Goal: Information Seeking & Learning: Check status

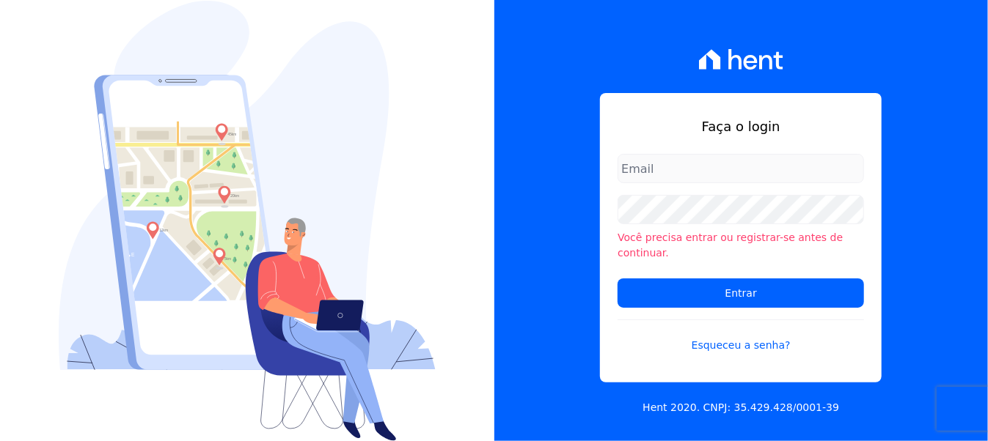
click at [633, 181] on input "email" at bounding box center [740, 168] width 246 height 29
type input "[EMAIL_ADDRESS][DOMAIN_NAME]"
click at [617, 279] on input "Entrar" at bounding box center [740, 293] width 246 height 29
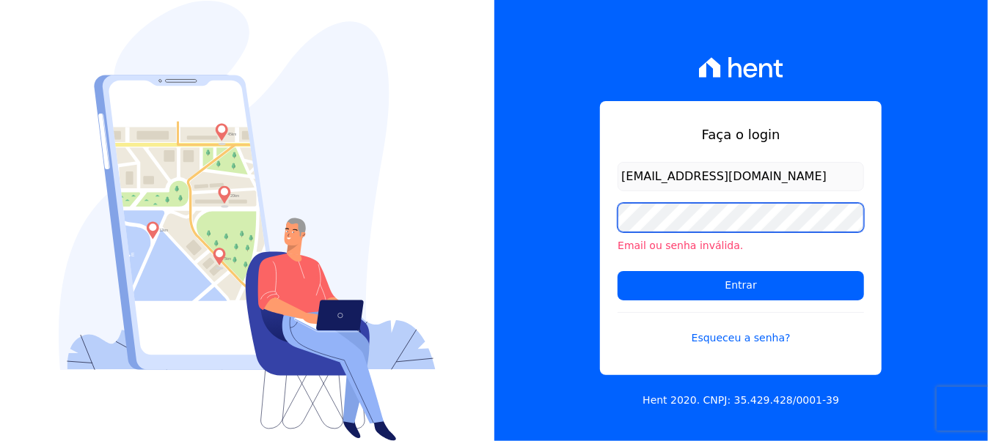
click at [617, 271] on input "Entrar" at bounding box center [740, 285] width 246 height 29
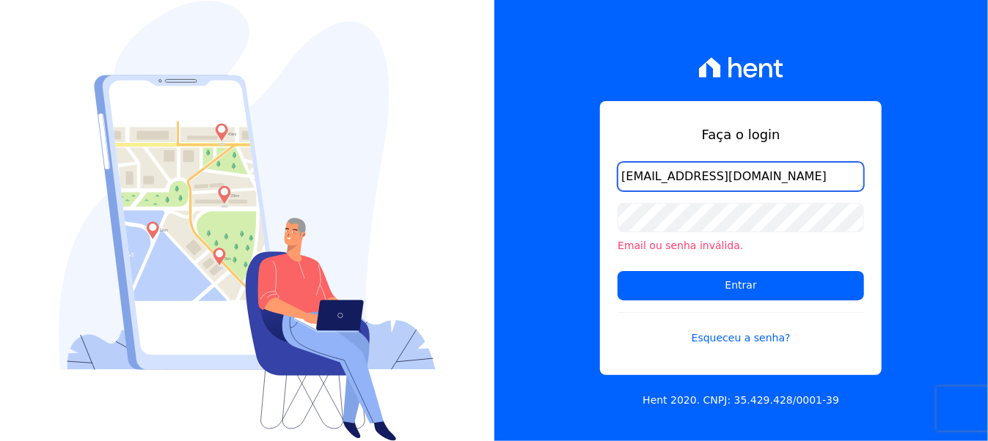
click at [809, 174] on input "[EMAIL_ADDRESS][DOMAIN_NAME]" at bounding box center [740, 176] width 246 height 29
type input "i"
type input "[EMAIL_ADDRESS][DOMAIN_NAME]"
click at [617, 271] on input "Entrar" at bounding box center [740, 285] width 246 height 29
type input "[EMAIL_ADDRESS][DOMAIN_NAME]"
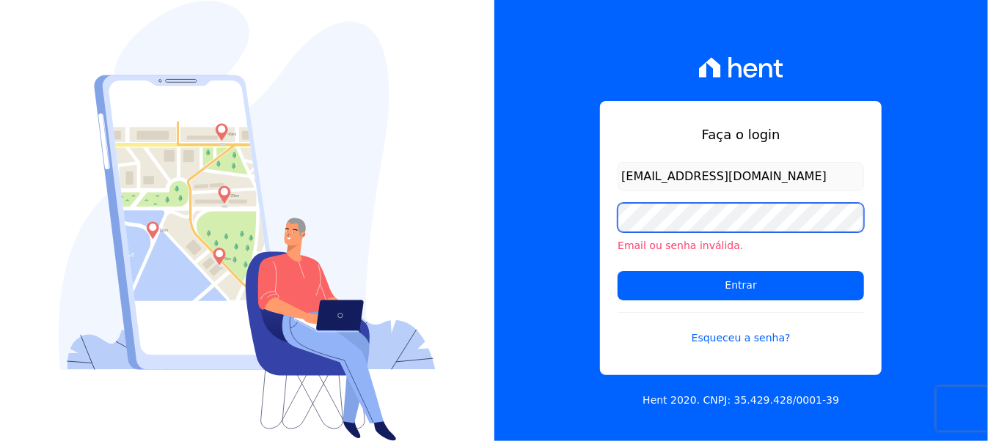
click at [617, 271] on input "Entrar" at bounding box center [740, 285] width 246 height 29
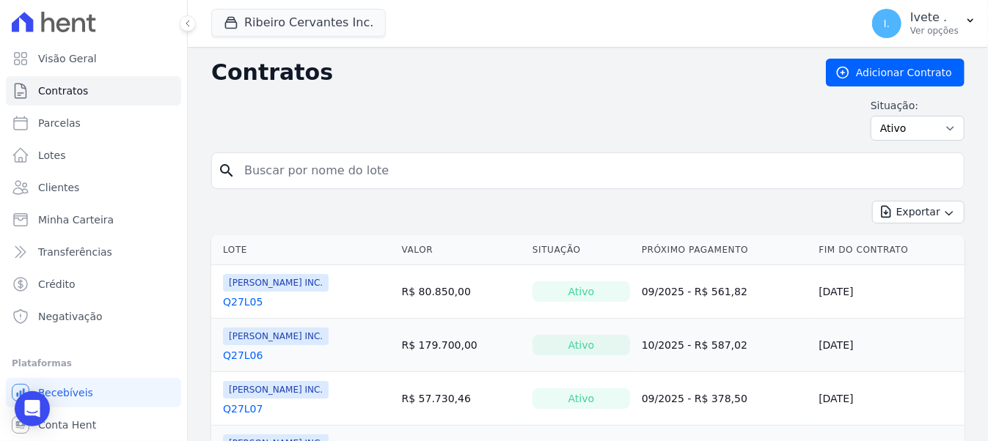
click at [485, 188] on form "search" at bounding box center [587, 177] width 753 height 48
click at [443, 177] on input "search" at bounding box center [596, 170] width 722 height 29
type input "q28l16"
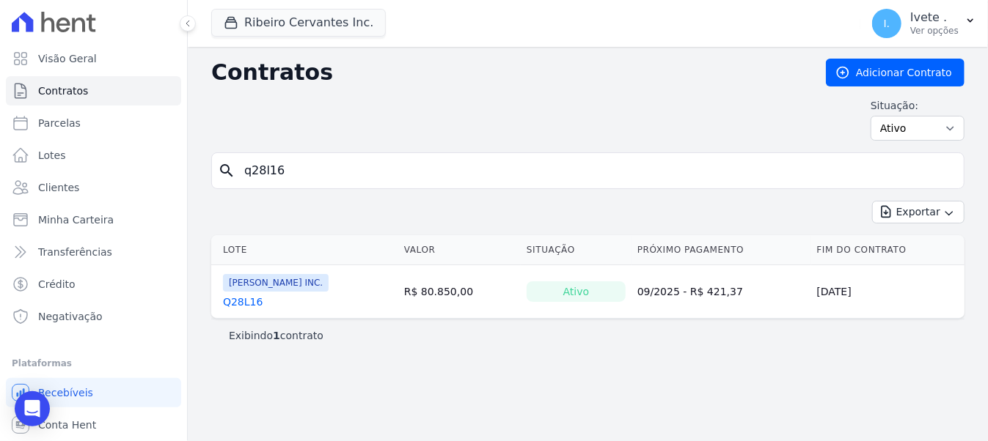
drag, startPoint x: 251, startPoint y: 298, endPoint x: 264, endPoint y: 308, distance: 16.3
click at [257, 302] on link "Q28L16" at bounding box center [243, 302] width 40 height 15
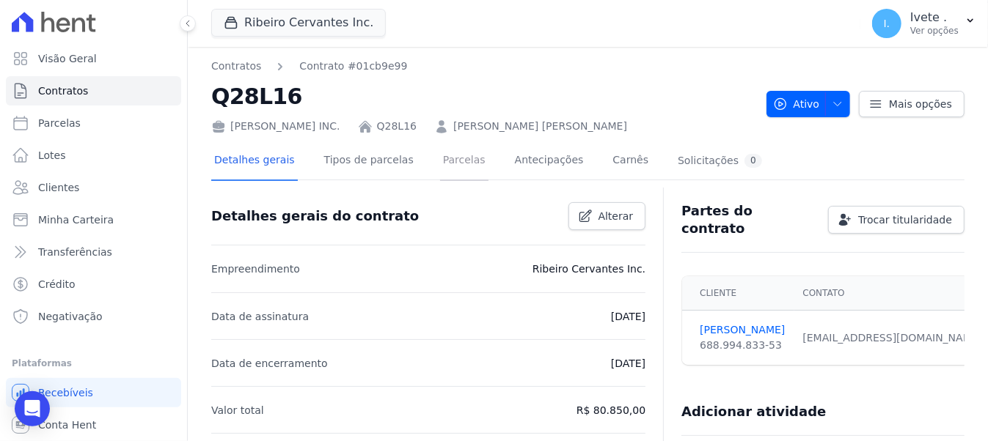
click at [440, 162] on link "Parcelas" at bounding box center [464, 161] width 48 height 39
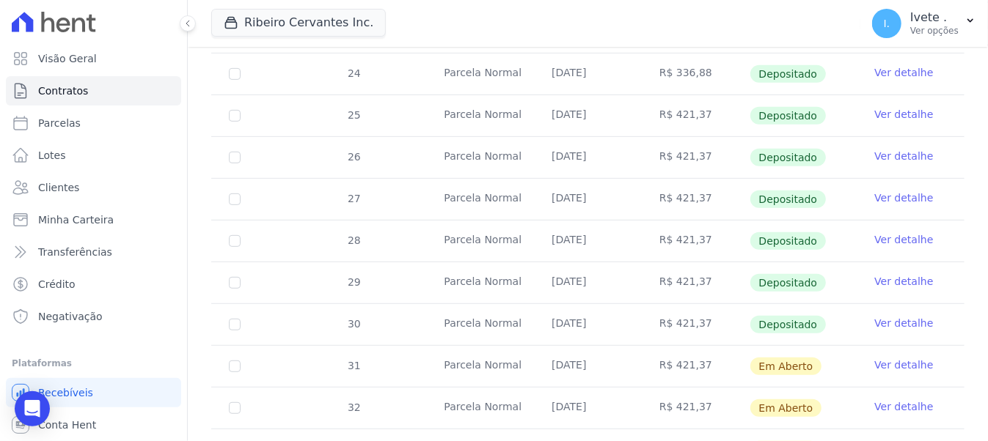
scroll to position [567, 0]
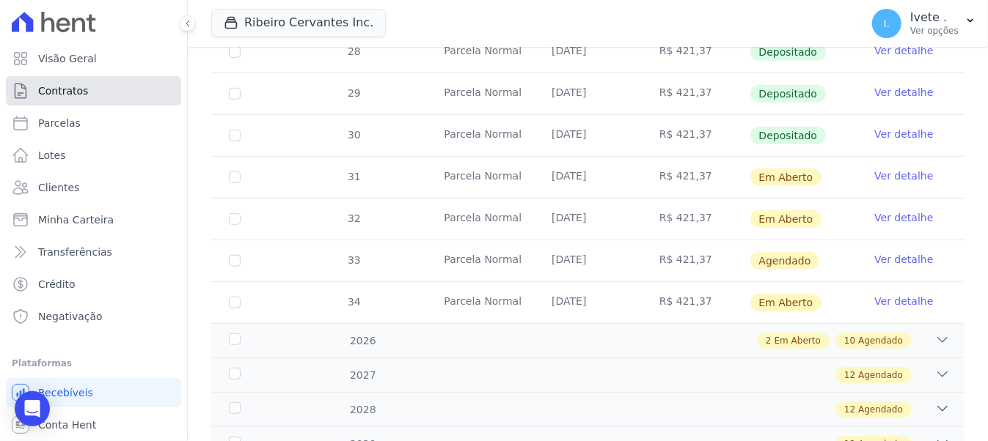
click at [93, 97] on link "Contratos" at bounding box center [93, 90] width 175 height 29
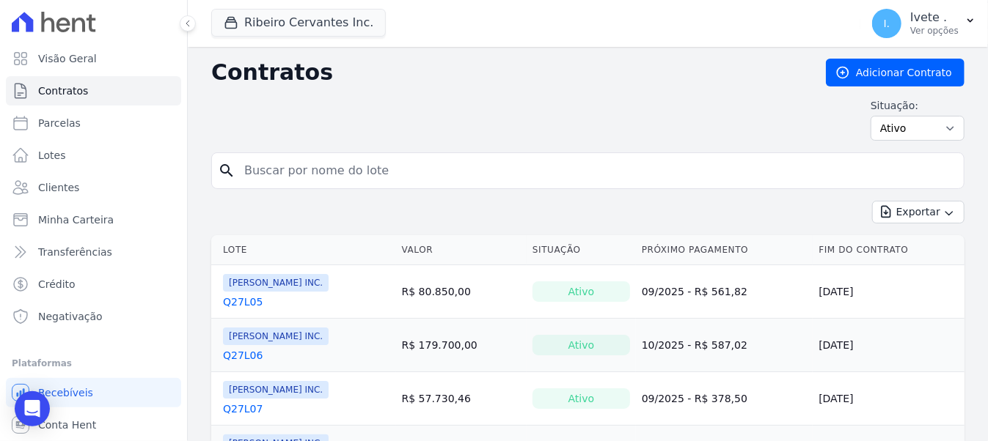
click at [291, 161] on input "search" at bounding box center [596, 170] width 722 height 29
type input "q28l17"
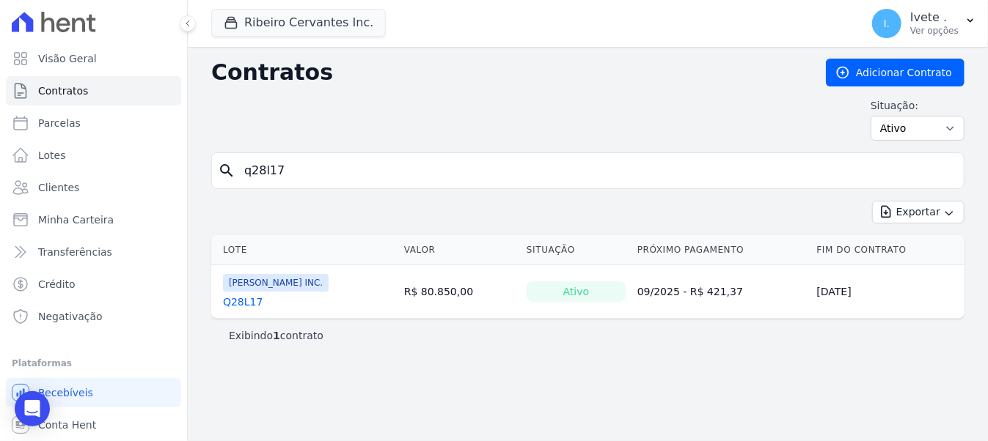
click at [226, 306] on link "Q28L17" at bounding box center [243, 302] width 40 height 15
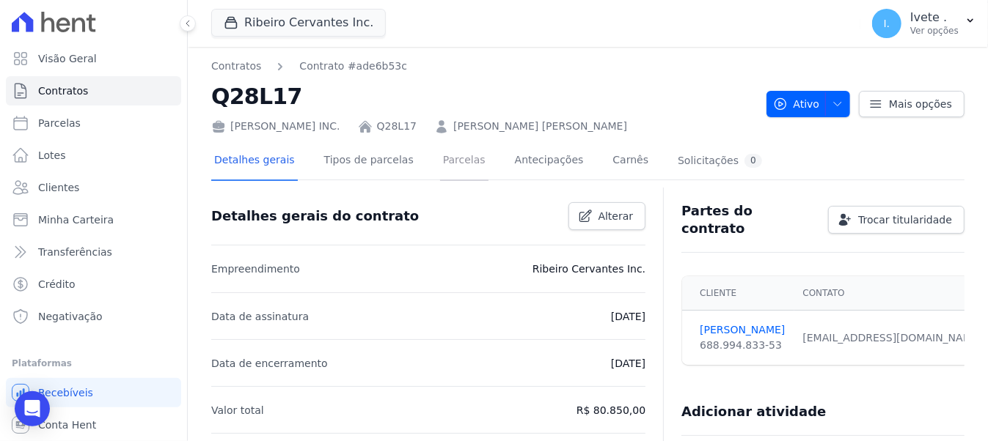
click at [440, 166] on link "Parcelas" at bounding box center [464, 161] width 48 height 39
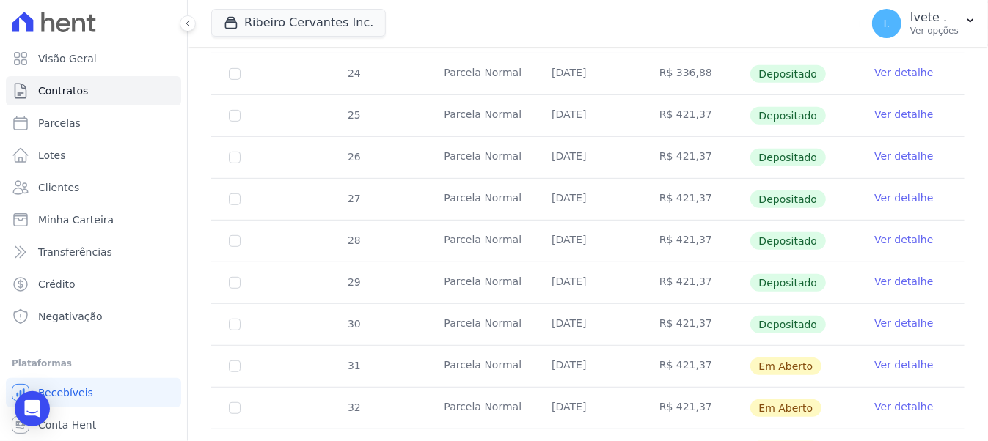
scroll to position [473, 0]
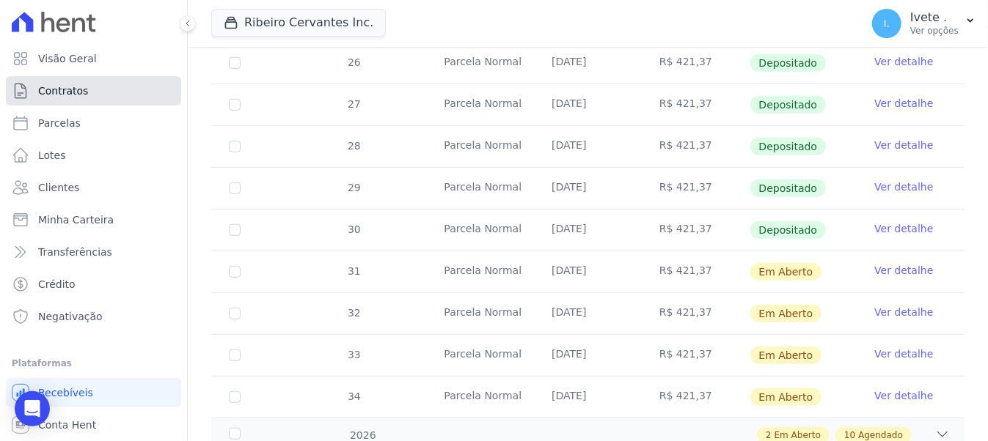
click at [91, 88] on link "Contratos" at bounding box center [93, 90] width 175 height 29
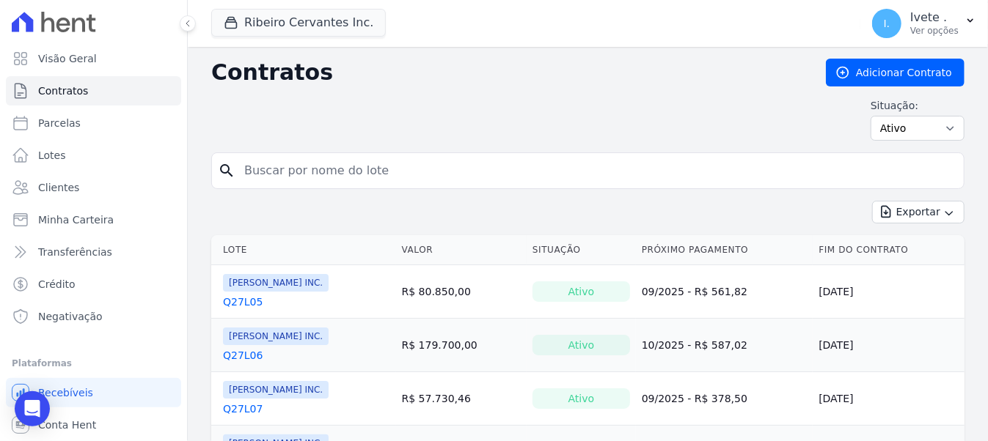
click at [267, 165] on input "search" at bounding box center [596, 170] width 722 height 29
type input "q28l21"
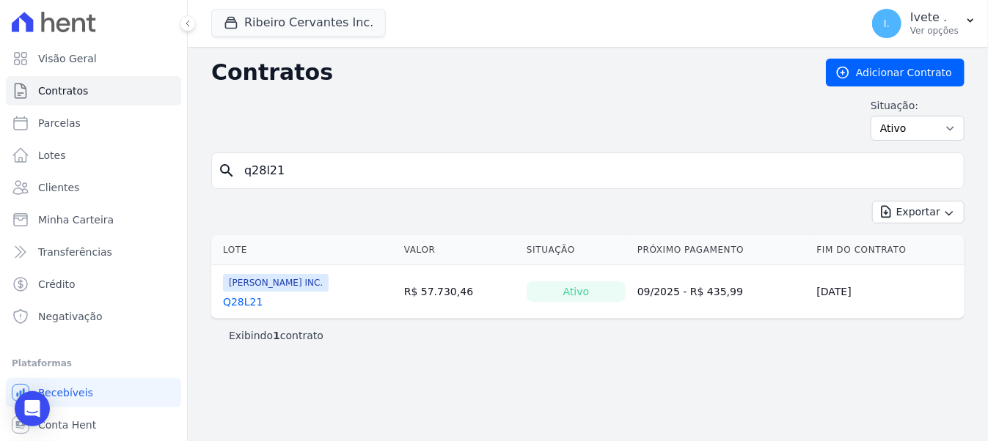
click at [225, 300] on link "Q28L21" at bounding box center [243, 302] width 40 height 15
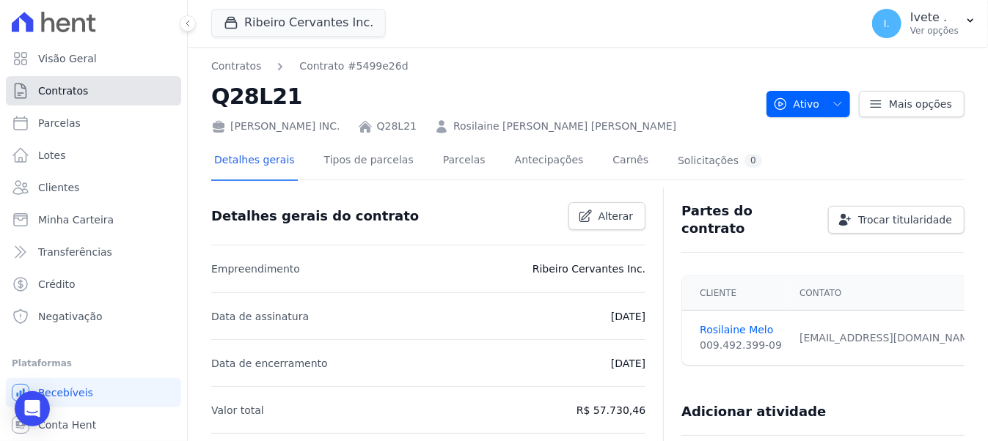
click at [53, 87] on span "Contratos" at bounding box center [63, 91] width 50 height 15
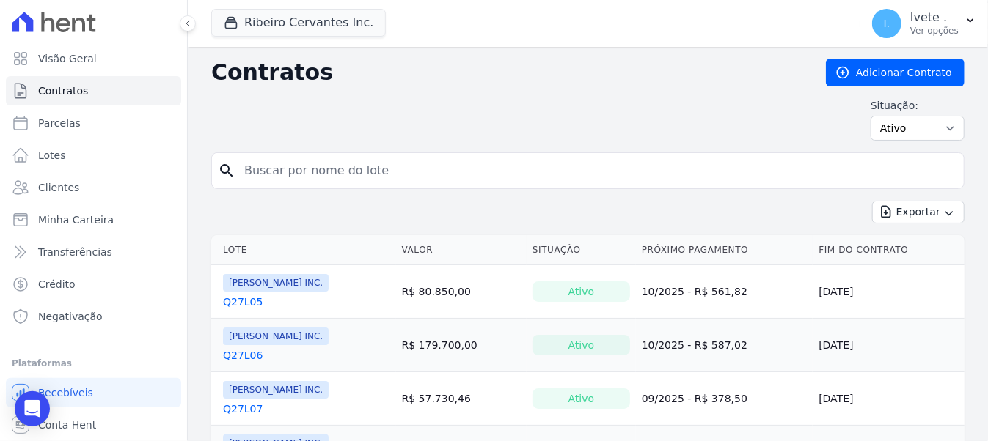
click at [337, 157] on input "search" at bounding box center [596, 170] width 722 height 29
type input "q28l22"
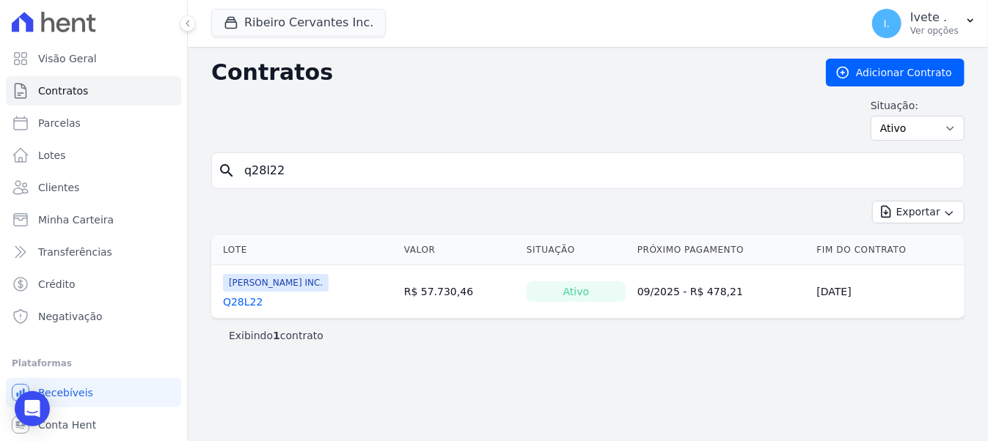
click at [249, 300] on link "Q28L22" at bounding box center [243, 302] width 40 height 15
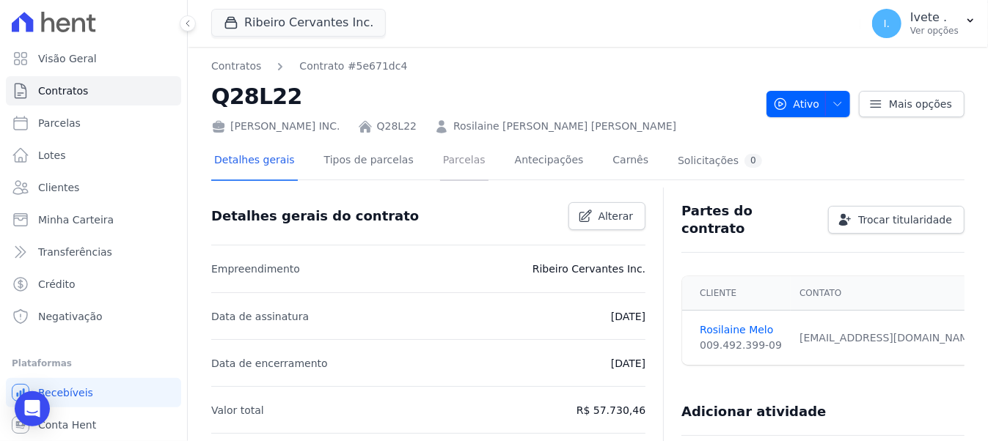
click at [440, 157] on link "Parcelas" at bounding box center [464, 161] width 48 height 39
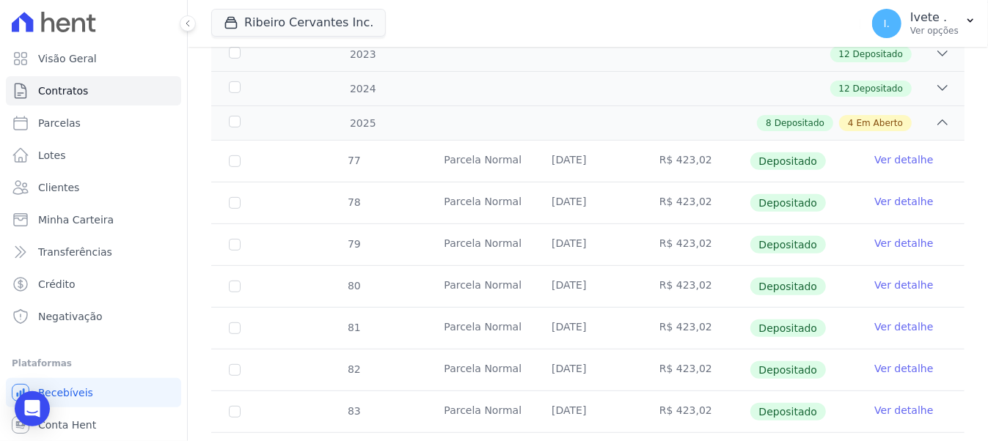
scroll to position [473, 0]
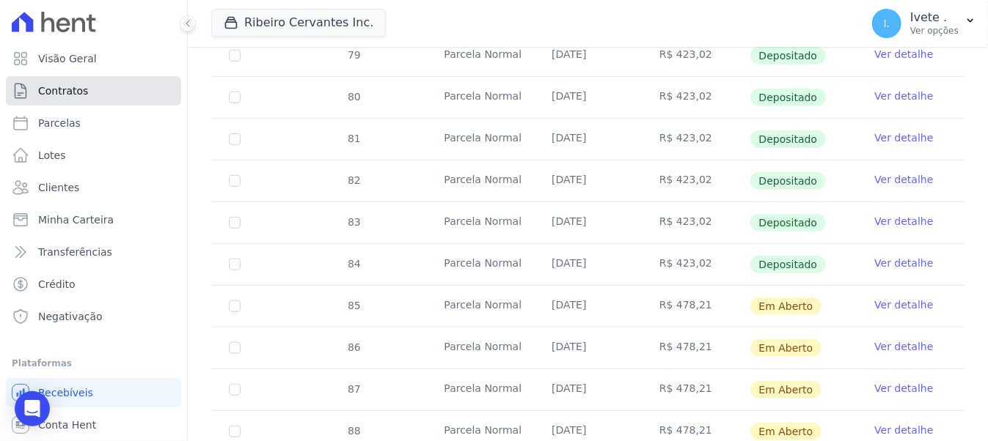
click at [75, 99] on link "Contratos" at bounding box center [93, 90] width 175 height 29
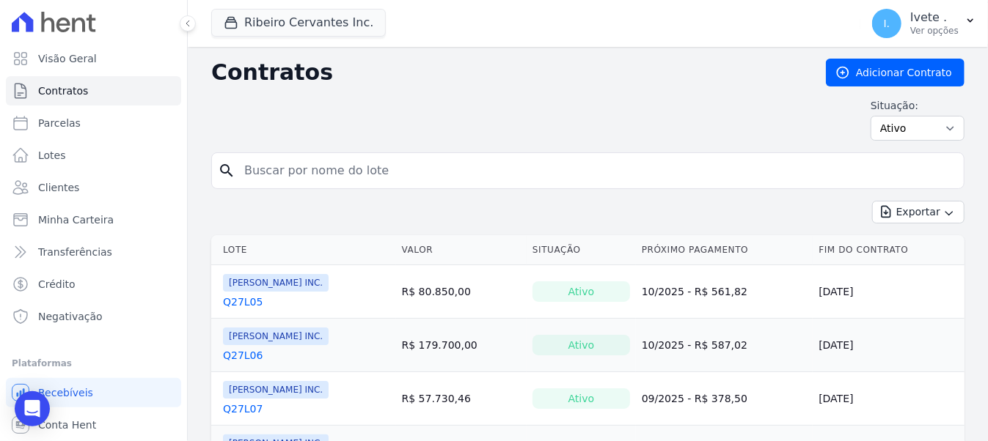
drag, startPoint x: 329, startPoint y: 190, endPoint x: 324, endPoint y: 181, distance: 10.2
click at [325, 183] on form "search" at bounding box center [587, 177] width 753 height 48
click at [320, 164] on input "search" at bounding box center [596, 170] width 722 height 29
type input "q28l23"
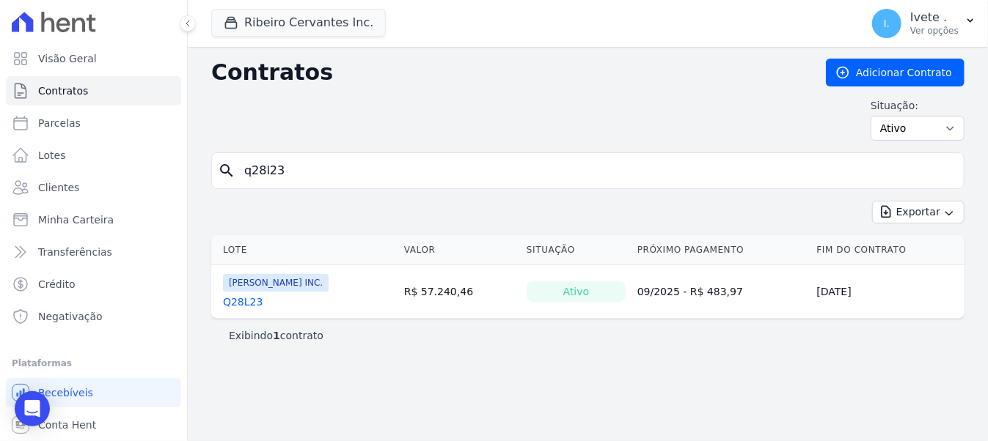
click at [238, 298] on link "Q28L23" at bounding box center [243, 302] width 40 height 15
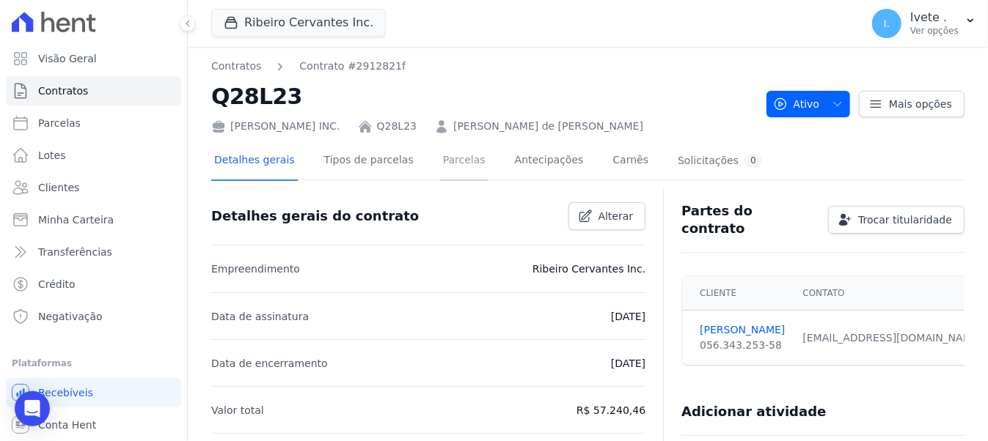
click at [440, 153] on link "Parcelas" at bounding box center [464, 161] width 48 height 39
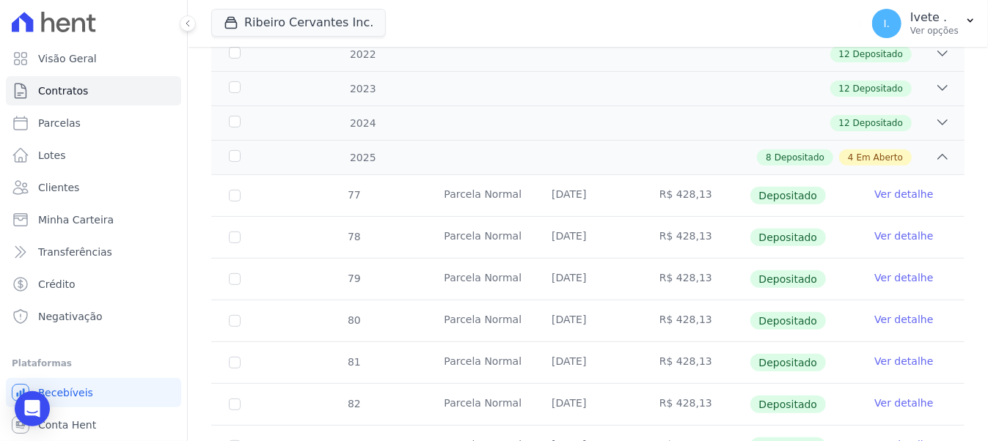
scroll to position [189, 0]
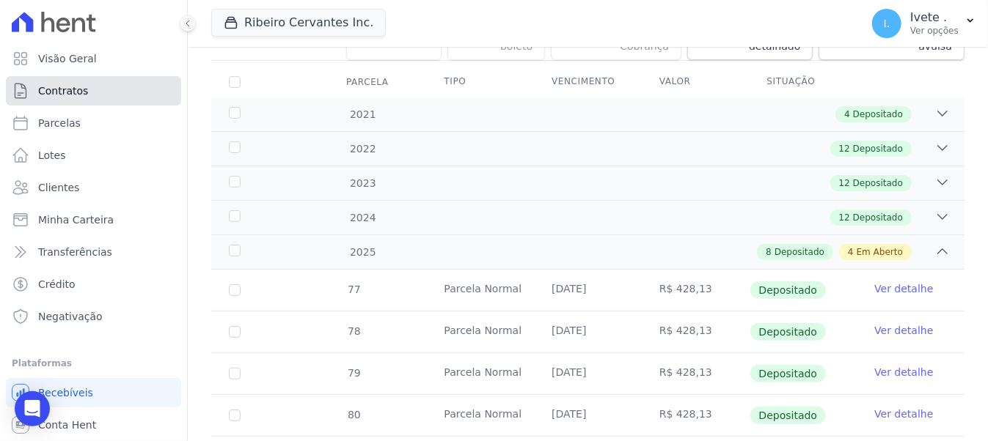
click at [79, 88] on span "Contratos" at bounding box center [63, 91] width 50 height 15
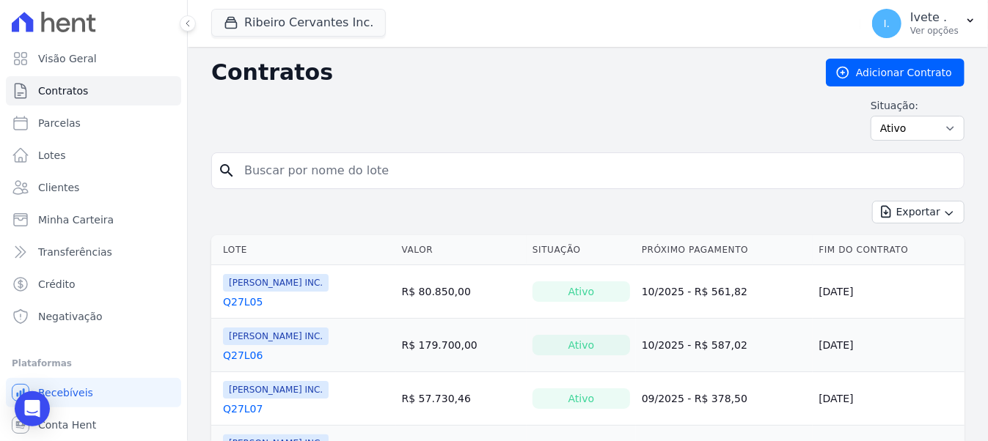
click at [351, 188] on div "search" at bounding box center [587, 171] width 753 height 37
click at [337, 171] on input "search" at bounding box center [596, 170] width 722 height 29
type input "q28l24"
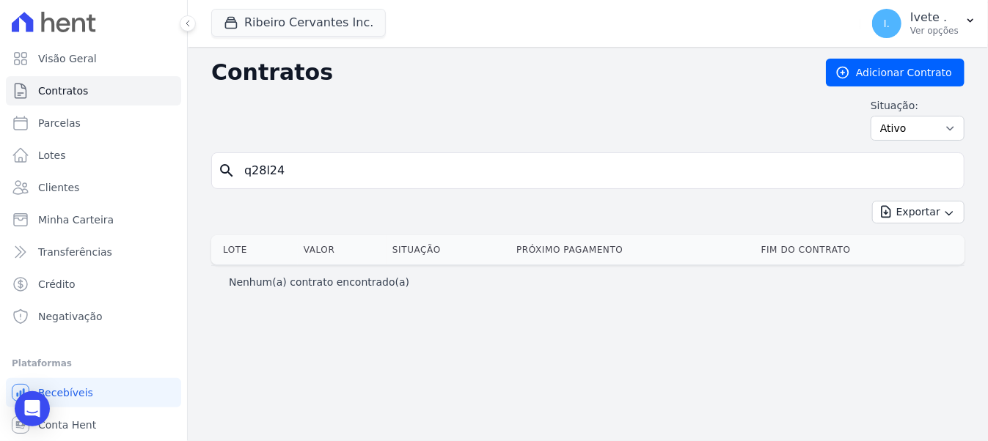
click at [355, 166] on input "q28l24" at bounding box center [596, 170] width 722 height 29
type input "q28l25"
click at [284, 174] on input "q28l25" at bounding box center [596, 170] width 722 height 29
type input "q28l26"
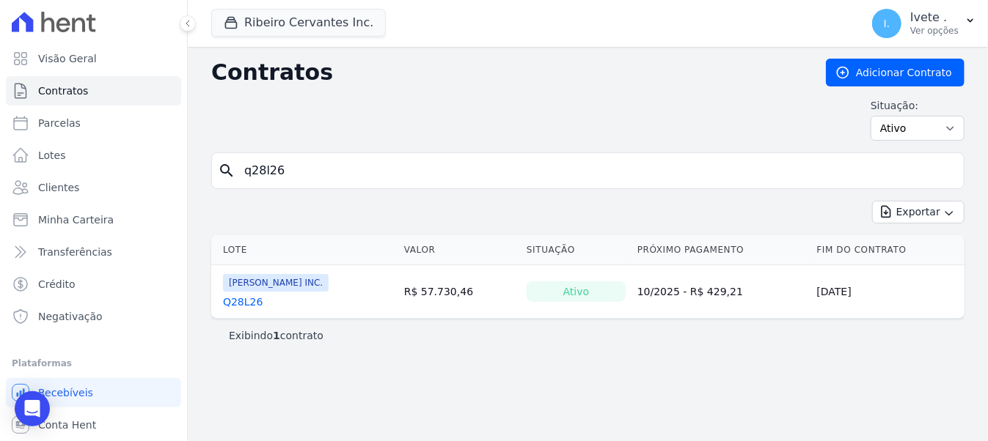
click at [235, 303] on link "Q28L26" at bounding box center [243, 302] width 40 height 15
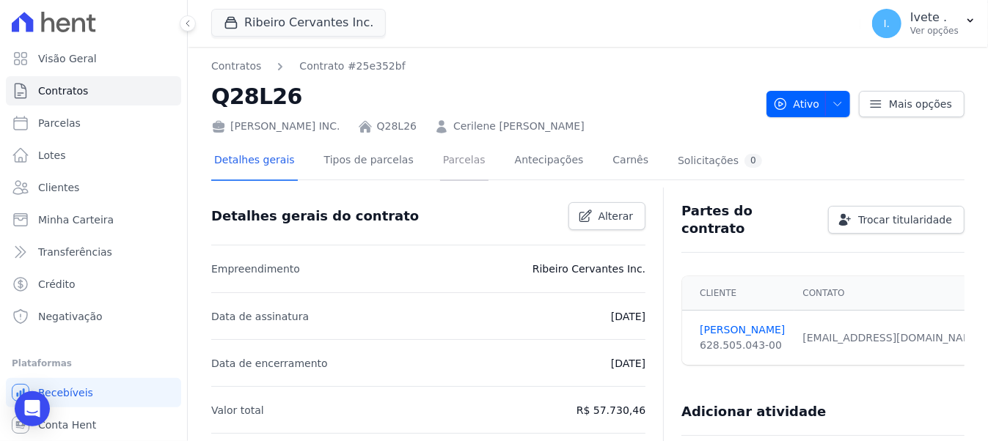
click at [445, 165] on link "Parcelas" at bounding box center [464, 161] width 48 height 39
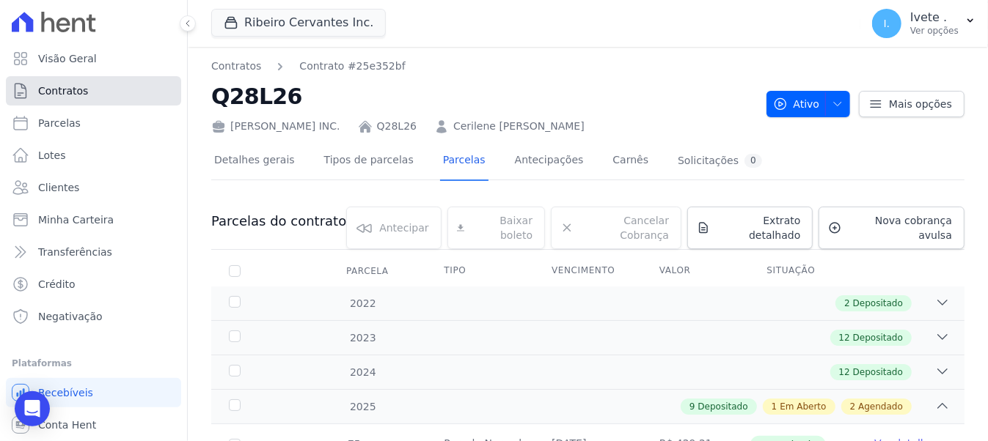
click at [59, 83] on link "Contratos" at bounding box center [93, 90] width 175 height 29
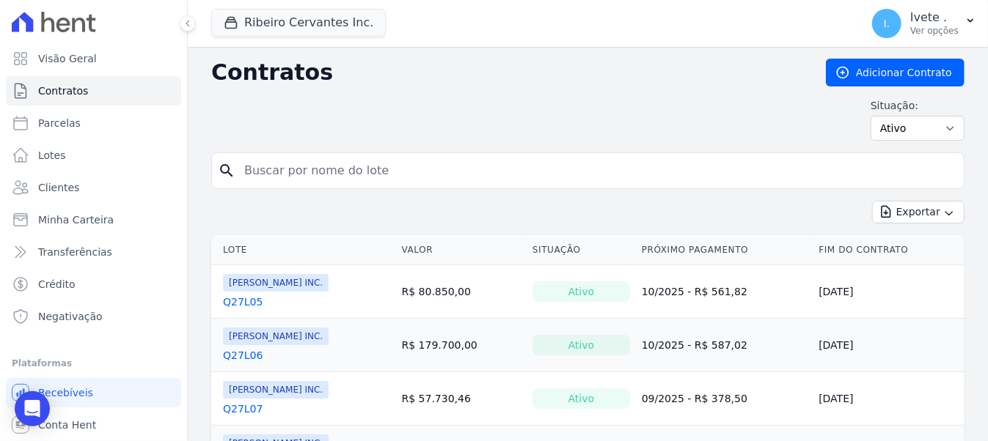
click at [306, 164] on input "search" at bounding box center [596, 170] width 722 height 29
type input "q28l27"
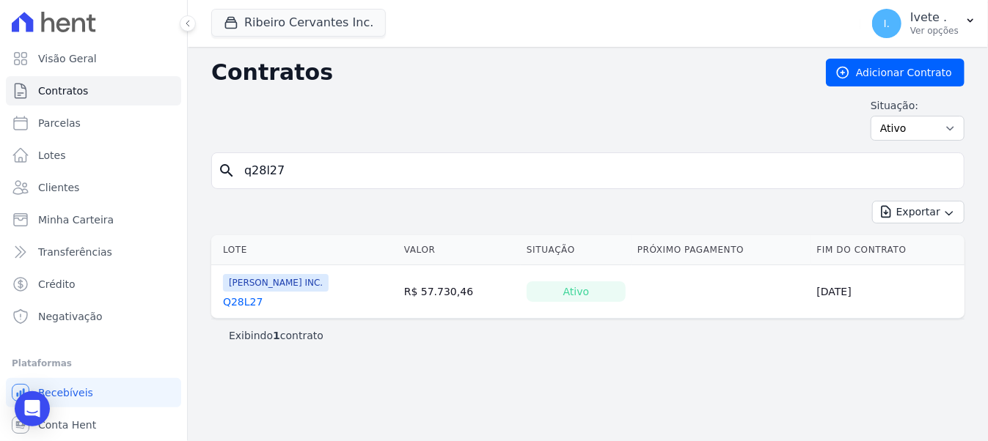
click at [225, 295] on link "Q28L27" at bounding box center [243, 302] width 40 height 15
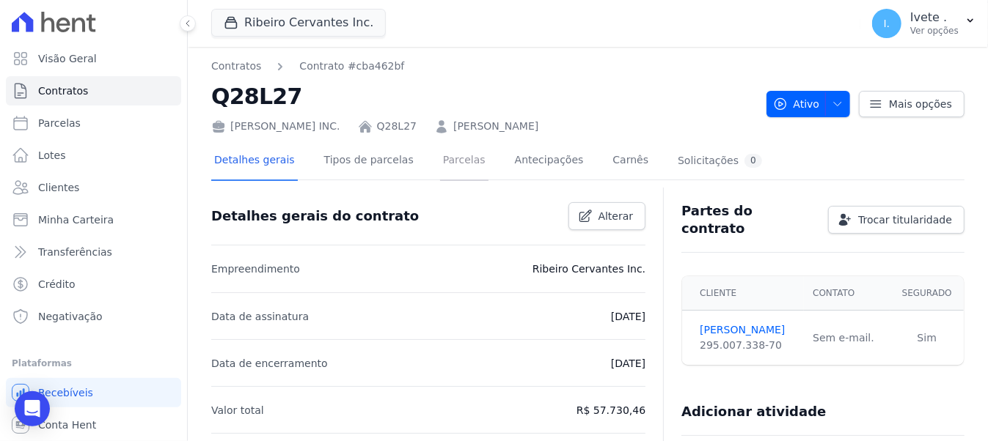
click at [440, 172] on link "Parcelas" at bounding box center [464, 161] width 48 height 39
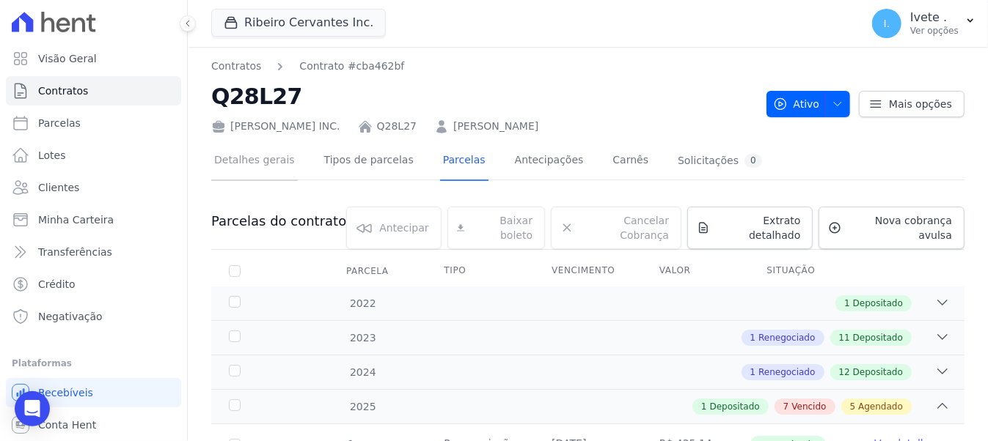
click at [252, 163] on link "Detalhes gerais" at bounding box center [254, 161] width 87 height 39
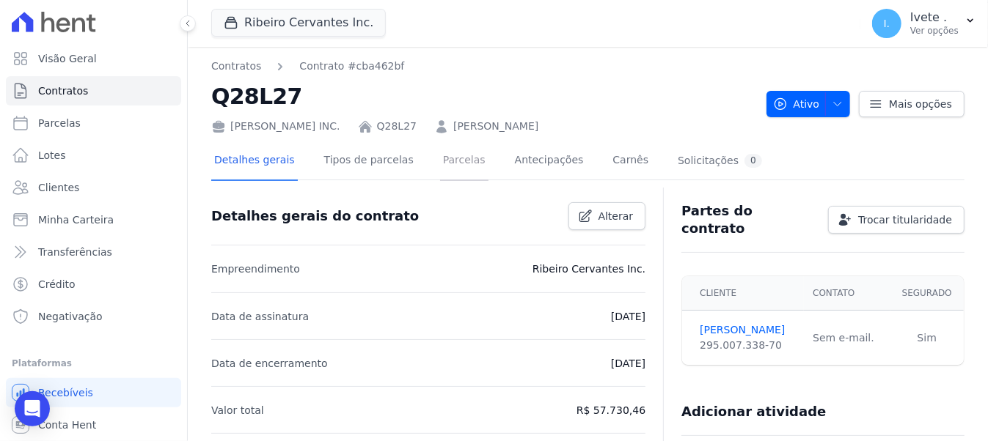
click at [447, 170] on link "Parcelas" at bounding box center [464, 161] width 48 height 39
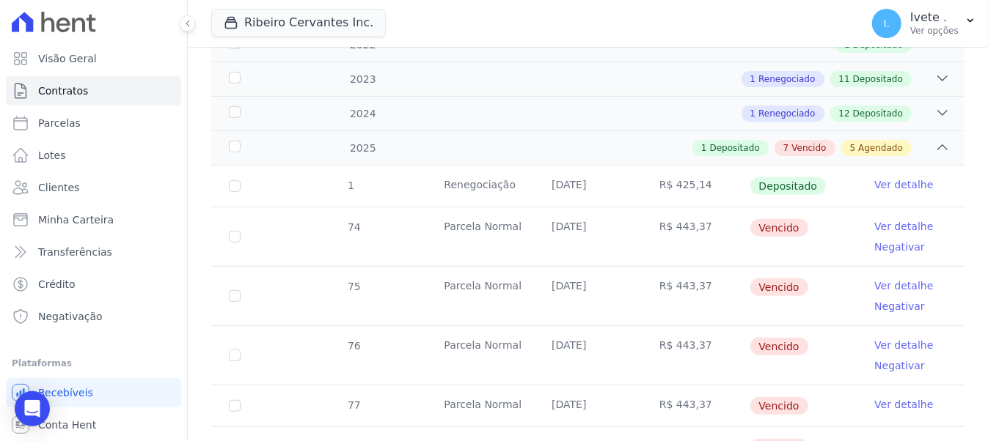
scroll to position [164, 0]
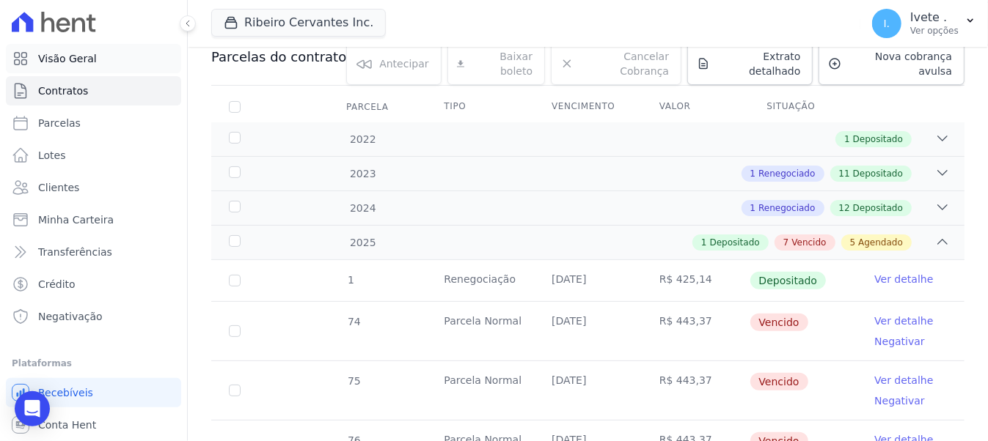
click at [125, 71] on link "Visão Geral" at bounding box center [93, 58] width 175 height 29
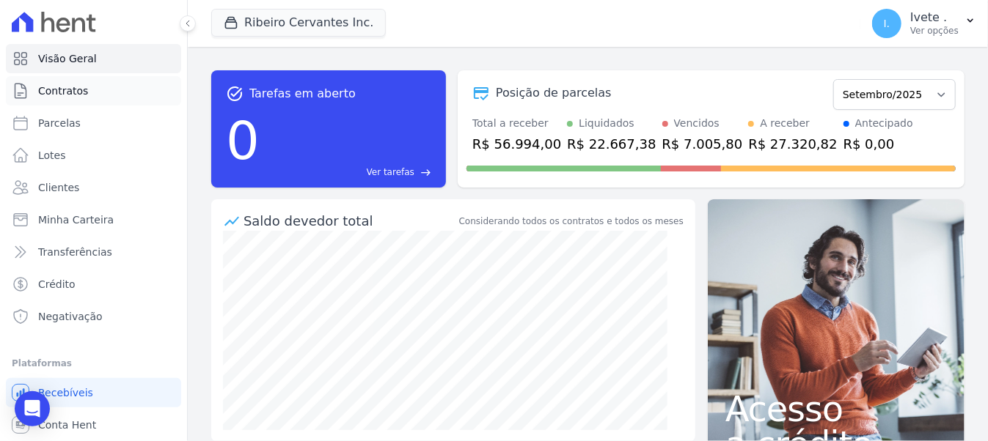
click at [35, 92] on link "Contratos" at bounding box center [93, 90] width 175 height 29
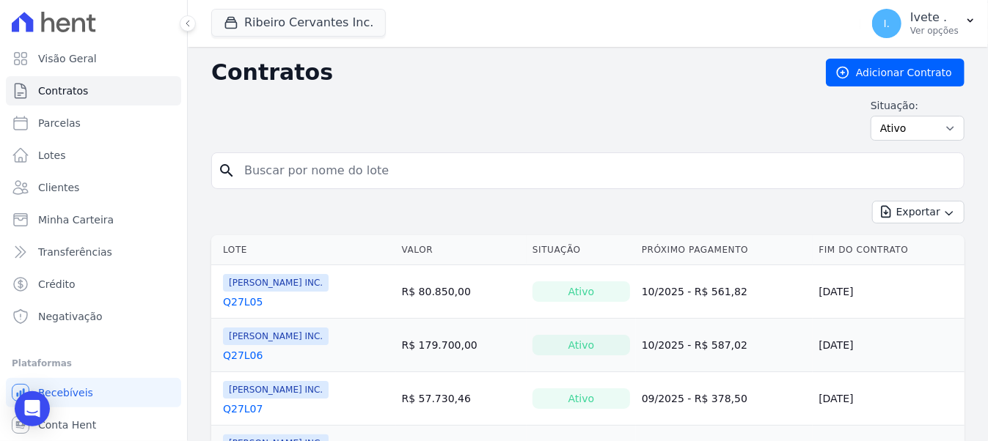
click at [272, 158] on input "search" at bounding box center [596, 170] width 722 height 29
type input "q28l28"
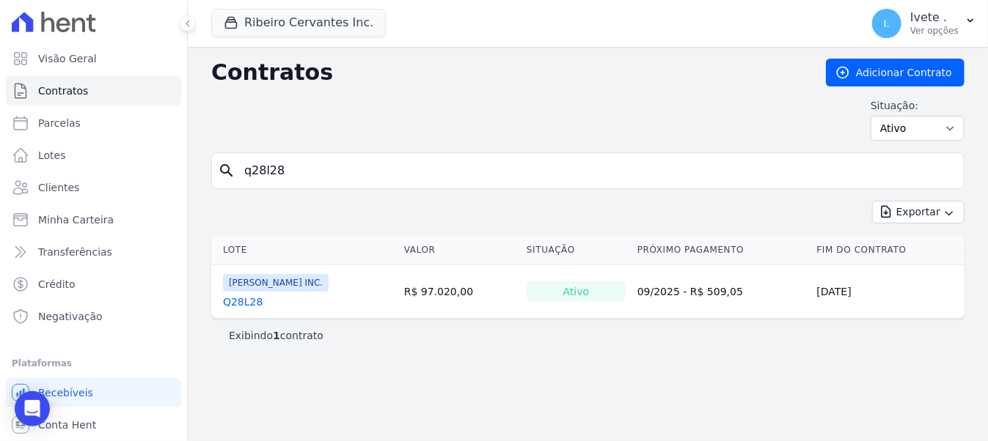
click at [253, 290] on span "[PERSON_NAME] INC." at bounding box center [276, 283] width 106 height 18
click at [255, 300] on link "Q28L28" at bounding box center [243, 302] width 40 height 15
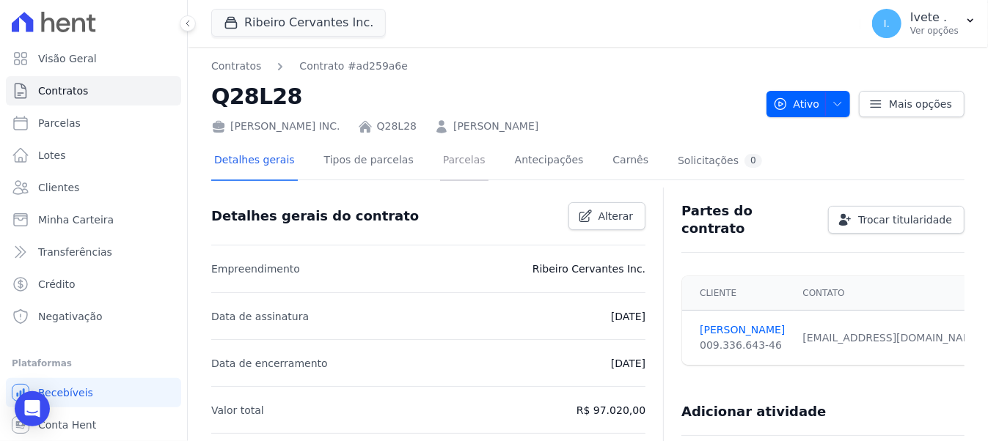
click at [440, 172] on link "Parcelas" at bounding box center [464, 161] width 48 height 39
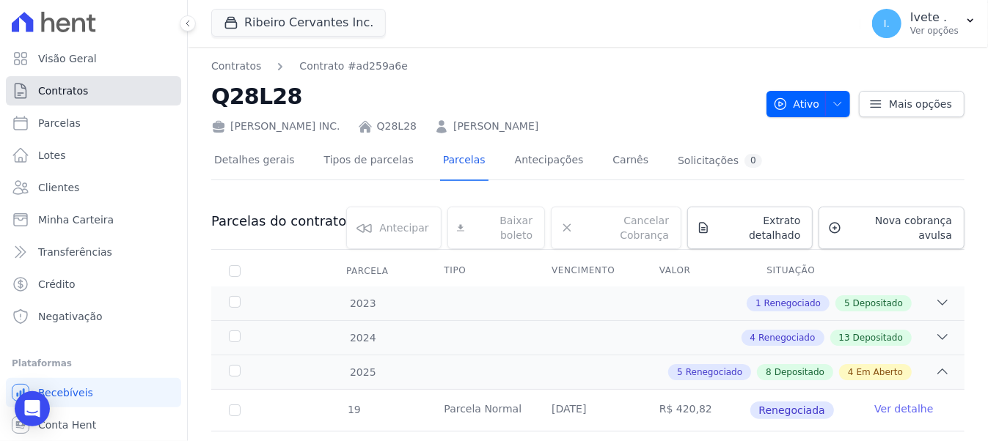
click at [54, 93] on span "Contratos" at bounding box center [63, 91] width 50 height 15
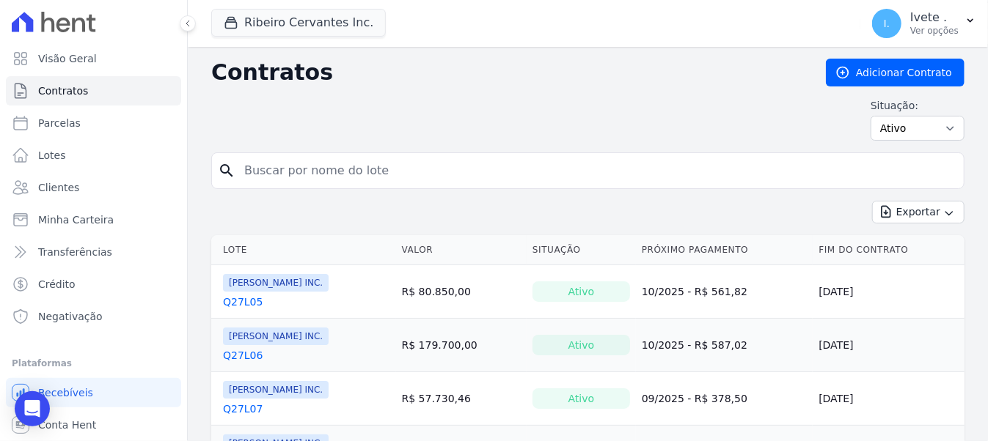
click at [269, 172] on input "search" at bounding box center [596, 170] width 722 height 29
type input "q28l29"
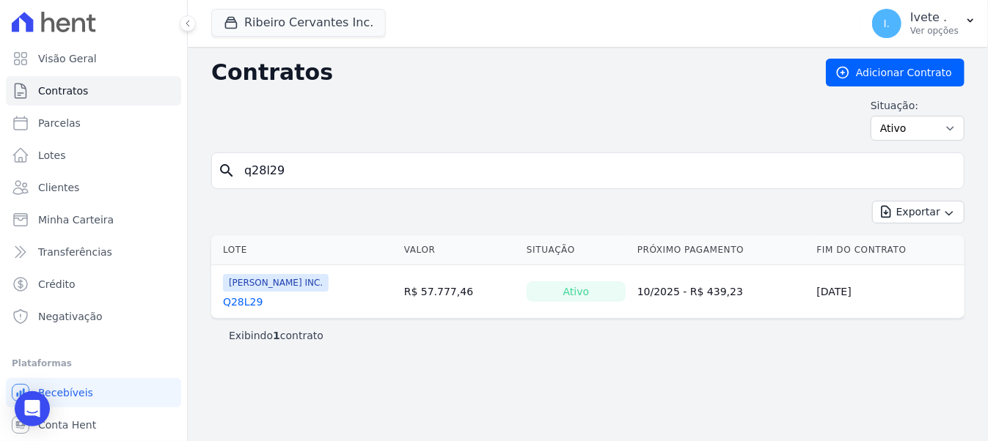
click at [234, 304] on link "Q28L29" at bounding box center [243, 302] width 40 height 15
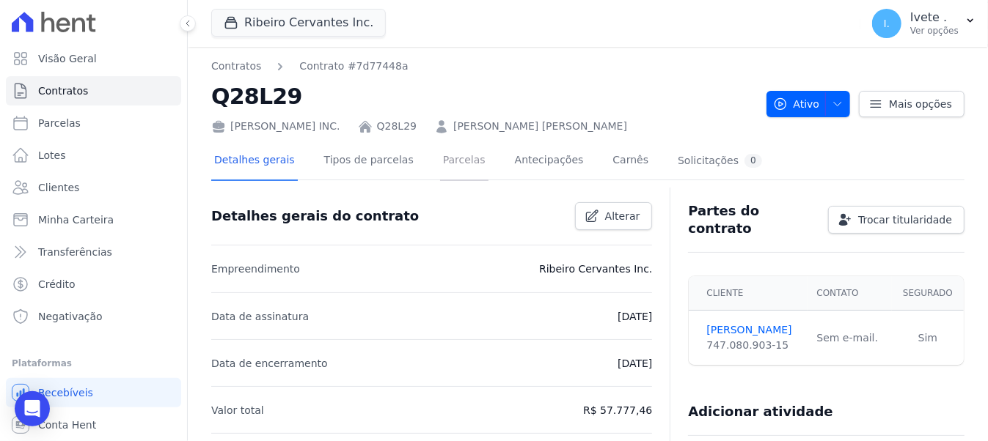
click at [443, 162] on link "Parcelas" at bounding box center [464, 161] width 48 height 39
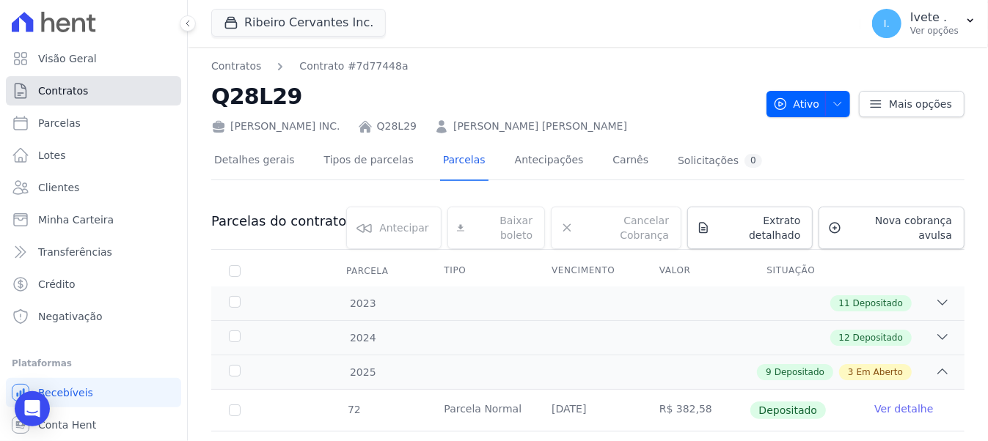
click at [54, 101] on link "Contratos" at bounding box center [93, 90] width 175 height 29
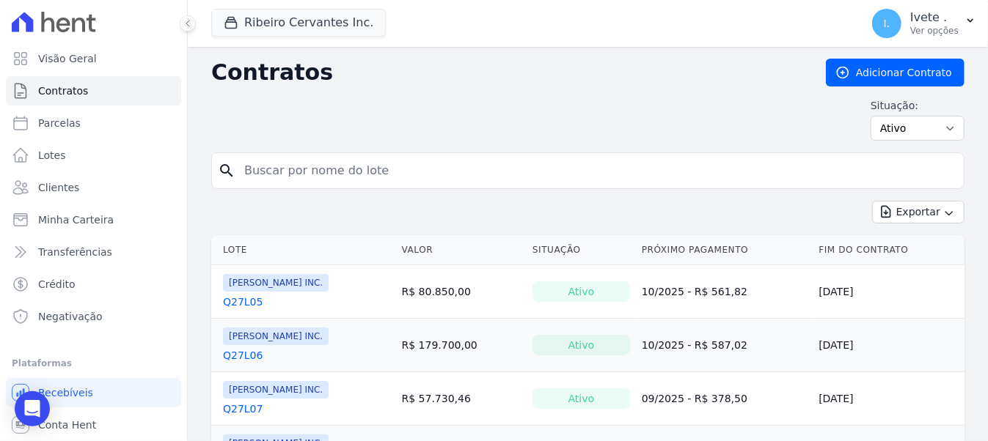
click at [276, 169] on input "search" at bounding box center [596, 170] width 722 height 29
type input "q28l30"
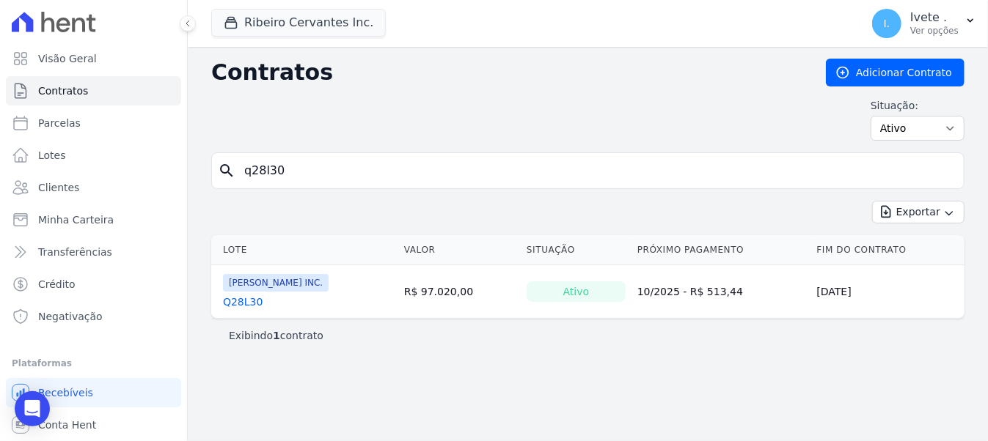
click at [247, 295] on link "Q28L30" at bounding box center [243, 302] width 40 height 15
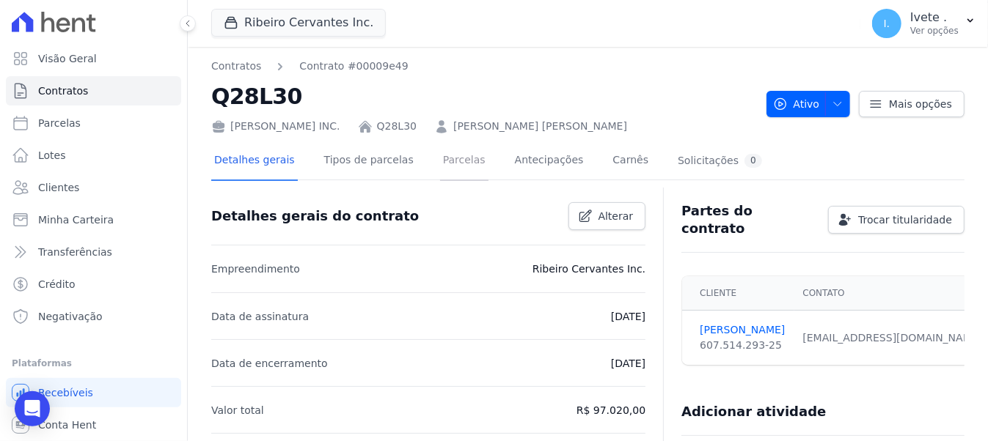
click at [453, 151] on link "Parcelas" at bounding box center [464, 161] width 48 height 39
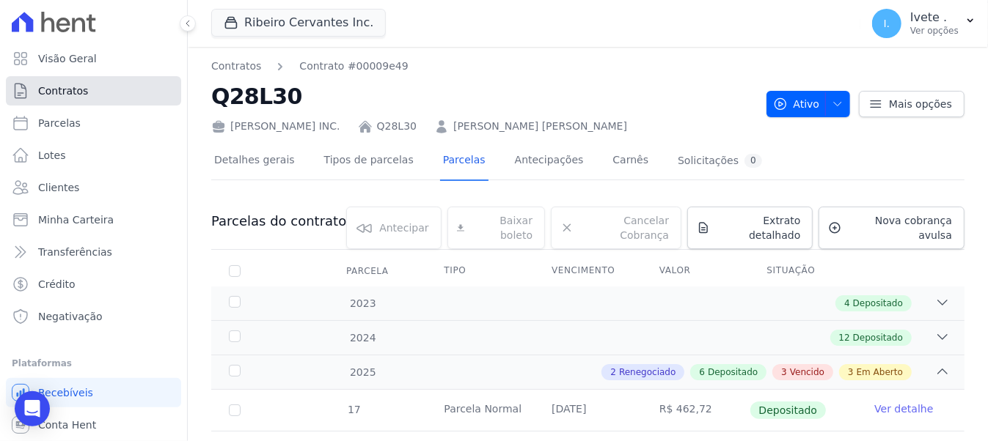
click at [107, 87] on link "Contratos" at bounding box center [93, 90] width 175 height 29
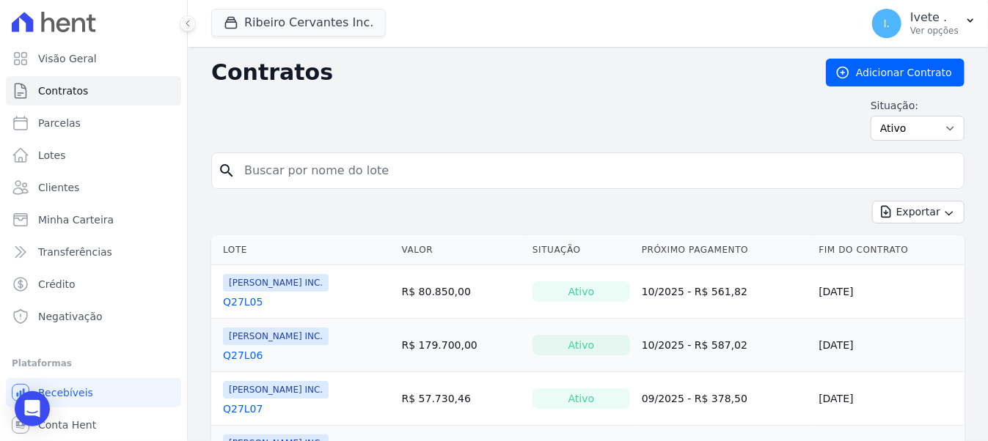
click at [278, 156] on input "search" at bounding box center [596, 170] width 722 height 29
type input "q28l31"
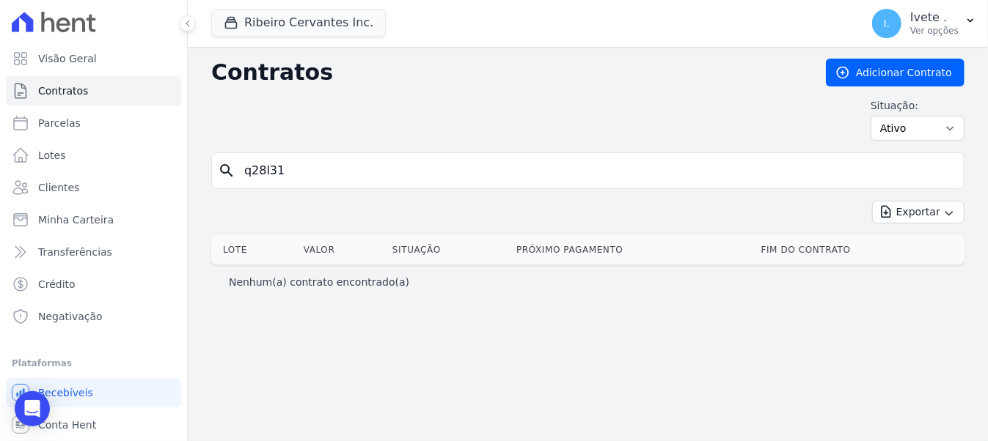
click at [324, 169] on input "q28l31" at bounding box center [596, 170] width 722 height 29
type input "q28l32"
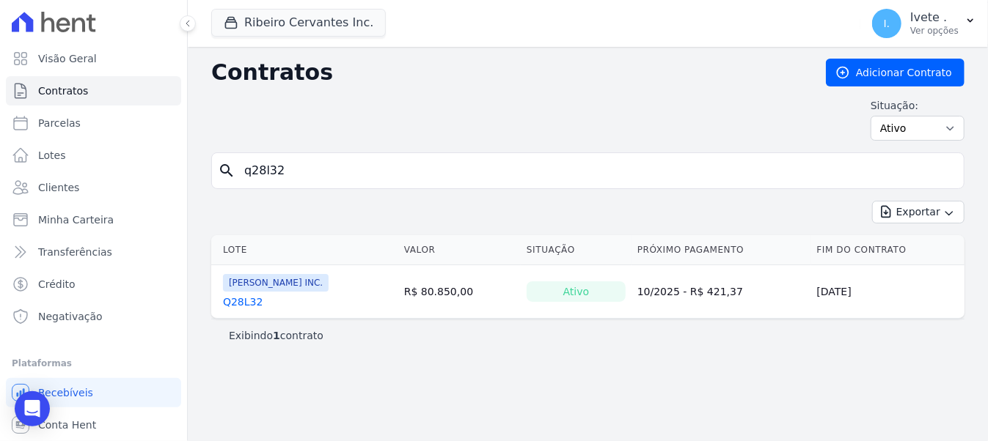
click at [238, 299] on link "Q28L32" at bounding box center [243, 302] width 40 height 15
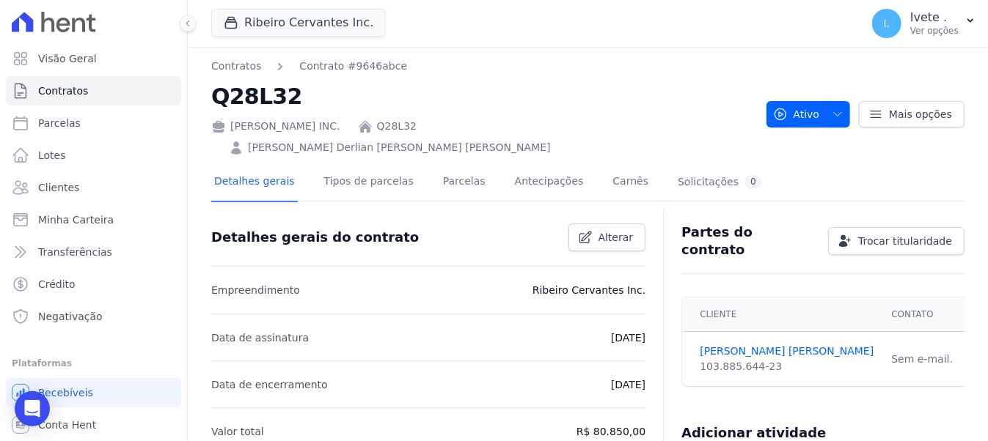
click at [408, 164] on div "Detalhes gerais Tipos de parcelas [GEOGRAPHIC_DATA] Antecipações [PERSON_NAME] …" at bounding box center [488, 183] width 554 height 39
click at [440, 164] on link "Parcelas" at bounding box center [464, 183] width 48 height 39
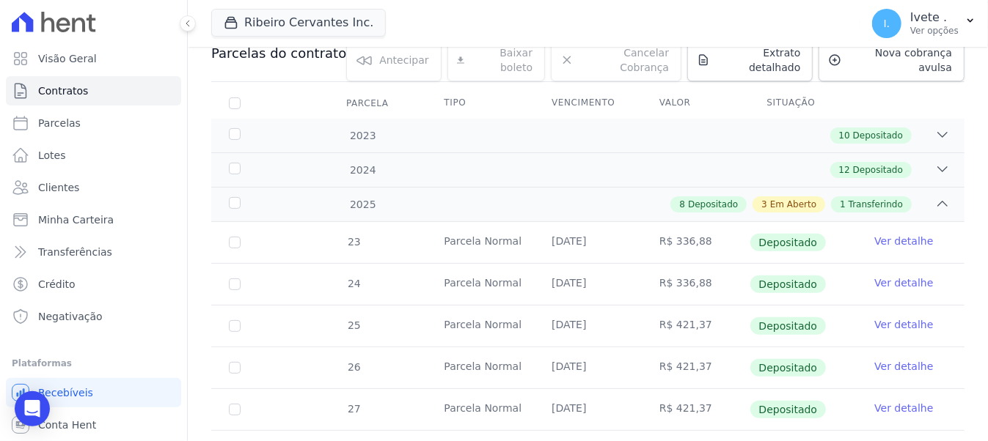
scroll to position [284, 0]
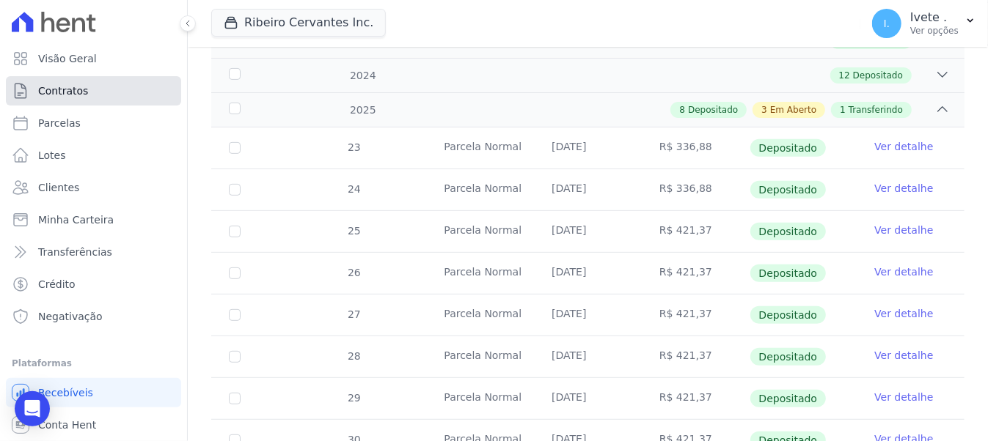
click at [81, 88] on span "Contratos" at bounding box center [63, 91] width 50 height 15
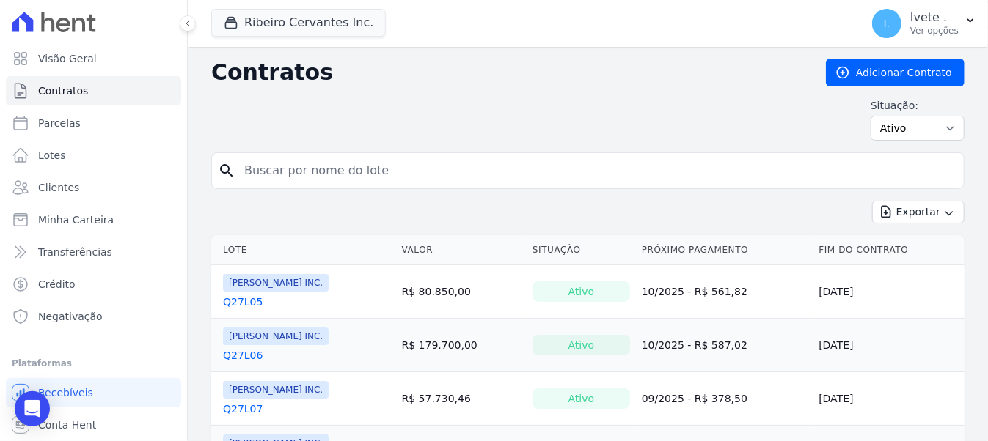
click at [343, 194] on form "search" at bounding box center [587, 177] width 753 height 48
drag, startPoint x: 341, startPoint y: 187, endPoint x: 333, endPoint y: 177, distance: 12.5
click at [333, 177] on div "search" at bounding box center [587, 171] width 753 height 37
click at [333, 177] on input "search" at bounding box center [596, 170] width 722 height 29
type input "q28l33"
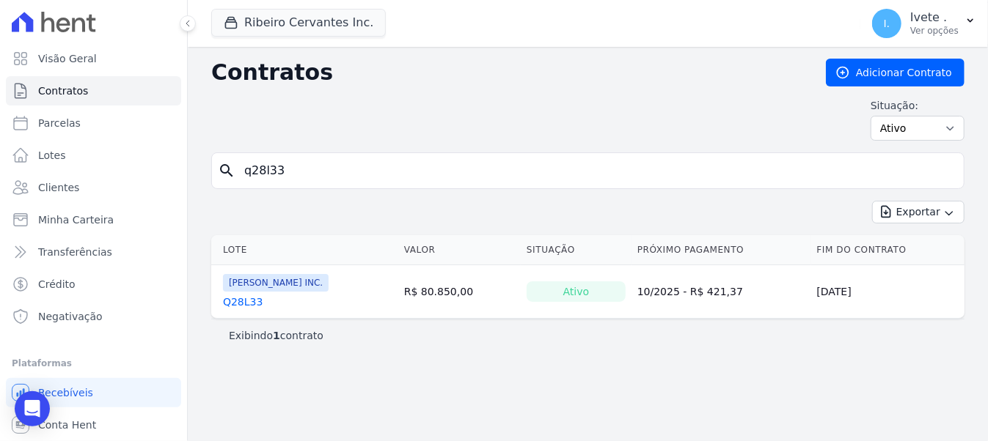
click at [240, 295] on link "Q28L33" at bounding box center [243, 302] width 40 height 15
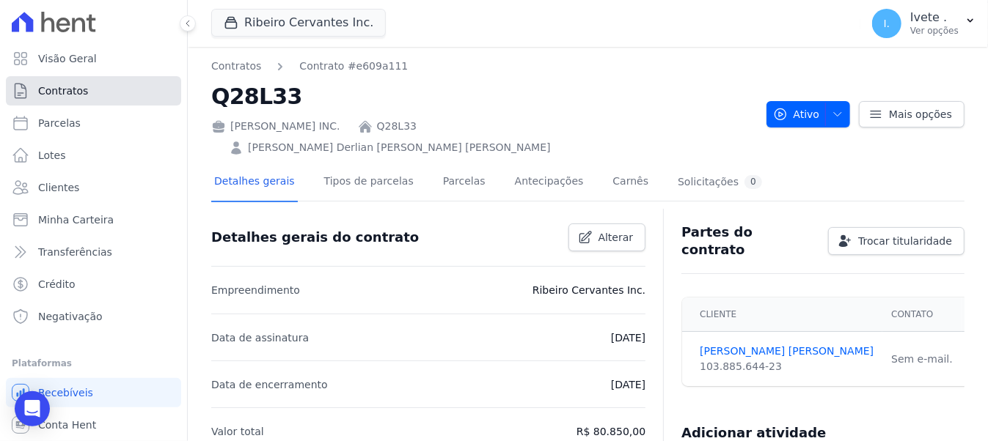
click at [88, 84] on link "Contratos" at bounding box center [93, 90] width 175 height 29
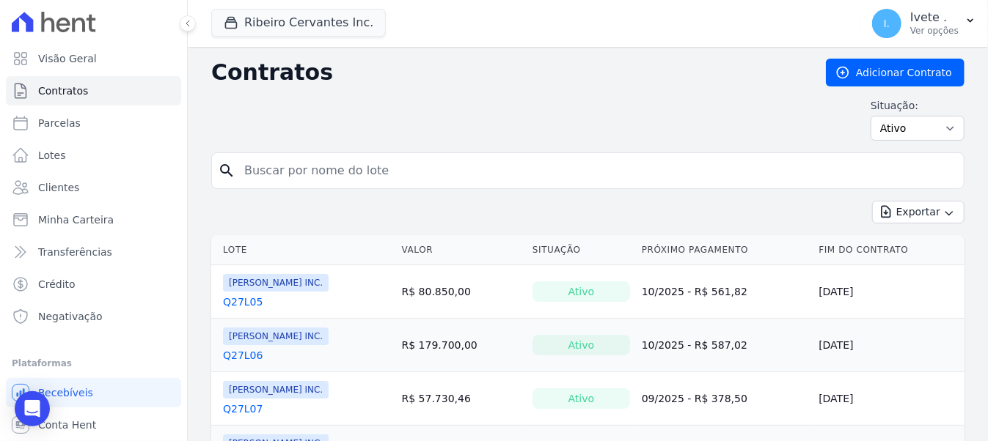
click at [257, 190] on form "search" at bounding box center [587, 177] width 753 height 48
click at [244, 168] on input "search" at bounding box center [596, 170] width 722 height 29
type input "q28l34"
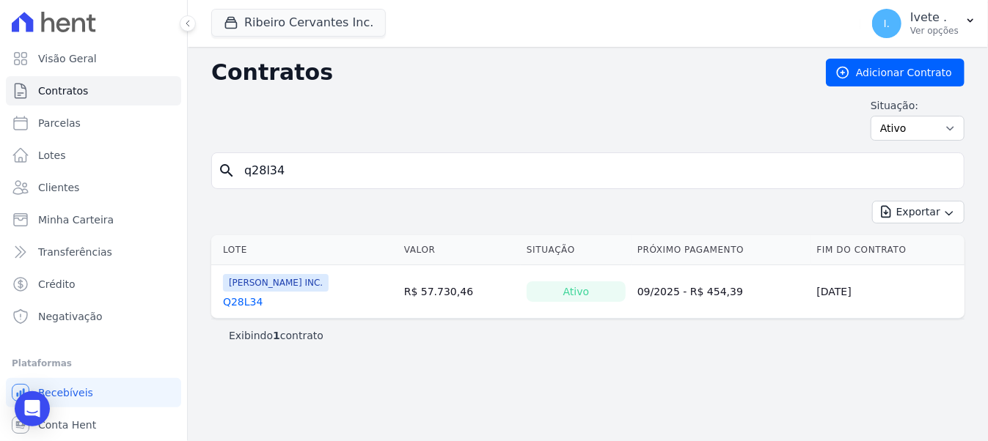
drag, startPoint x: 260, startPoint y: 295, endPoint x: 260, endPoint y: 311, distance: 15.4
click at [262, 301] on div "Q28L34" at bounding box center [276, 302] width 106 height 15
click at [221, 302] on td "[PERSON_NAME] INC. Q28L34" at bounding box center [304, 291] width 187 height 53
click at [239, 296] on link "Q28L34" at bounding box center [243, 302] width 40 height 15
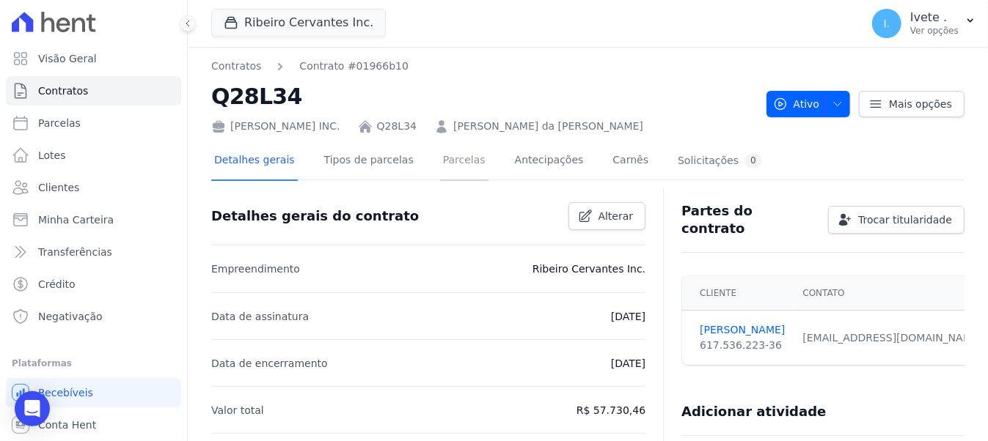
click at [457, 153] on link "Parcelas" at bounding box center [464, 161] width 48 height 39
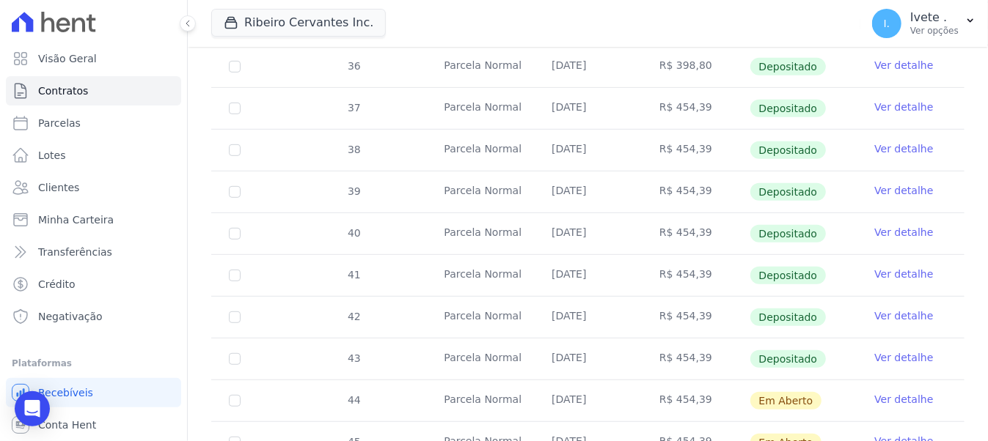
scroll to position [284, 0]
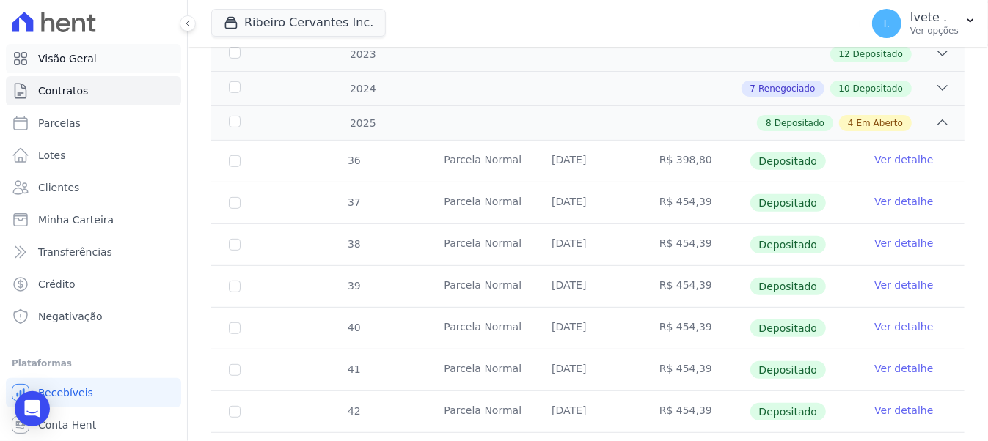
click at [83, 72] on link "Visão Geral" at bounding box center [93, 58] width 175 height 29
click at [83, 86] on link "Contratos" at bounding box center [93, 90] width 175 height 29
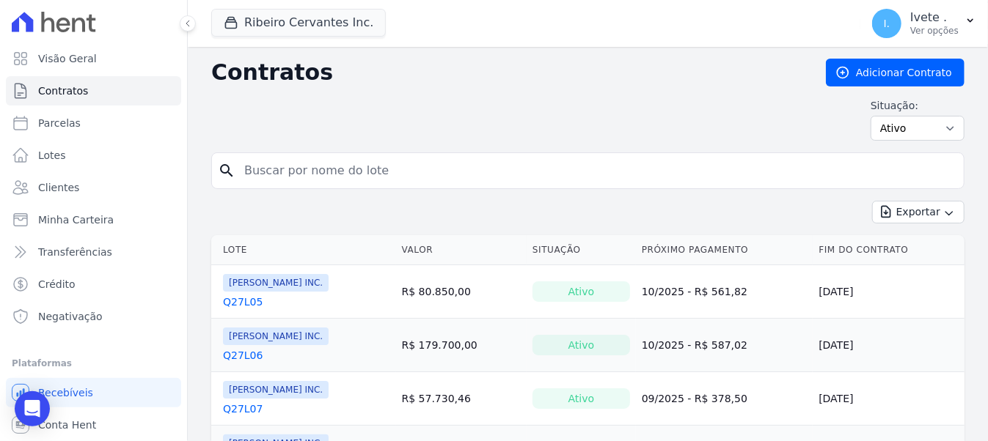
click at [293, 188] on form "search" at bounding box center [587, 177] width 753 height 48
click at [283, 171] on input "search" at bounding box center [596, 170] width 722 height 29
type input "q31l02"
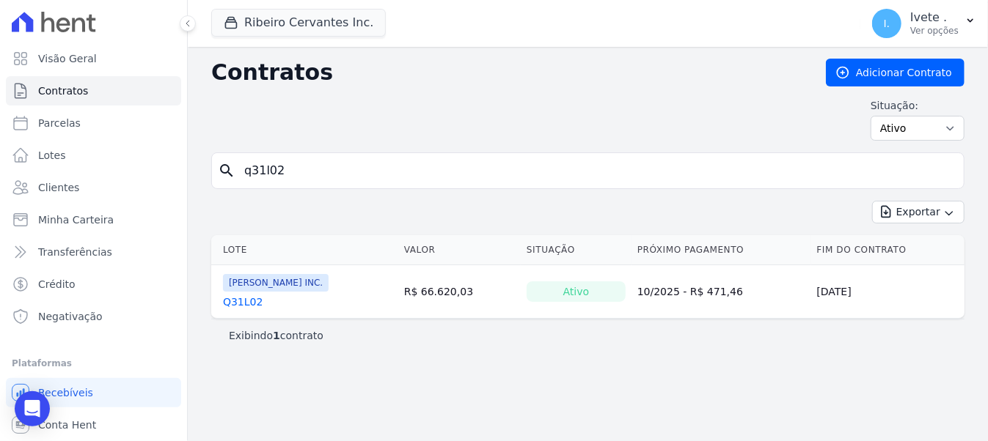
click at [235, 295] on link "Q31L02" at bounding box center [243, 302] width 40 height 15
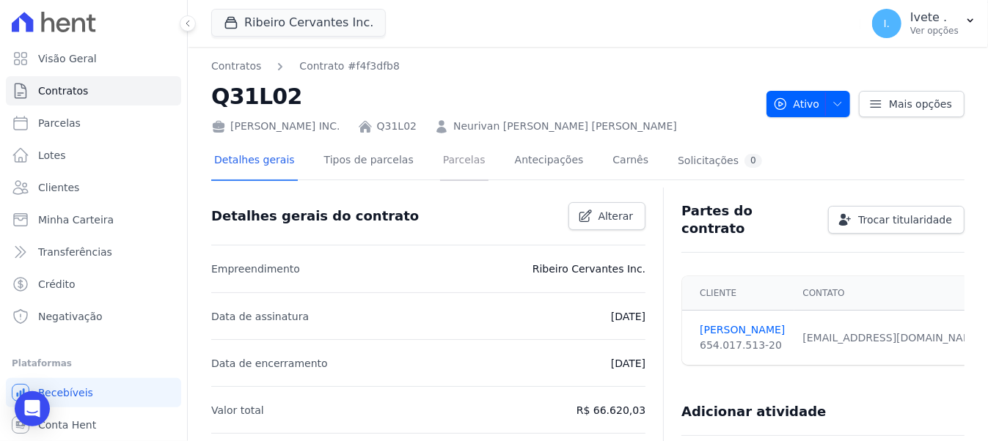
click at [440, 166] on link "Parcelas" at bounding box center [464, 161] width 48 height 39
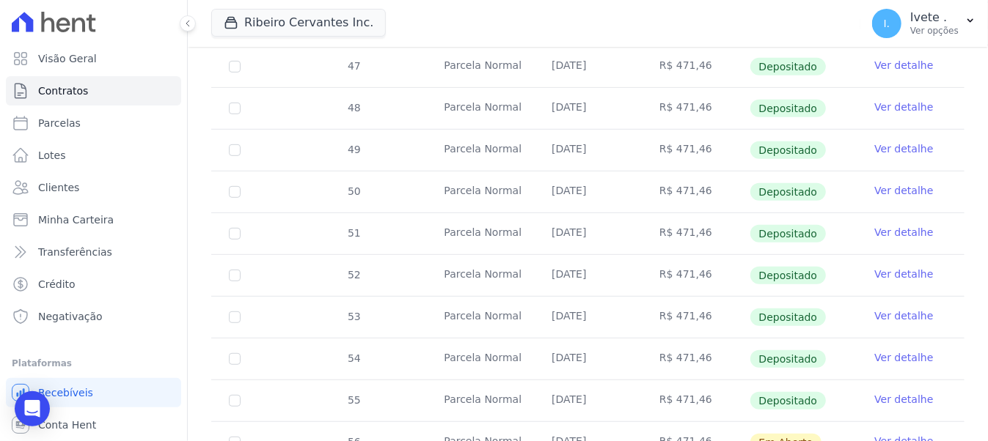
scroll to position [473, 0]
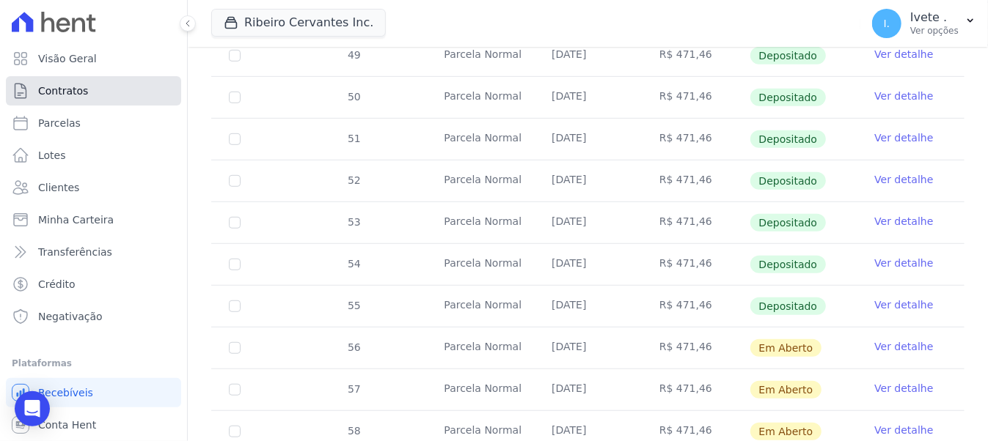
click at [147, 83] on link "Contratos" at bounding box center [93, 90] width 175 height 29
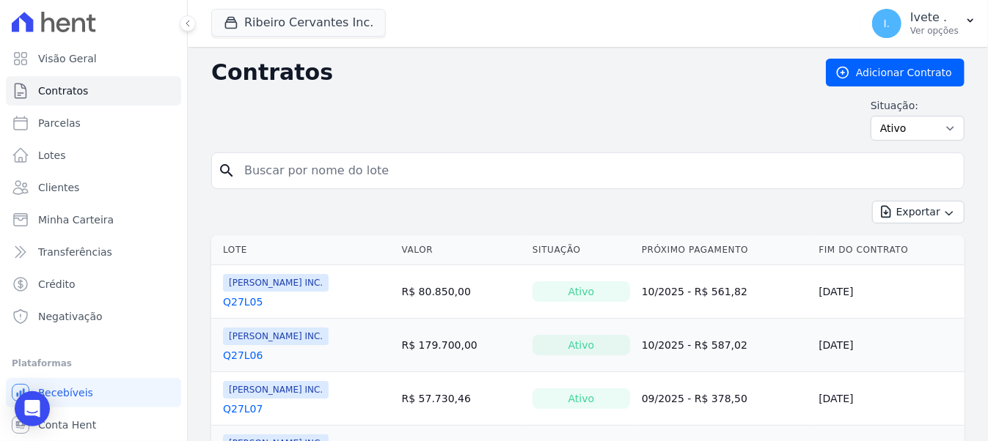
click at [279, 147] on div "Contratos Adicionar Contrato Situação: Ativo Todos Pausado Distratado Rascunho …" at bounding box center [587, 106] width 753 height 94
click at [290, 166] on input "search" at bounding box center [596, 170] width 722 height 29
type input "q31l05"
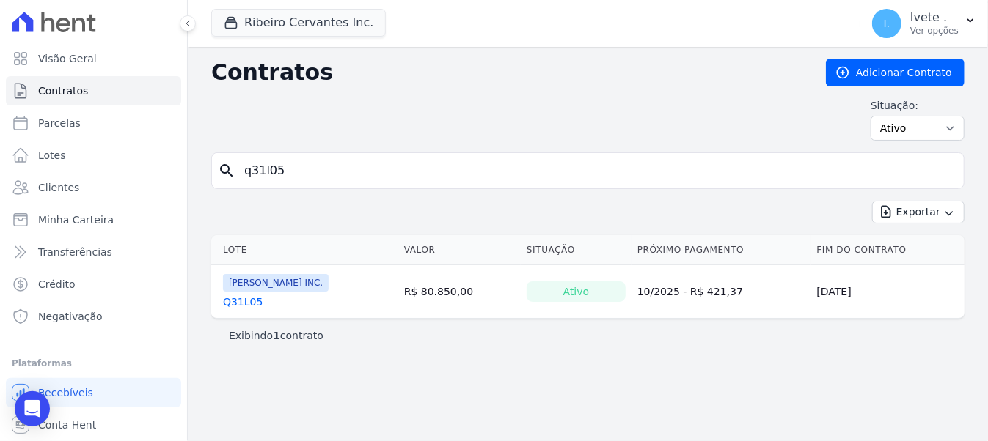
click at [244, 298] on link "Q31L05" at bounding box center [243, 302] width 40 height 15
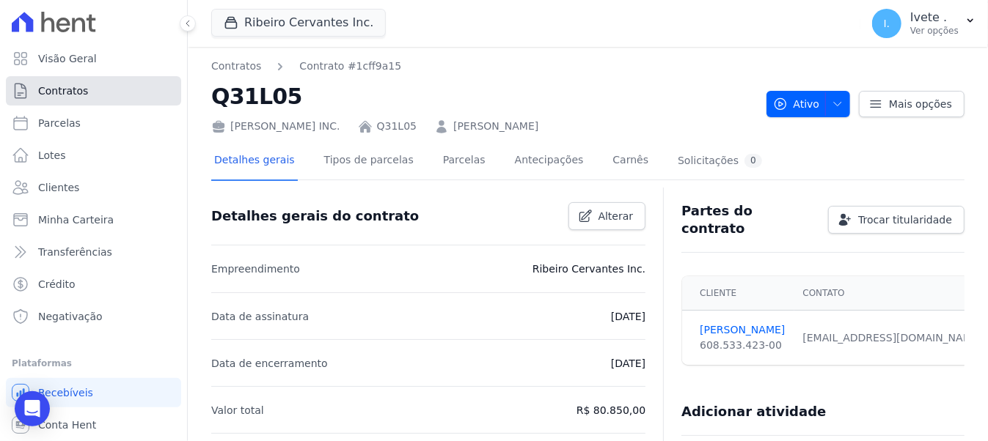
click at [106, 94] on link "Contratos" at bounding box center [93, 90] width 175 height 29
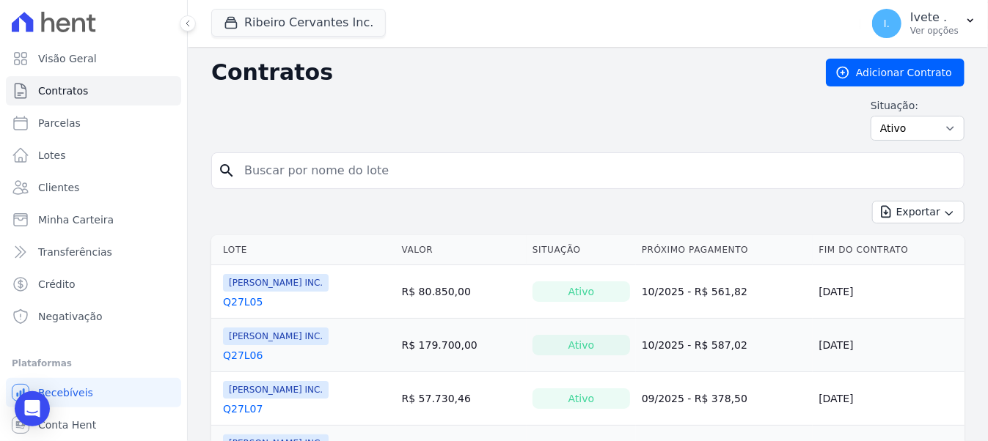
drag, startPoint x: 321, startPoint y: 155, endPoint x: 320, endPoint y: 172, distance: 16.9
click at [321, 169] on div "search" at bounding box center [587, 171] width 753 height 37
click at [320, 172] on input "search" at bounding box center [596, 170] width 722 height 29
type input "q32l02"
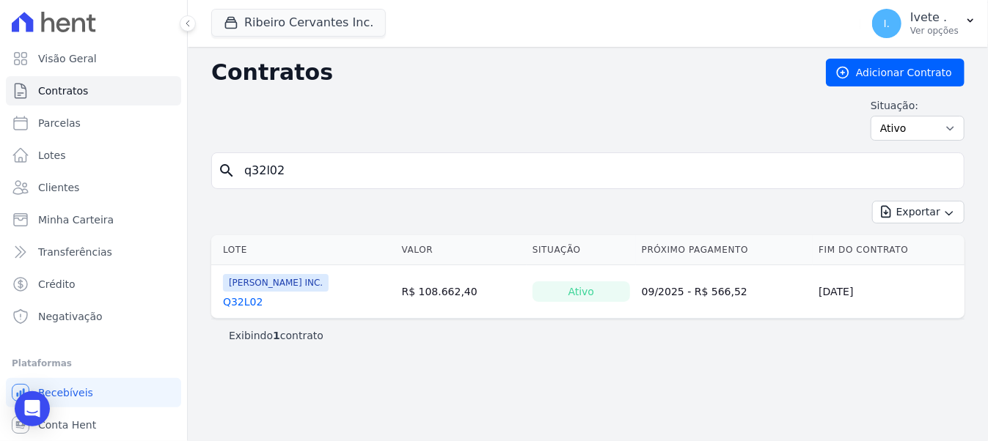
click at [502, 153] on div "search q32l02" at bounding box center [587, 171] width 753 height 37
click at [515, 165] on input "q32l02" at bounding box center [596, 170] width 722 height 29
type input "q31l05"
click at [252, 301] on link "Q31L05" at bounding box center [243, 302] width 40 height 15
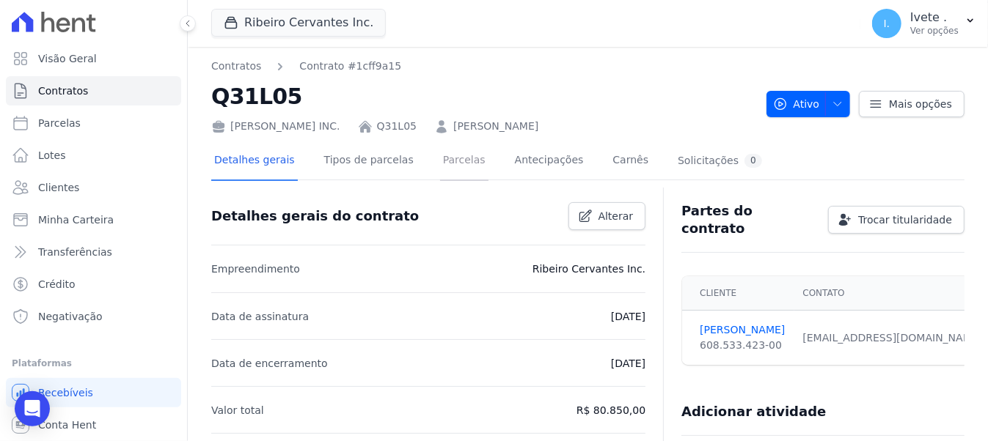
click at [440, 169] on link "Parcelas" at bounding box center [464, 161] width 48 height 39
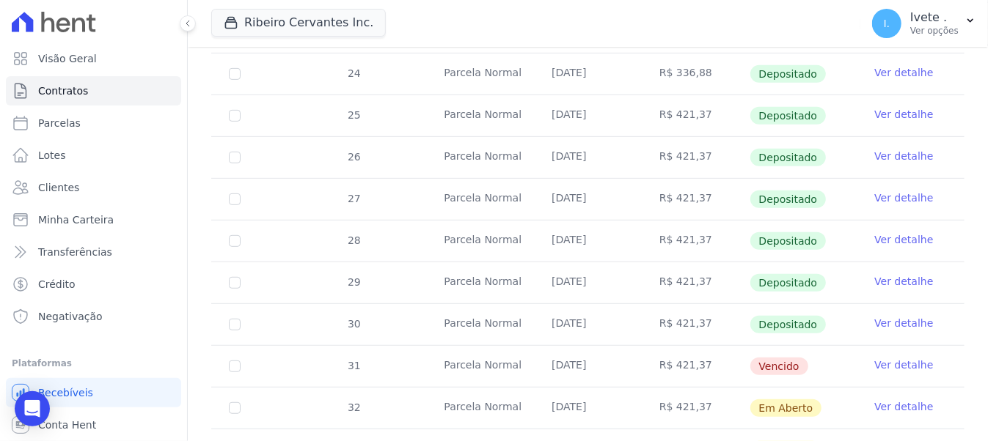
scroll to position [567, 0]
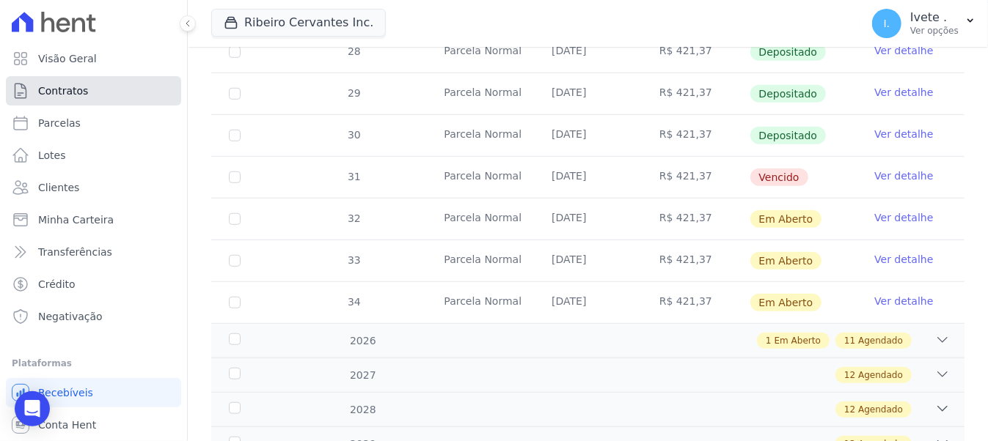
click at [71, 94] on span "Contratos" at bounding box center [63, 91] width 50 height 15
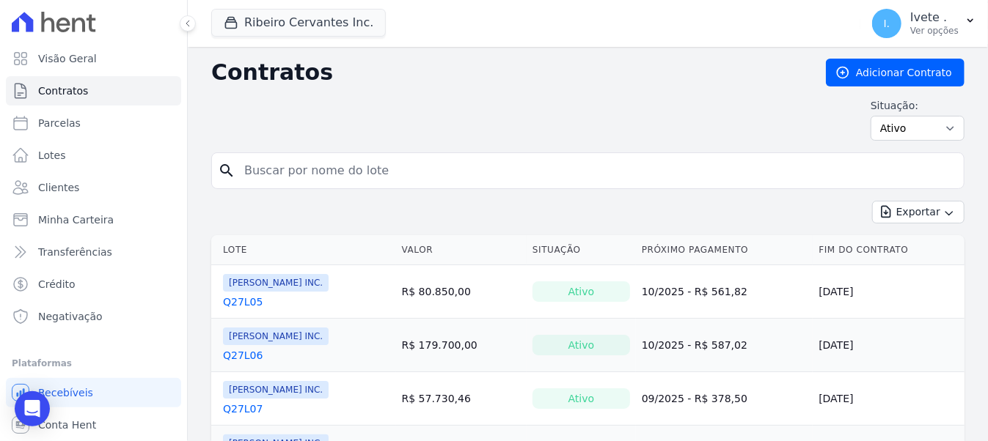
click at [407, 153] on div "search" at bounding box center [587, 171] width 753 height 37
click at [416, 168] on input "search" at bounding box center [596, 170] width 722 height 29
type input "q32l02"
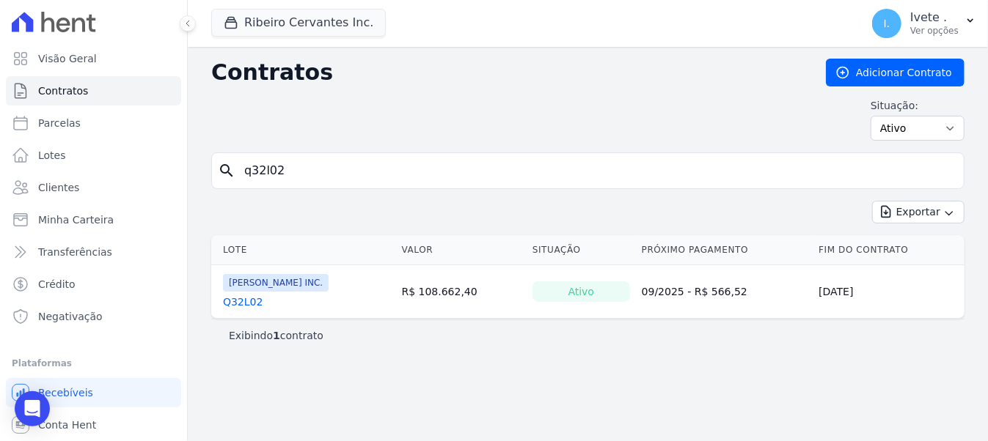
click at [246, 295] on link "Q32L02" at bounding box center [243, 302] width 40 height 15
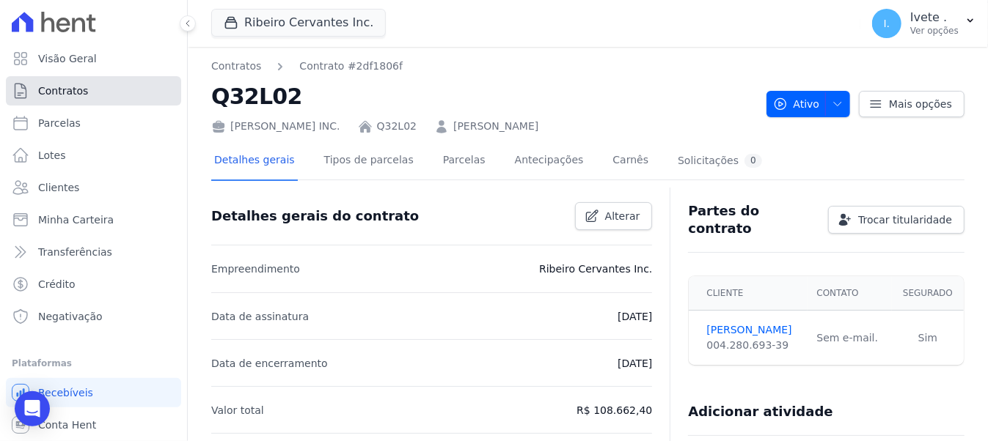
click at [94, 93] on link "Contratos" at bounding box center [93, 90] width 175 height 29
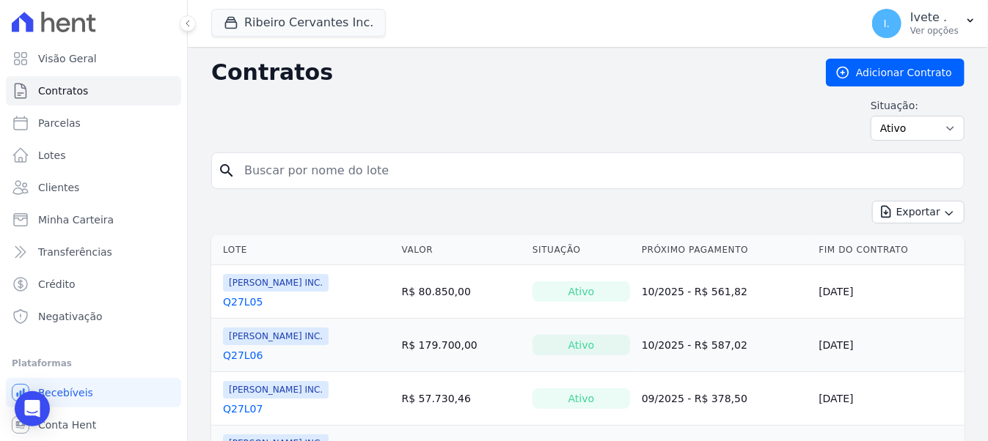
click at [309, 157] on input "search" at bounding box center [596, 170] width 722 height 29
type input "q32l04"
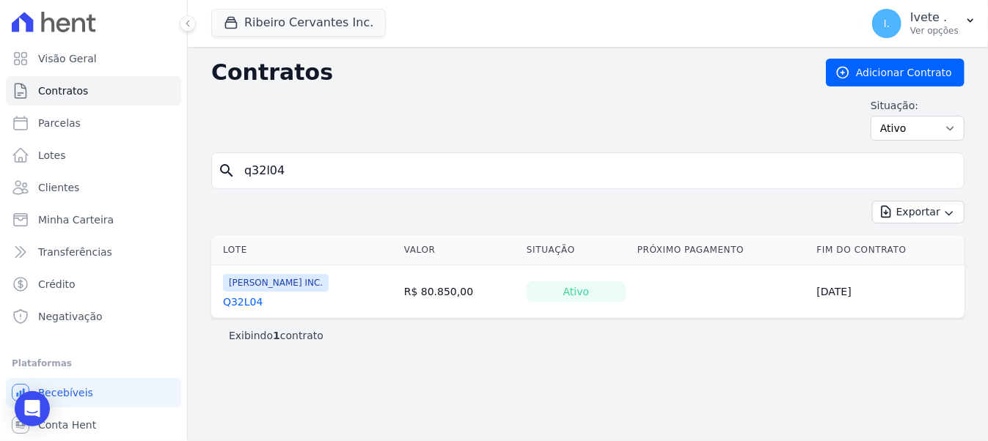
click at [246, 303] on link "Q32L04" at bounding box center [243, 302] width 40 height 15
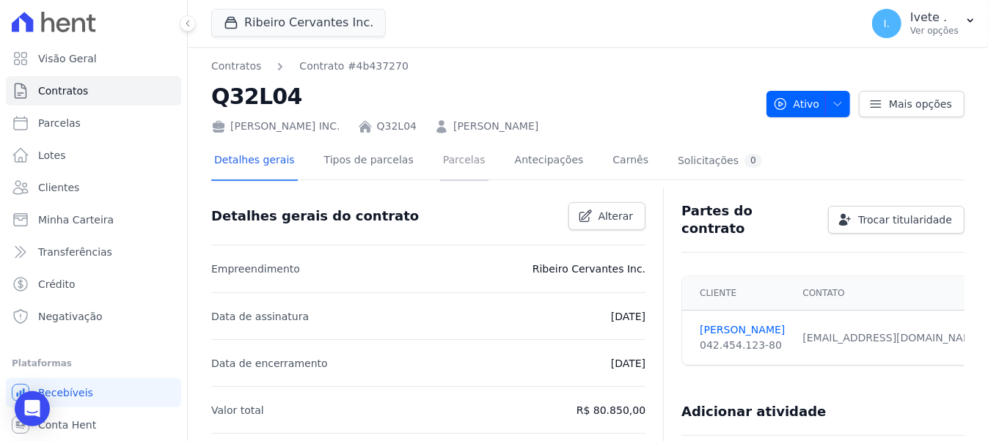
click at [440, 168] on link "Parcelas" at bounding box center [464, 161] width 48 height 39
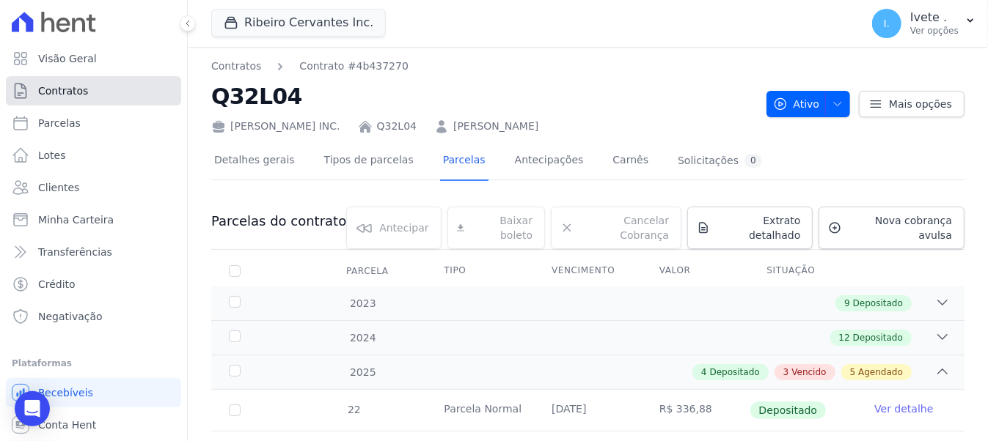
click at [60, 96] on span "Contratos" at bounding box center [63, 91] width 50 height 15
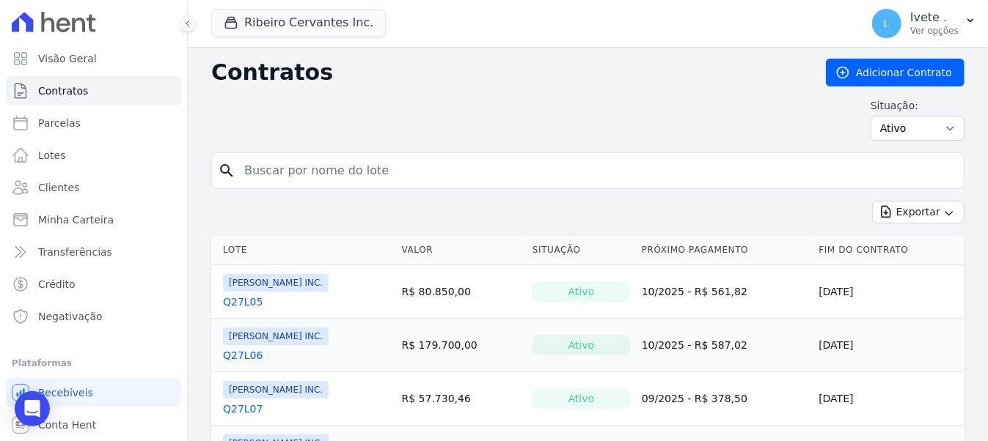
click at [315, 166] on input "search" at bounding box center [596, 170] width 722 height 29
type input "q32l05"
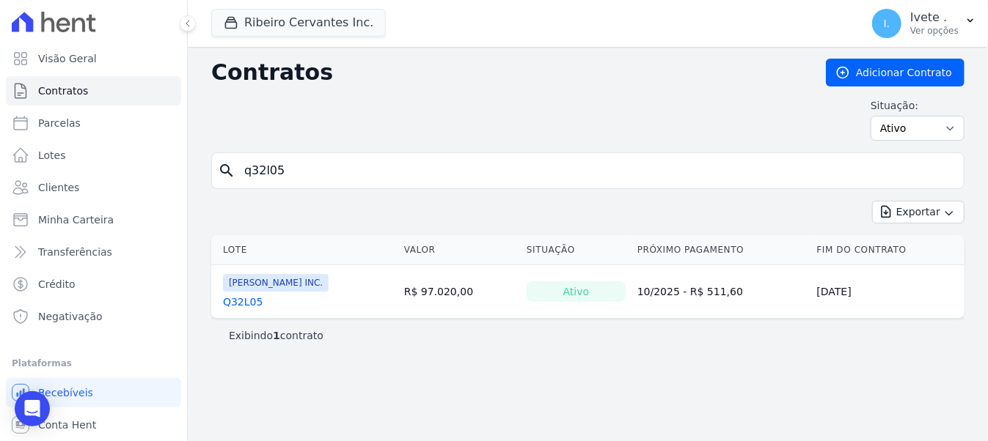
click at [228, 304] on link "Q32L05" at bounding box center [243, 302] width 40 height 15
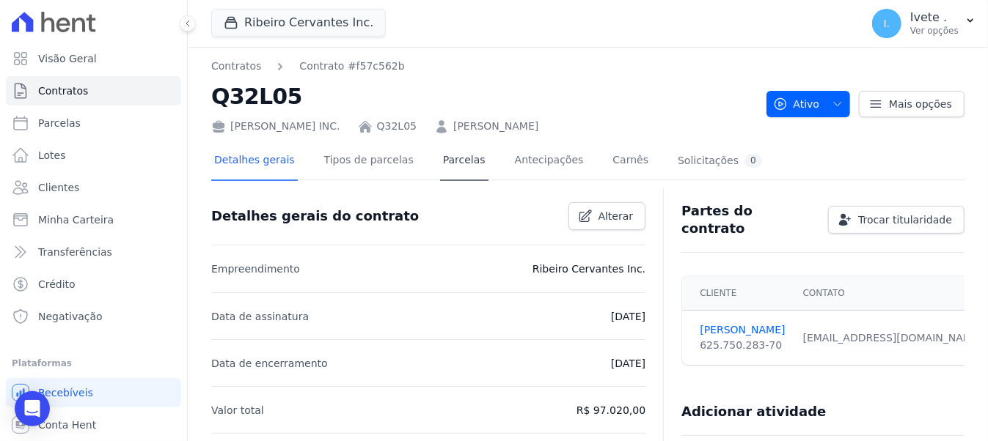
click at [418, 150] on div "Detalhes gerais Tipos de parcelas [GEOGRAPHIC_DATA] Antecipações [PERSON_NAME] …" at bounding box center [488, 161] width 554 height 39
click at [440, 151] on link "Parcelas" at bounding box center [464, 161] width 48 height 39
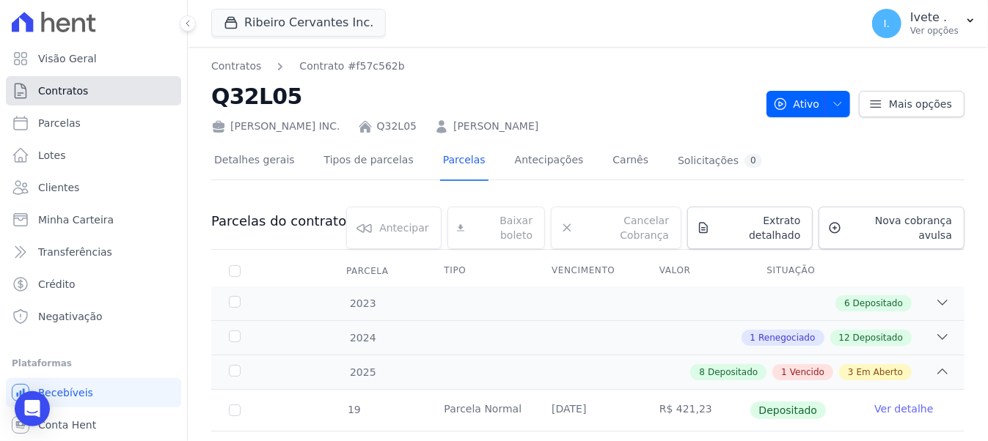
click at [101, 81] on link "Contratos" at bounding box center [93, 90] width 175 height 29
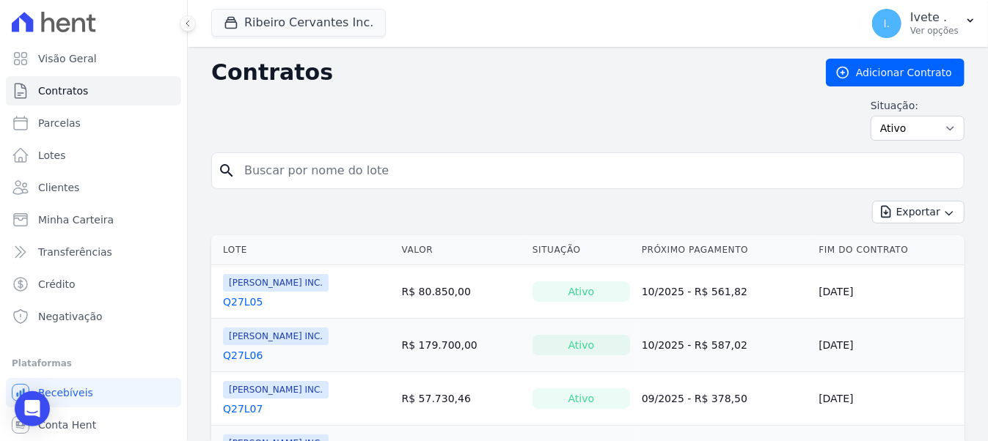
click at [351, 168] on input "search" at bounding box center [596, 170] width 722 height 29
type input "q32l06"
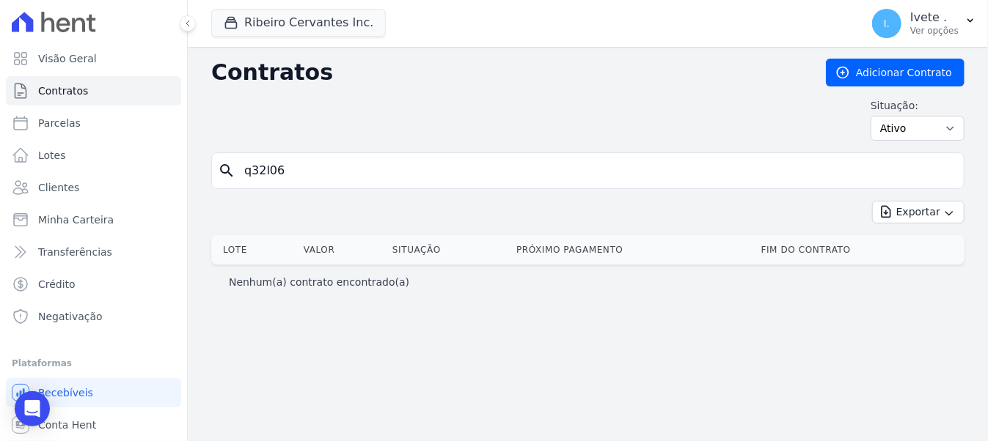
click at [461, 166] on input "q32l06" at bounding box center [596, 170] width 722 height 29
type input "q32l07"
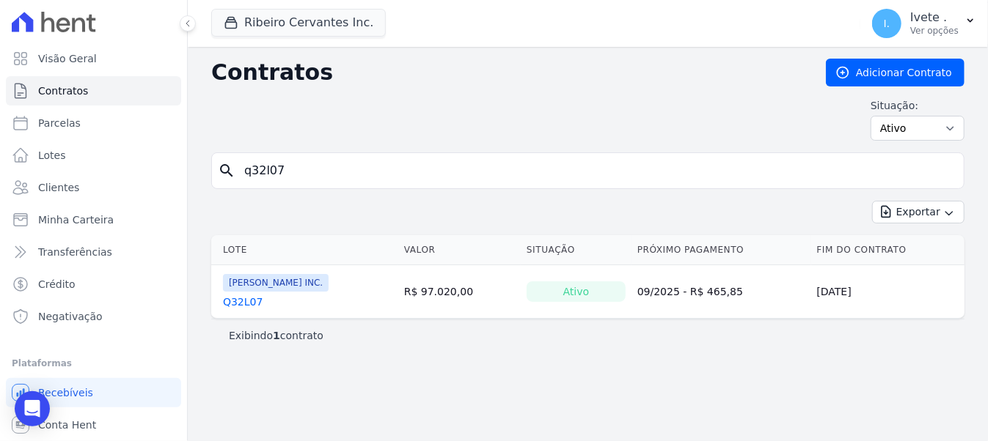
click at [246, 292] on div "[PERSON_NAME] INC. Q32L07" at bounding box center [276, 291] width 106 height 35
click at [251, 296] on link "Q32L07" at bounding box center [243, 302] width 40 height 15
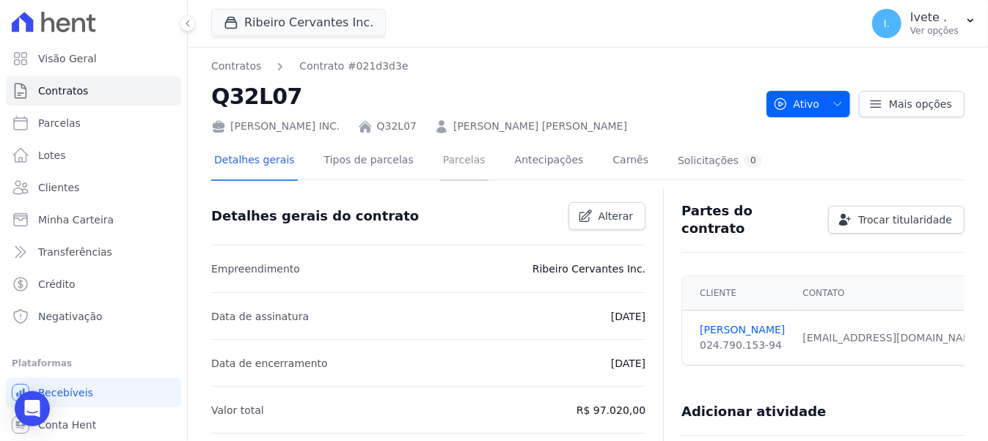
click at [440, 172] on link "Parcelas" at bounding box center [464, 161] width 48 height 39
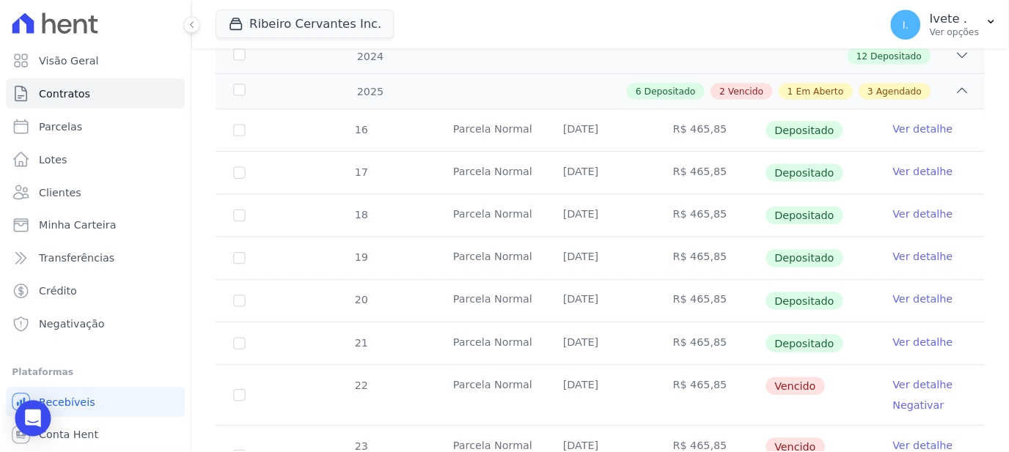
scroll to position [378, 0]
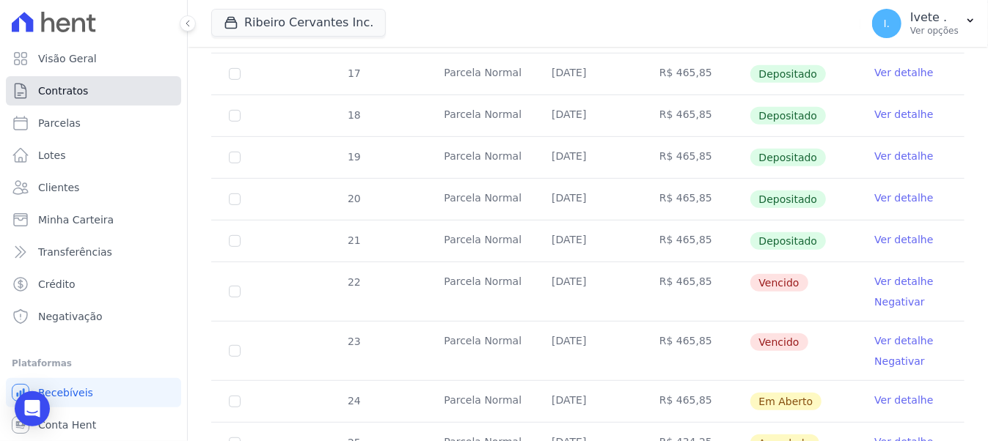
click at [106, 89] on link "Contratos" at bounding box center [93, 90] width 175 height 29
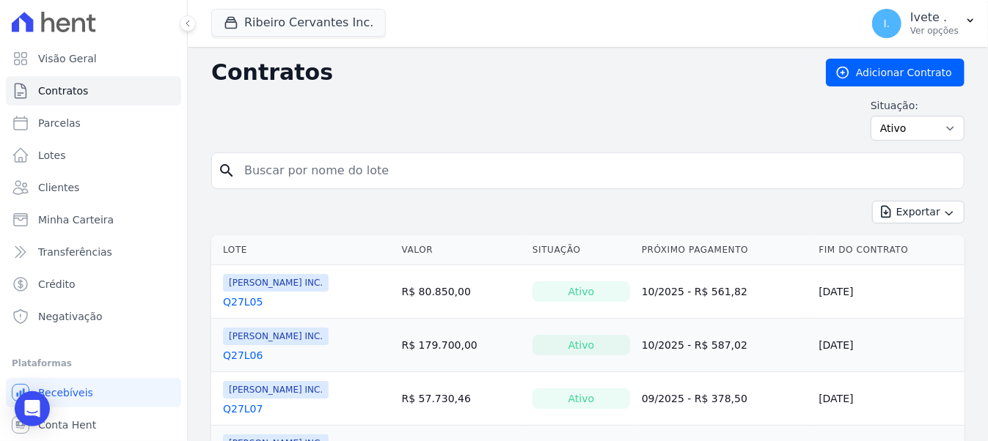
click at [288, 169] on input "search" at bounding box center [596, 170] width 722 height 29
type input "q32l08"
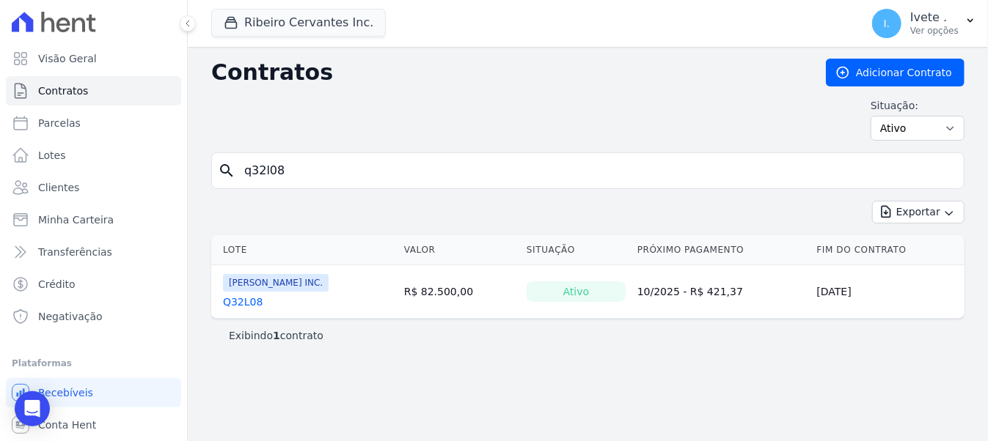
click at [249, 300] on link "Q32L08" at bounding box center [243, 302] width 40 height 15
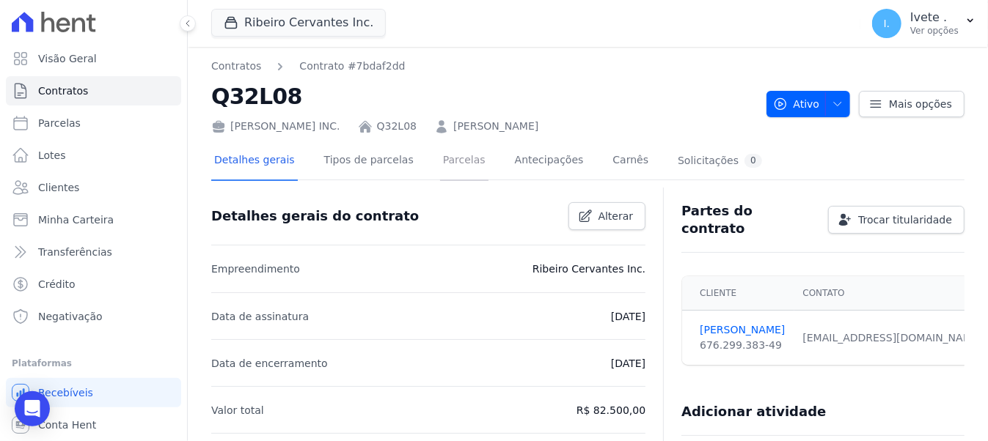
click at [440, 168] on link "Parcelas" at bounding box center [464, 161] width 48 height 39
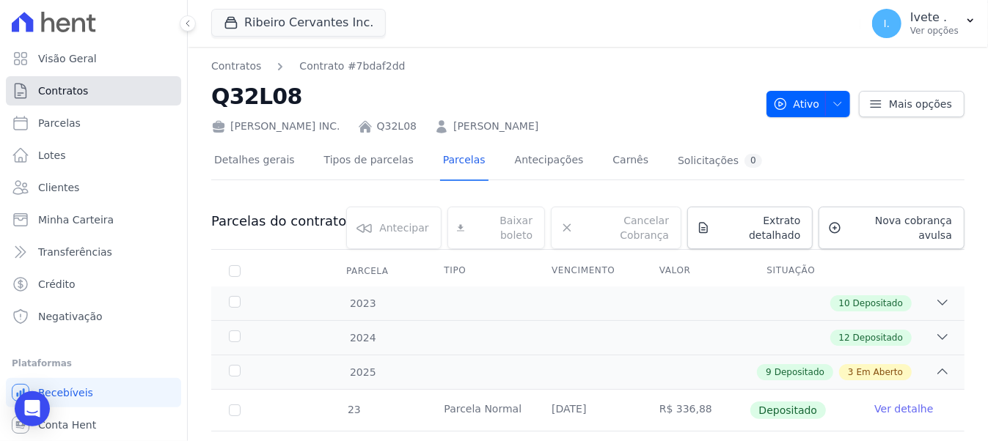
click at [60, 85] on span "Contratos" at bounding box center [63, 91] width 50 height 15
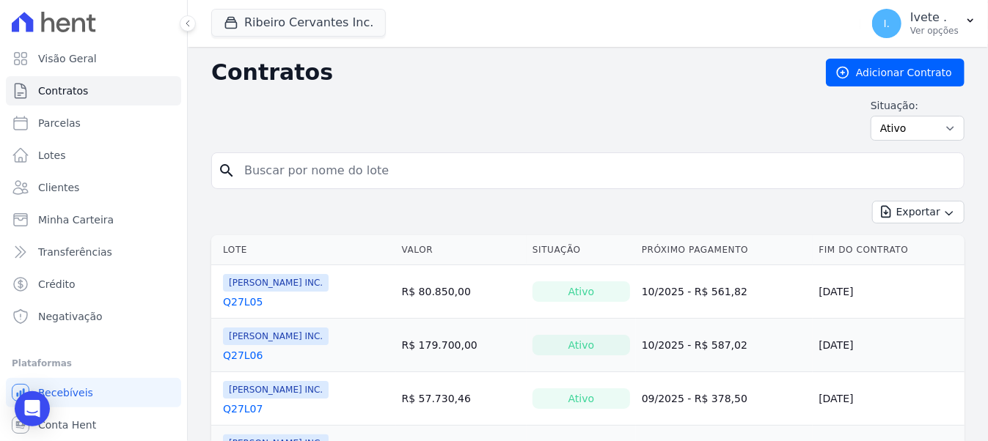
drag, startPoint x: 307, startPoint y: 190, endPoint x: 298, endPoint y: 177, distance: 15.3
click at [304, 186] on form "search" at bounding box center [587, 177] width 753 height 48
click at [301, 170] on input "search" at bounding box center [596, 170] width 722 height 29
click at [299, 155] on div "search q32l098" at bounding box center [587, 171] width 753 height 37
drag, startPoint x: 301, startPoint y: 164, endPoint x: 309, endPoint y: 153, distance: 13.5
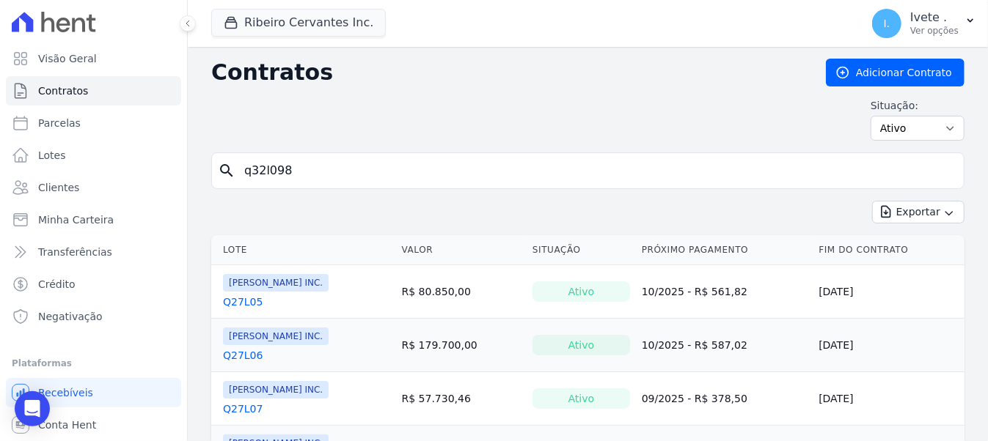
click at [301, 163] on input "q32l098" at bounding box center [596, 170] width 722 height 29
type input "q32l09"
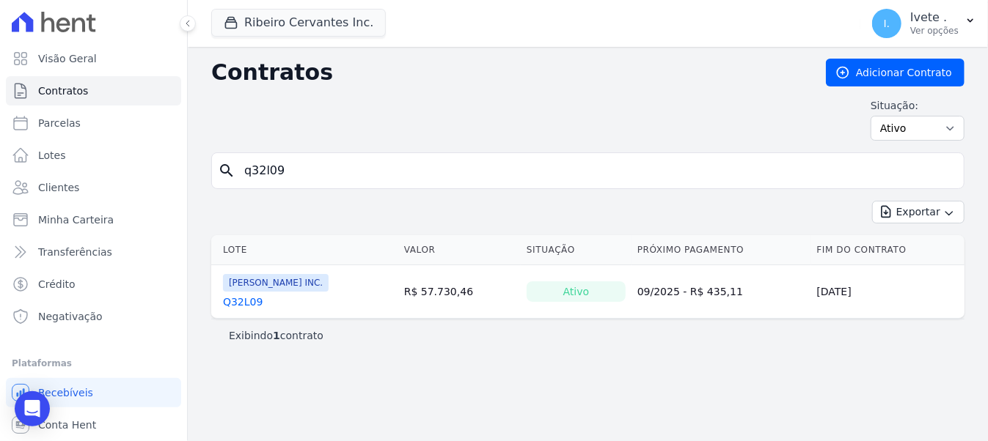
click at [242, 307] on link "Q32L09" at bounding box center [243, 302] width 40 height 15
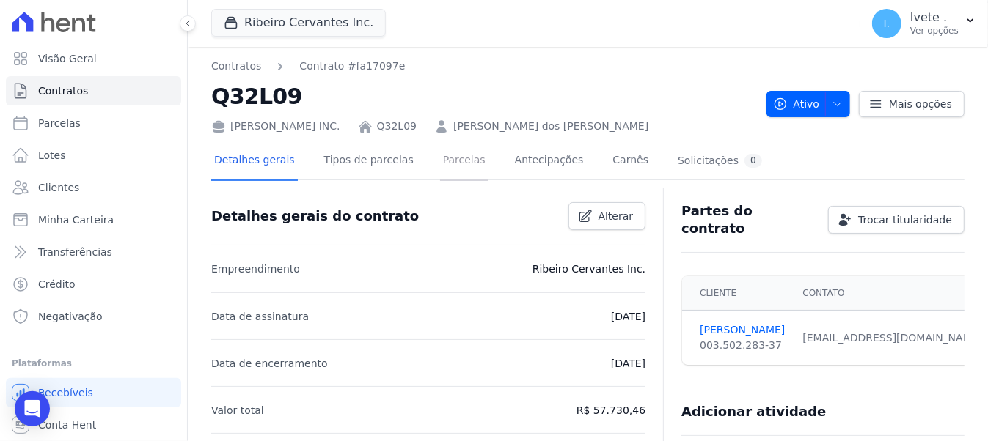
click at [448, 161] on link "Parcelas" at bounding box center [464, 161] width 48 height 39
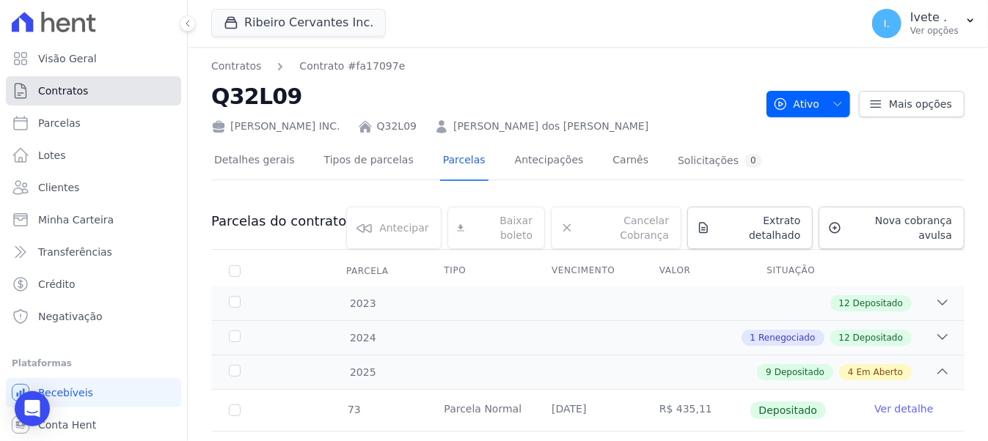
click at [54, 90] on span "Contratos" at bounding box center [63, 91] width 50 height 15
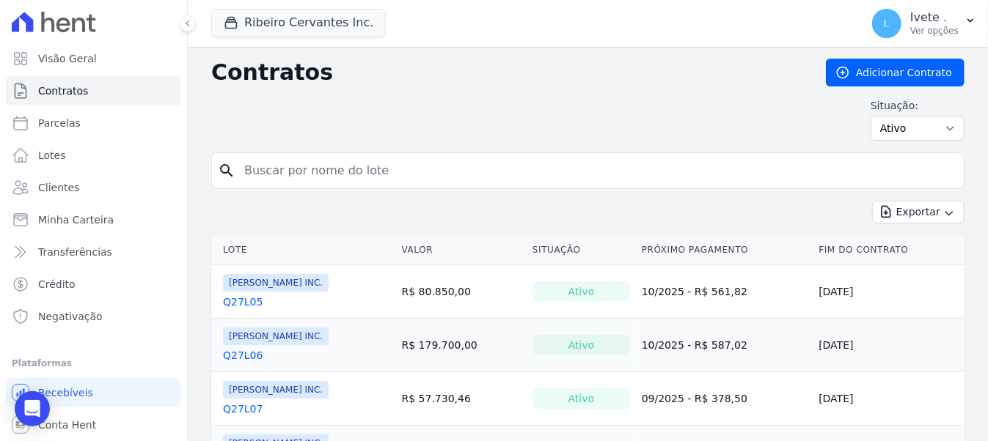
click at [326, 156] on input "search" at bounding box center [596, 170] width 722 height 29
type input "q32l10"
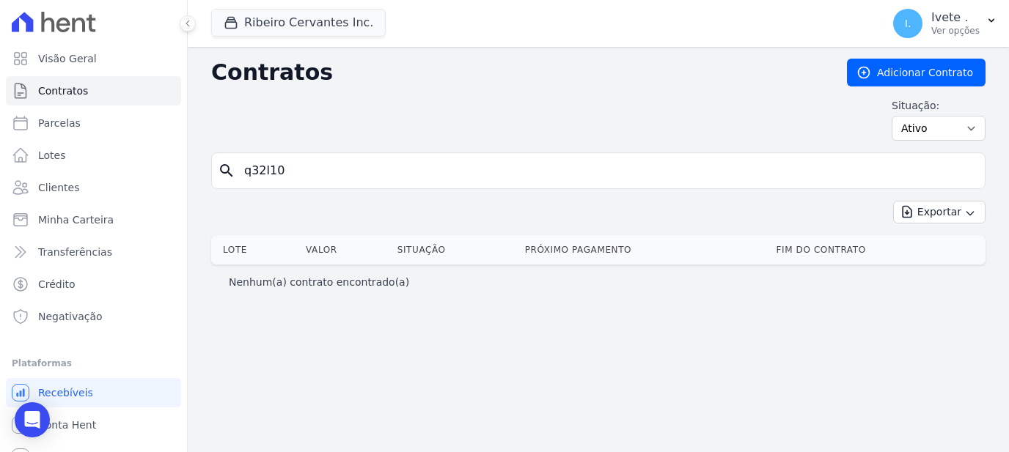
click at [340, 162] on input "q32l10" at bounding box center [606, 170] width 743 height 29
type input "q32l11"
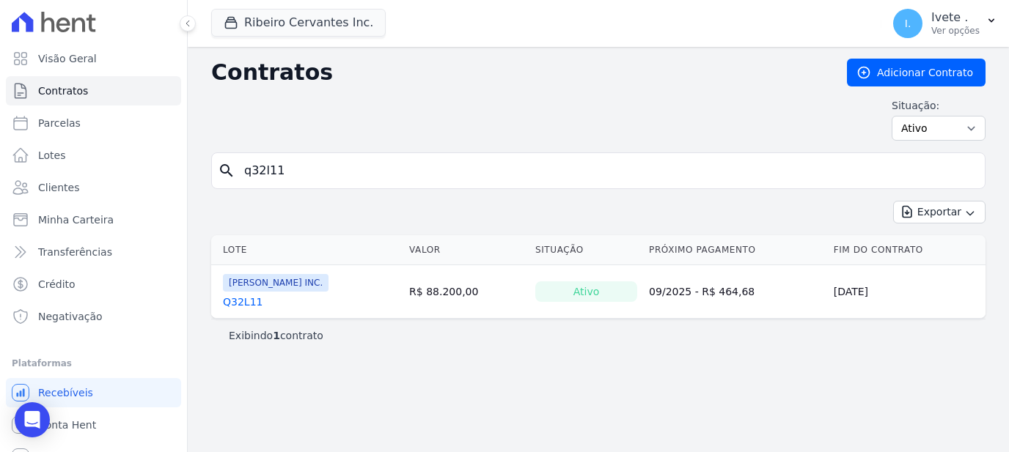
click at [235, 305] on link "Q32L11" at bounding box center [243, 302] width 40 height 15
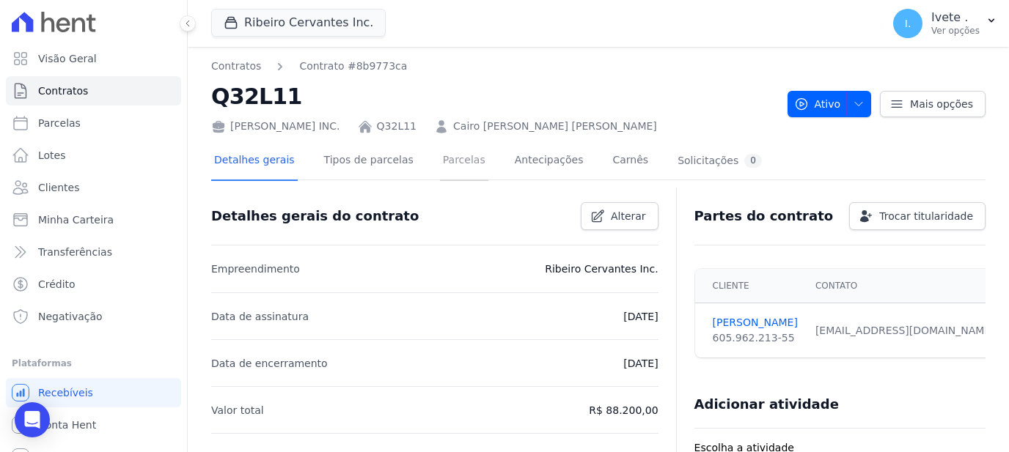
click at [440, 166] on link "Parcelas" at bounding box center [464, 161] width 48 height 39
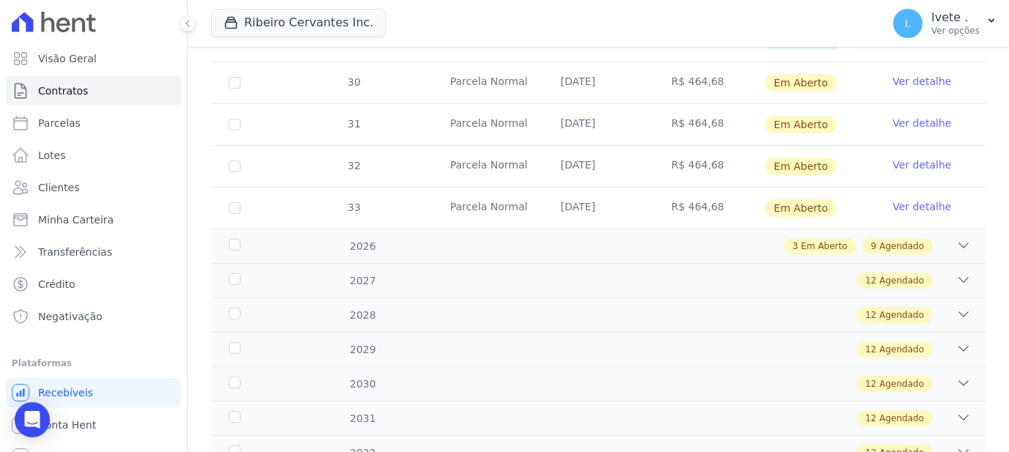
scroll to position [378, 0]
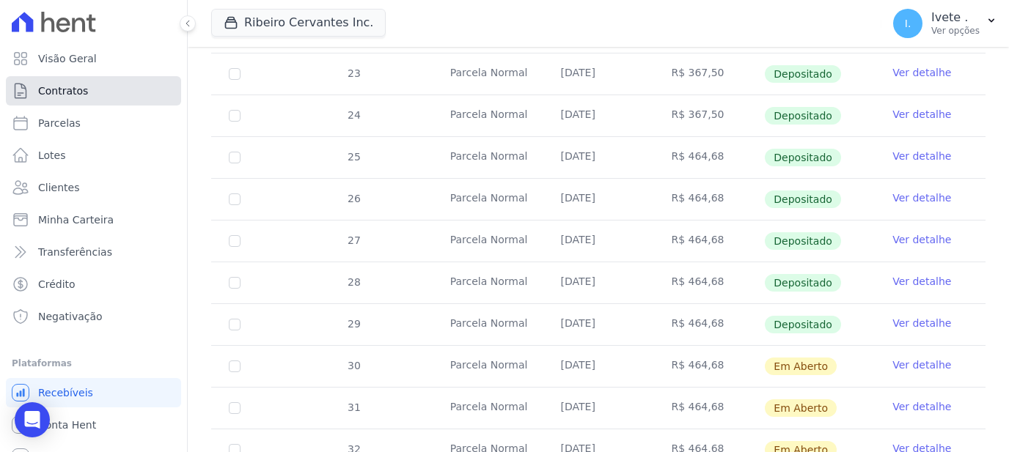
click at [51, 94] on span "Contratos" at bounding box center [63, 91] width 50 height 15
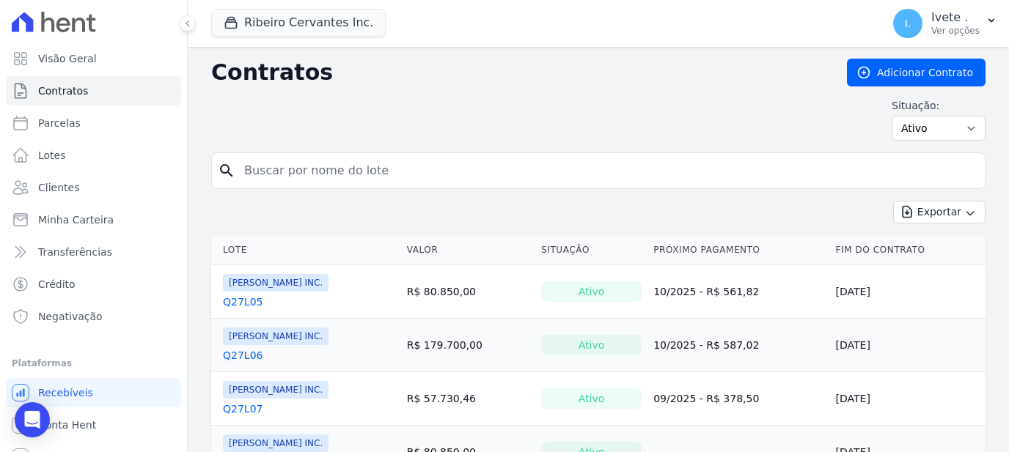
click at [253, 163] on input "search" at bounding box center [606, 170] width 743 height 29
type input "q32l14"
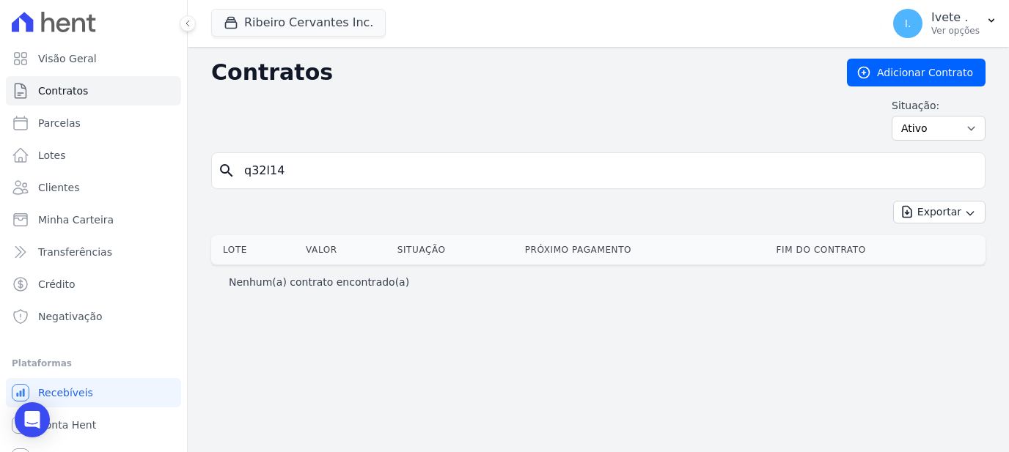
click at [325, 160] on input "q32l14" at bounding box center [606, 170] width 743 height 29
type input "q32l15"
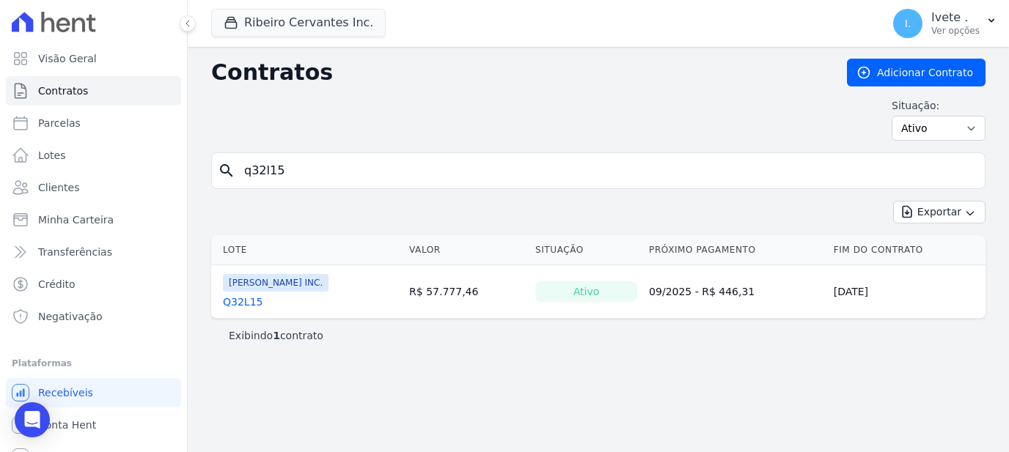
click at [224, 298] on link "Q32L15" at bounding box center [243, 302] width 40 height 15
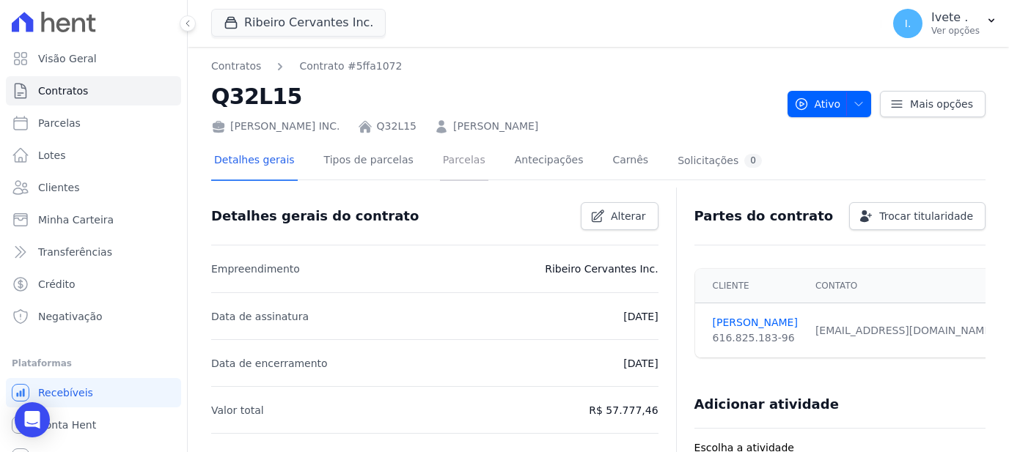
click at [442, 169] on link "Parcelas" at bounding box center [464, 161] width 48 height 39
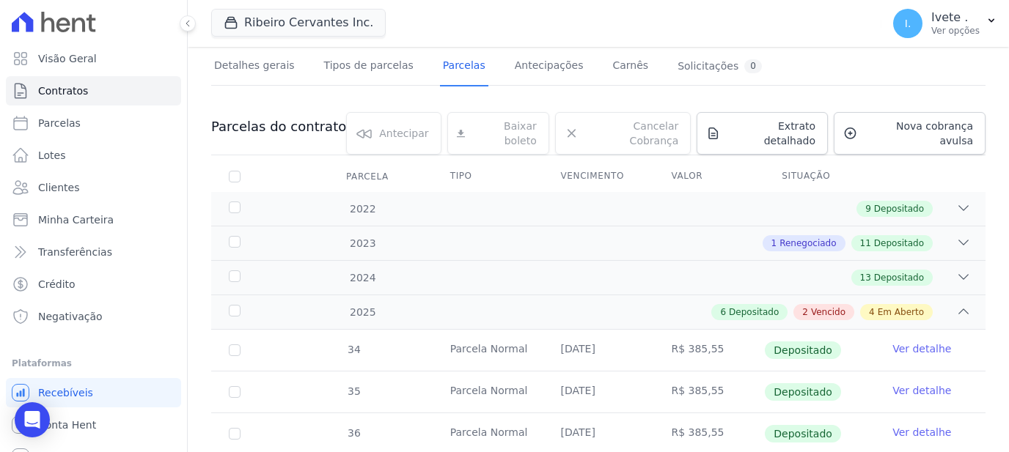
scroll to position [189, 0]
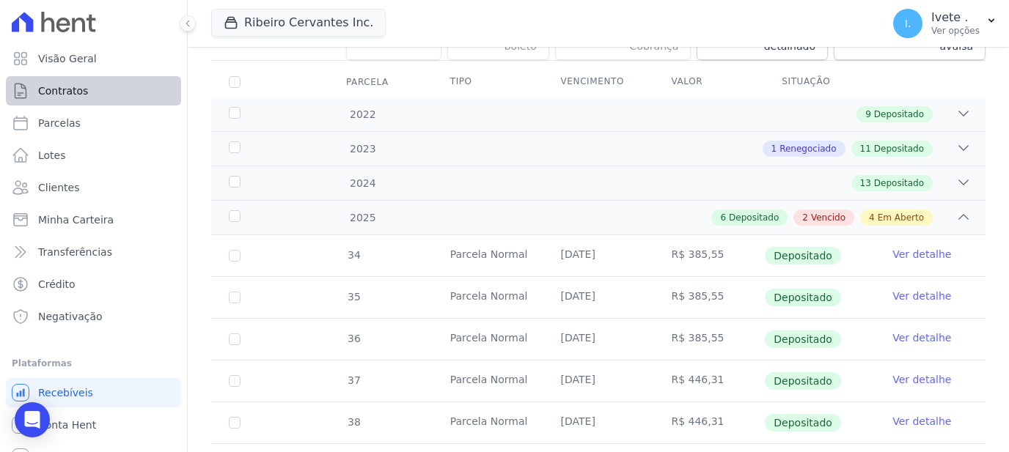
drag, startPoint x: 71, startPoint y: 109, endPoint x: 70, endPoint y: 101, distance: 7.5
click at [70, 103] on ul "Visão Geral Contratos [GEOGRAPHIC_DATA] Lotes Clientes Minha Carteira Transferê…" at bounding box center [93, 187] width 175 height 287
click at [70, 97] on span "Contratos" at bounding box center [63, 91] width 50 height 15
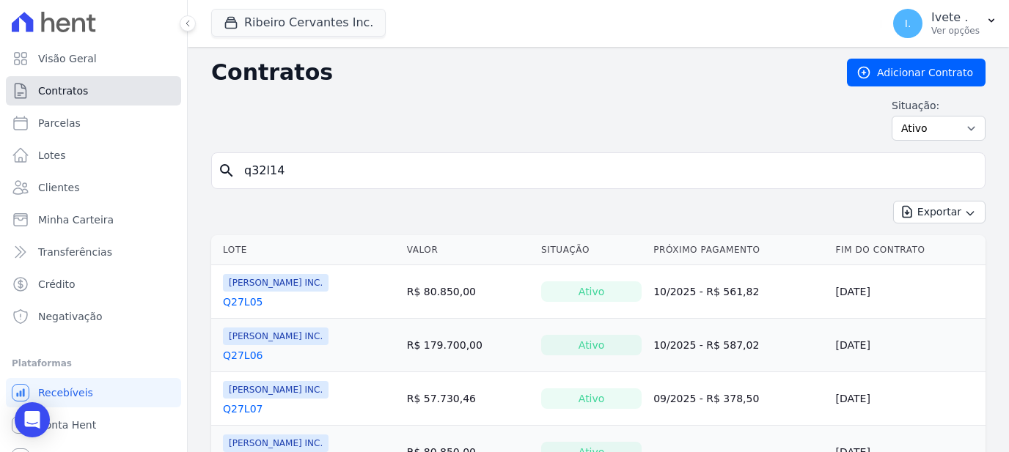
click at [90, 84] on link "Contratos" at bounding box center [93, 90] width 175 height 29
click at [75, 86] on span "Contratos" at bounding box center [63, 91] width 50 height 15
click at [72, 89] on span "Contratos" at bounding box center [63, 91] width 50 height 15
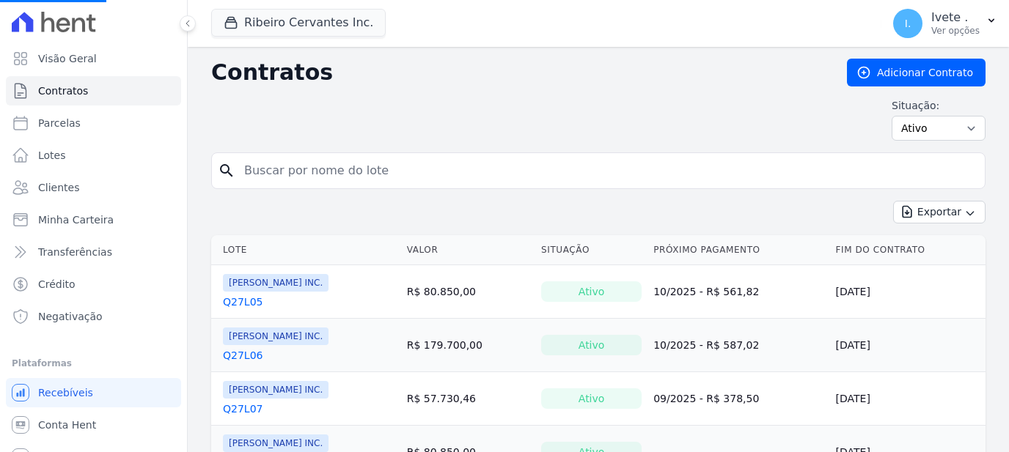
click at [254, 173] on input "search" at bounding box center [606, 170] width 743 height 29
click at [268, 173] on input "search" at bounding box center [606, 170] width 743 height 29
type input "q32l16"
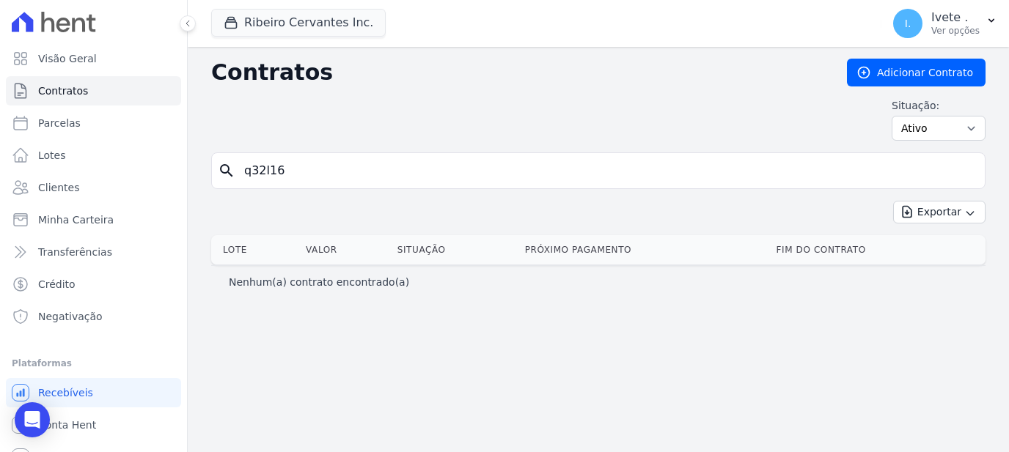
drag, startPoint x: 364, startPoint y: 186, endPoint x: 365, endPoint y: 173, distance: 13.3
click at [365, 173] on div "search q32l16" at bounding box center [598, 171] width 774 height 37
click at [367, 172] on input "q32l16" at bounding box center [606, 170] width 743 height 29
type input "q32l17"
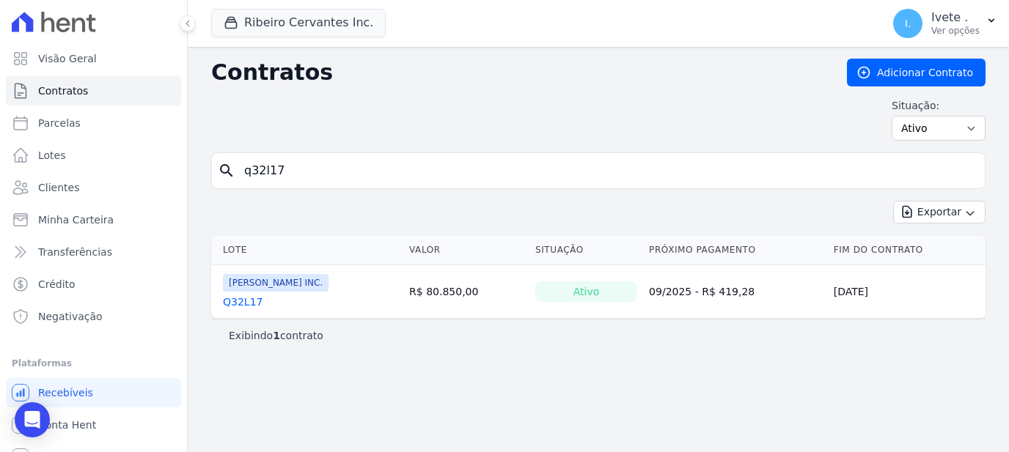
click at [238, 298] on link "Q32L17" at bounding box center [243, 302] width 40 height 15
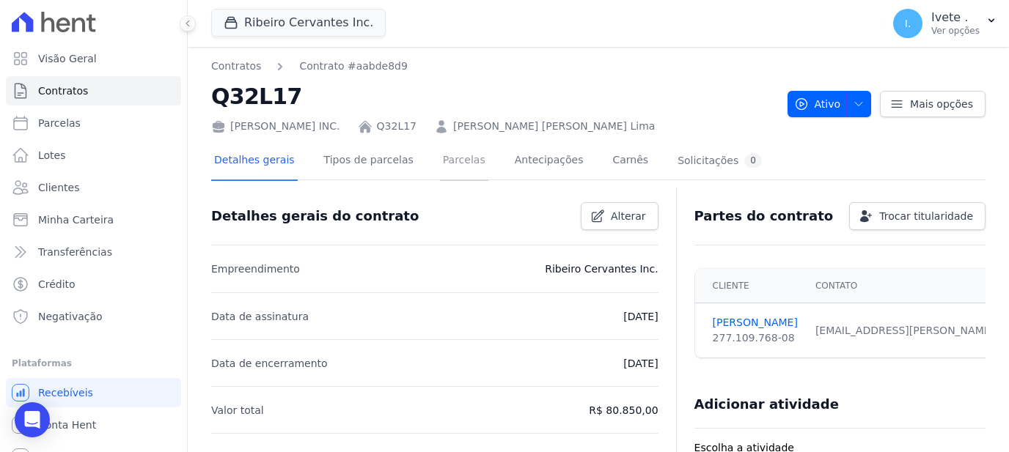
click at [445, 174] on link "Parcelas" at bounding box center [464, 161] width 48 height 39
click at [440, 164] on link "Parcelas" at bounding box center [464, 161] width 48 height 39
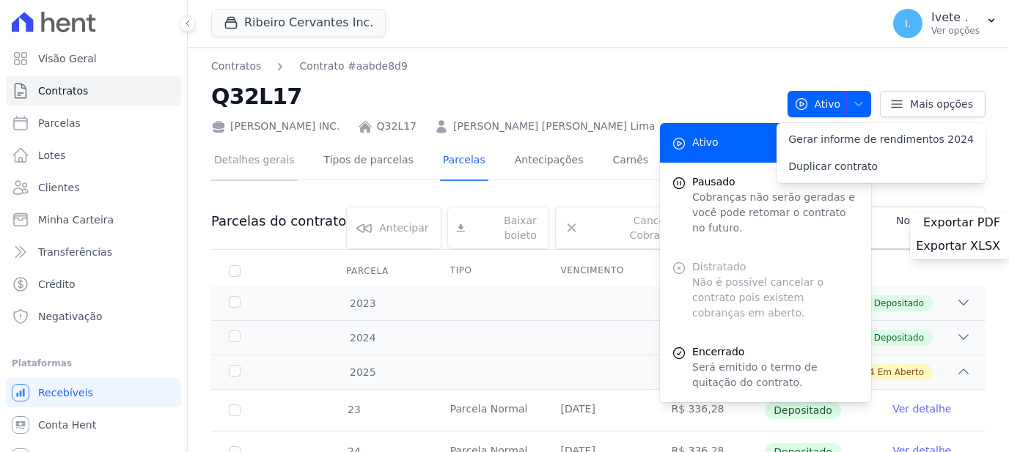
click at [244, 161] on link "Detalhes gerais" at bounding box center [254, 161] width 87 height 39
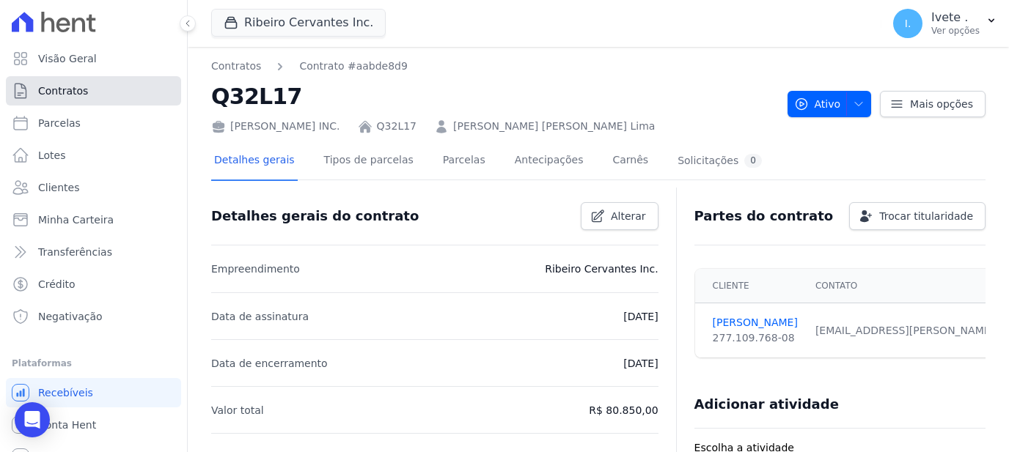
click at [84, 84] on link "Contratos" at bounding box center [93, 90] width 175 height 29
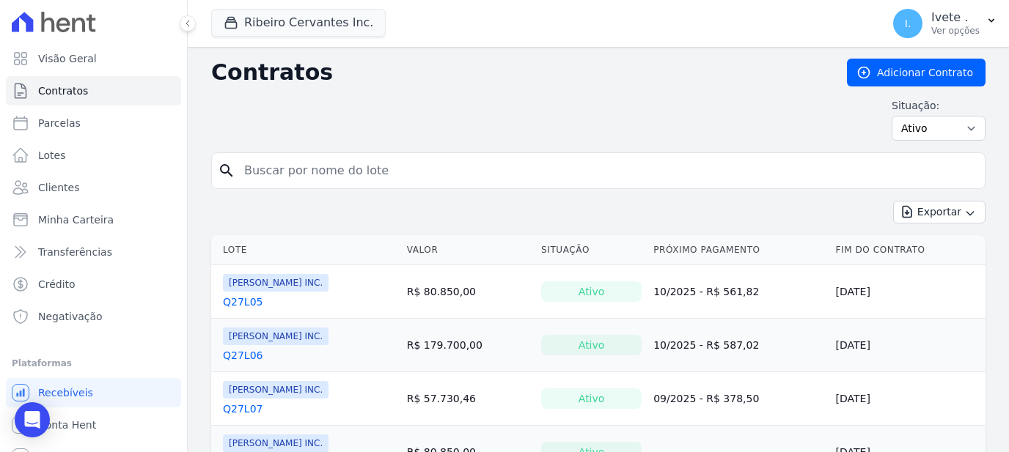
click at [270, 176] on input "search" at bounding box center [606, 170] width 743 height 29
type input "q32l20"
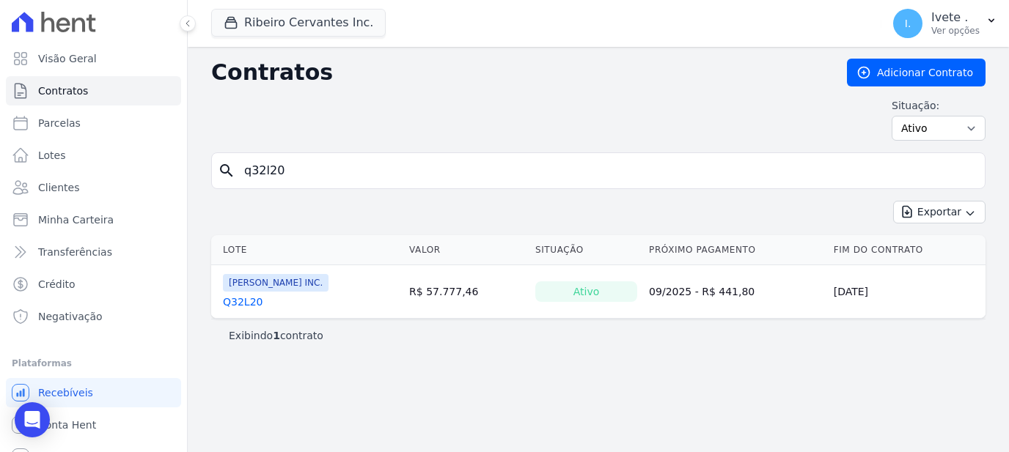
click at [238, 302] on link "Q32L20" at bounding box center [243, 302] width 40 height 15
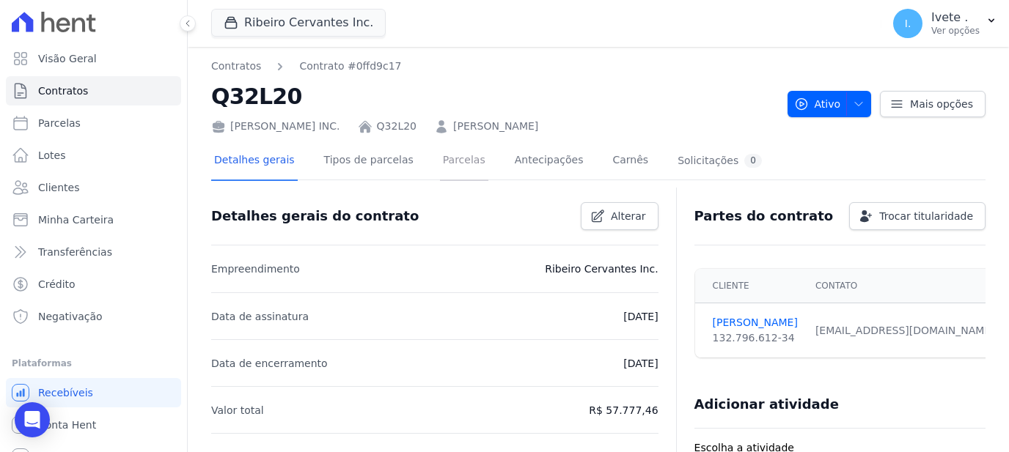
click at [451, 159] on link "Parcelas" at bounding box center [464, 161] width 48 height 39
click at [440, 170] on link "Parcelas" at bounding box center [464, 161] width 48 height 39
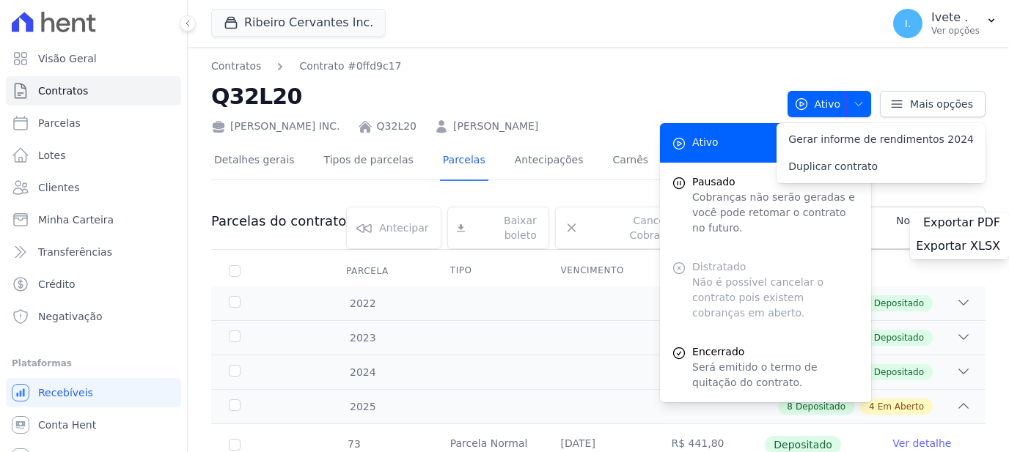
click at [530, 331] on div "12 Depositado" at bounding box center [635, 338] width 669 height 16
drag, startPoint x: 431, startPoint y: 172, endPoint x: 798, endPoint y: 51, distance: 385.8
click at [543, 295] on div "12 Depositado" at bounding box center [635, 303] width 669 height 16
click at [542, 295] on div "12 Depositado" at bounding box center [635, 303] width 669 height 16
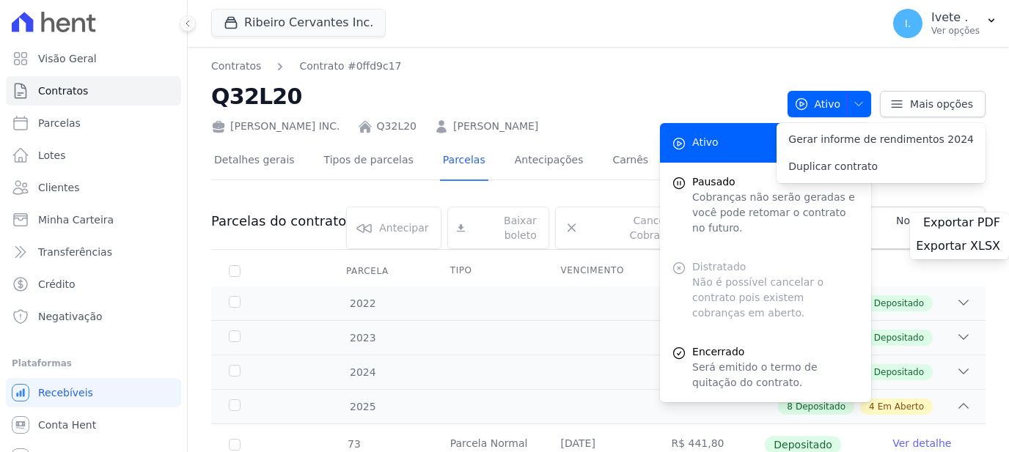
click at [540, 295] on div "12 Depositado" at bounding box center [635, 303] width 669 height 16
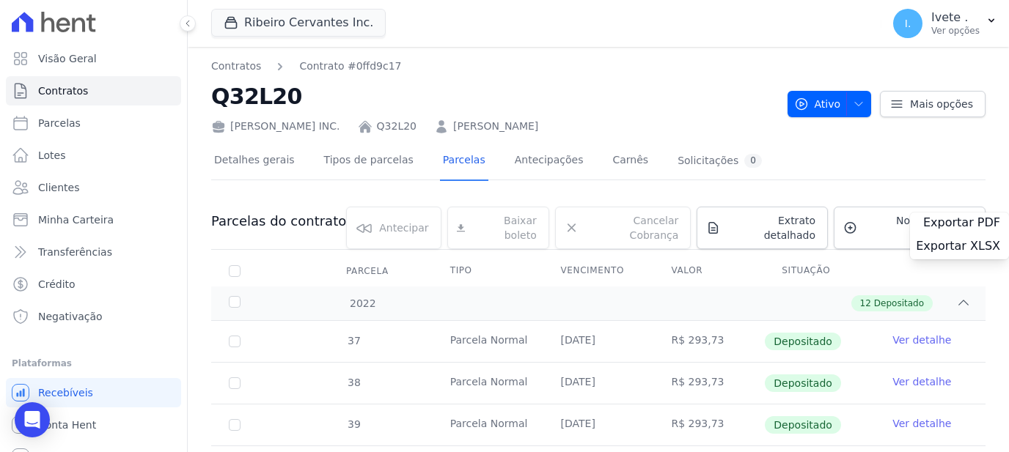
click at [765, 83] on h2 "Q32L20" at bounding box center [493, 96] width 565 height 33
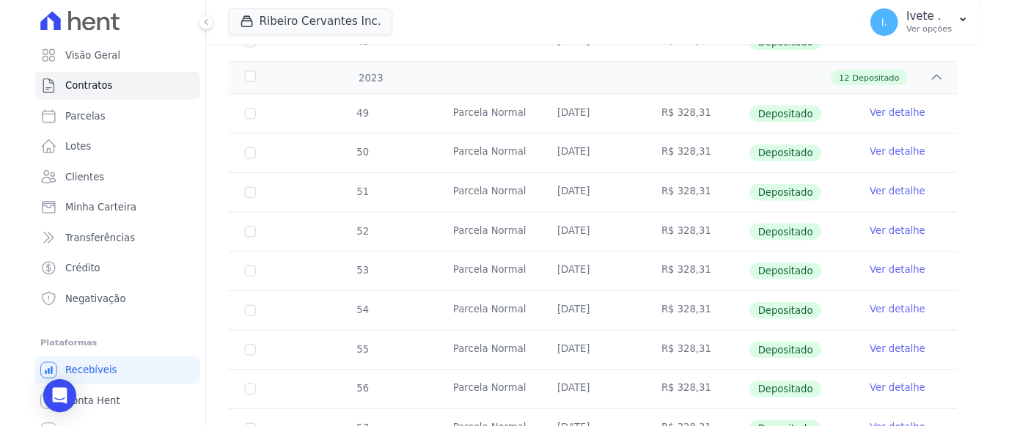
scroll to position [662, 0]
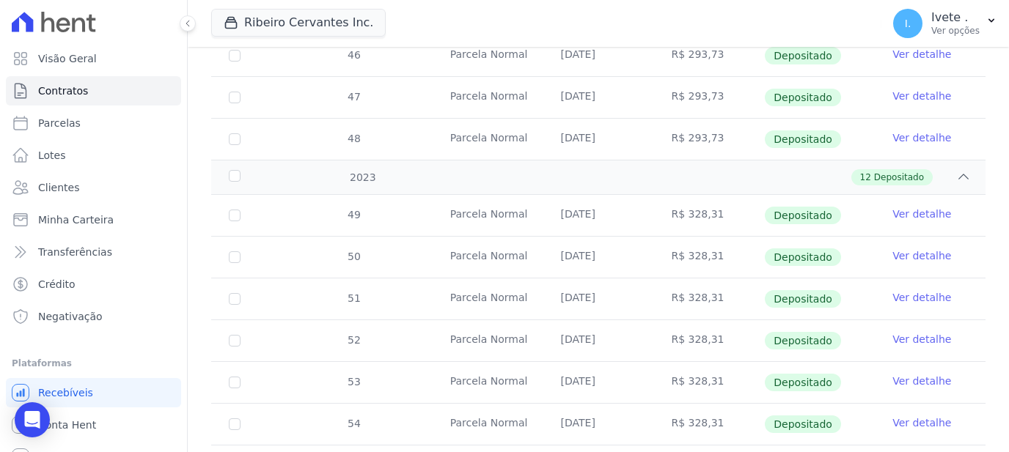
drag, startPoint x: 653, startPoint y: 320, endPoint x: 872, endPoint y: 197, distance: 250.5
click at [665, 320] on td "R$ 328,31" at bounding box center [708, 340] width 111 height 41
click at [34, 91] on link "Contratos" at bounding box center [93, 90] width 175 height 29
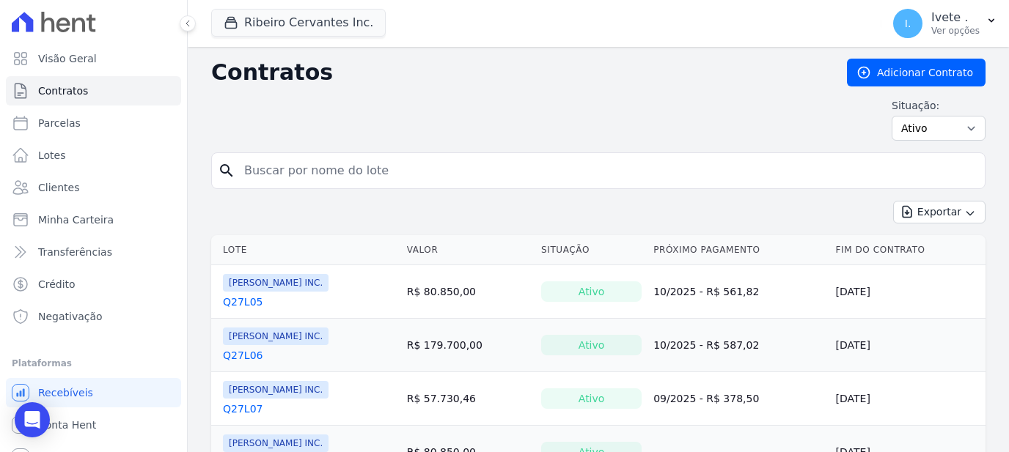
click at [271, 173] on input "search" at bounding box center [606, 170] width 743 height 29
type input "q2l21"
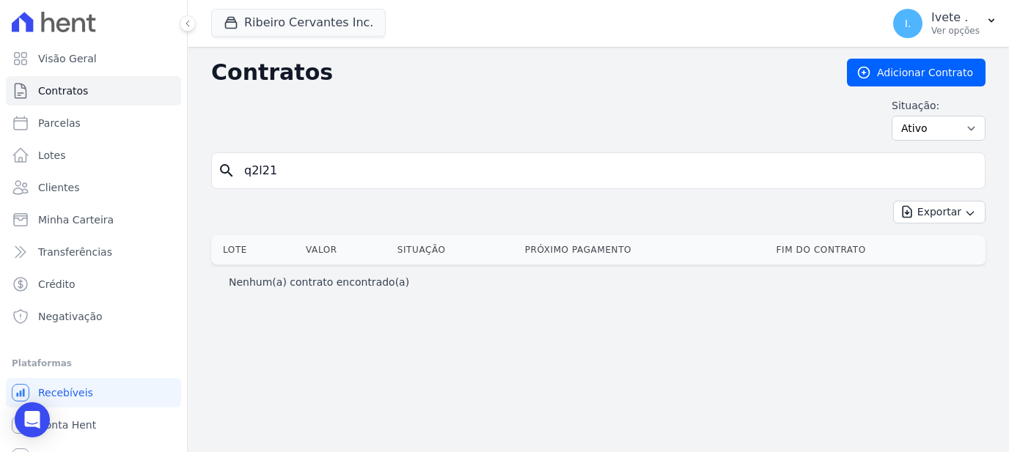
click at [301, 172] on input "q2l21" at bounding box center [606, 170] width 743 height 29
type input "q32l21"
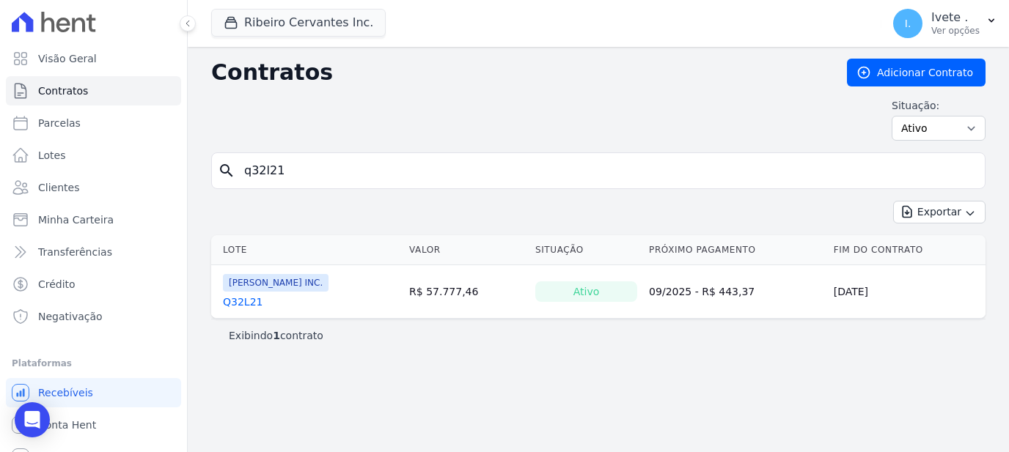
click at [244, 298] on link "Q32L21" at bounding box center [243, 302] width 40 height 15
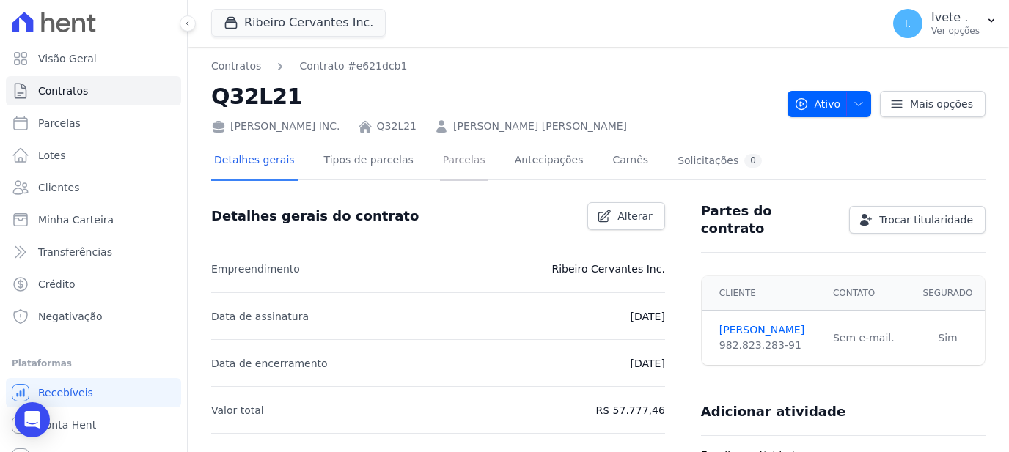
click at [449, 161] on link "Parcelas" at bounding box center [464, 161] width 48 height 39
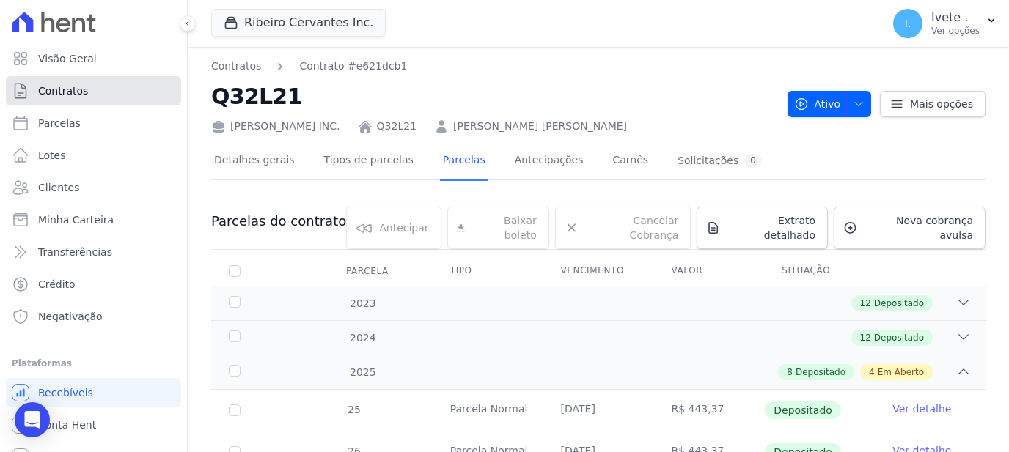
click at [81, 84] on link "Contratos" at bounding box center [93, 90] width 175 height 29
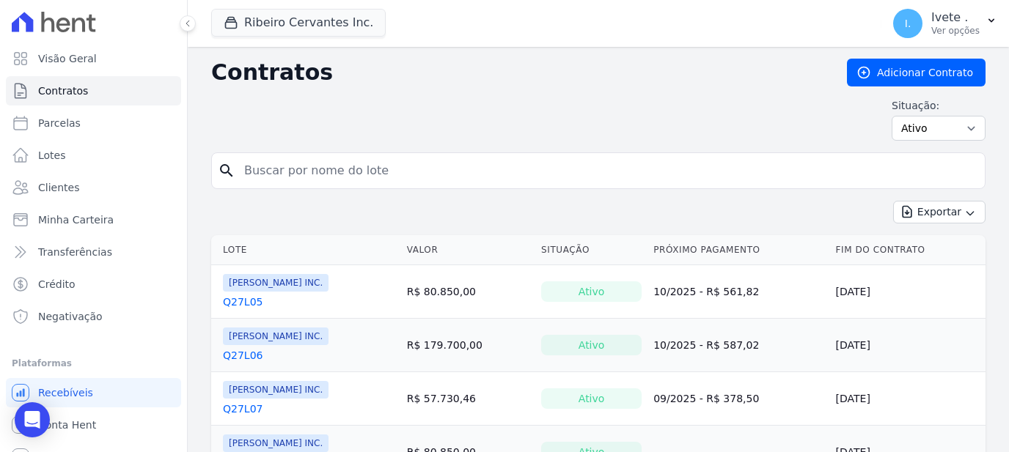
click at [415, 169] on input "search" at bounding box center [606, 170] width 743 height 29
type input "q32l23"
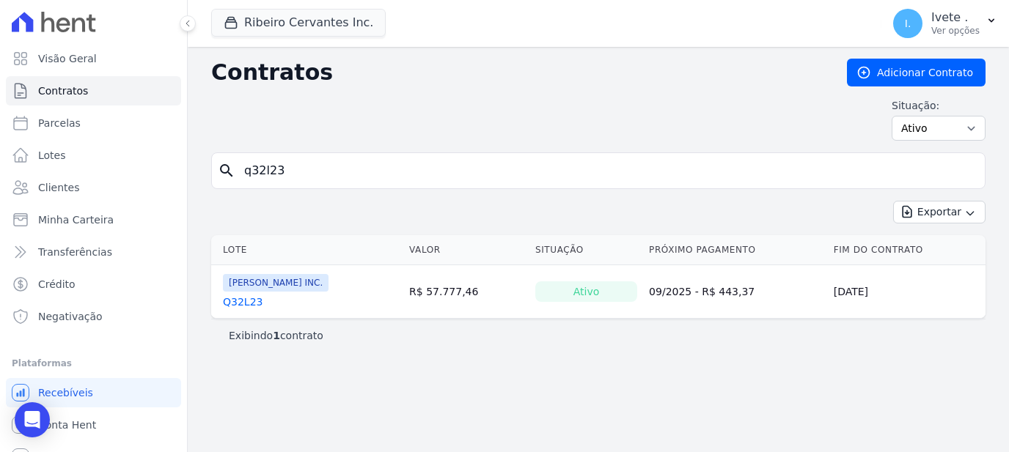
click at [247, 295] on link "Q32L23" at bounding box center [243, 302] width 40 height 15
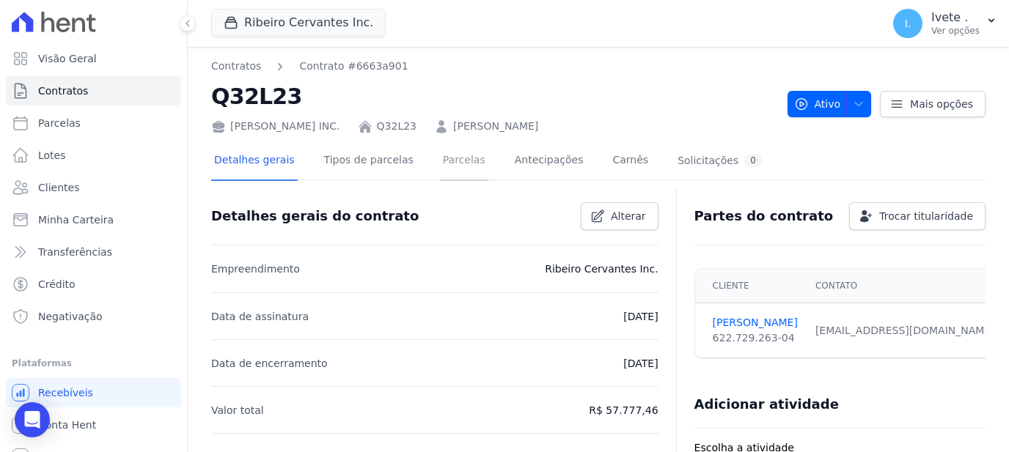
click at [440, 168] on link "Parcelas" at bounding box center [464, 161] width 48 height 39
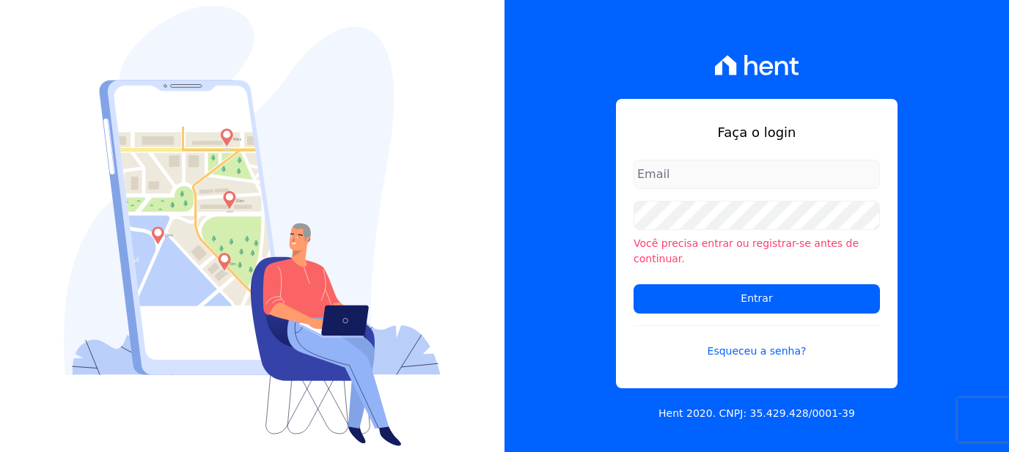
click at [659, 174] on input "email" at bounding box center [756, 174] width 246 height 29
click at [658, 179] on input "email" at bounding box center [756, 174] width 246 height 29
type input "ivete@ribeirocervantes.com.br"
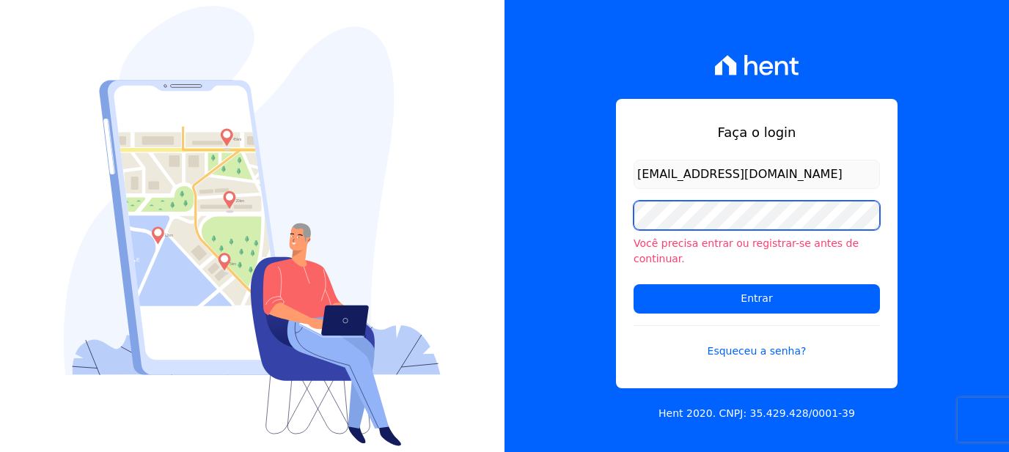
click at [633, 284] on input "Entrar" at bounding box center [756, 298] width 246 height 29
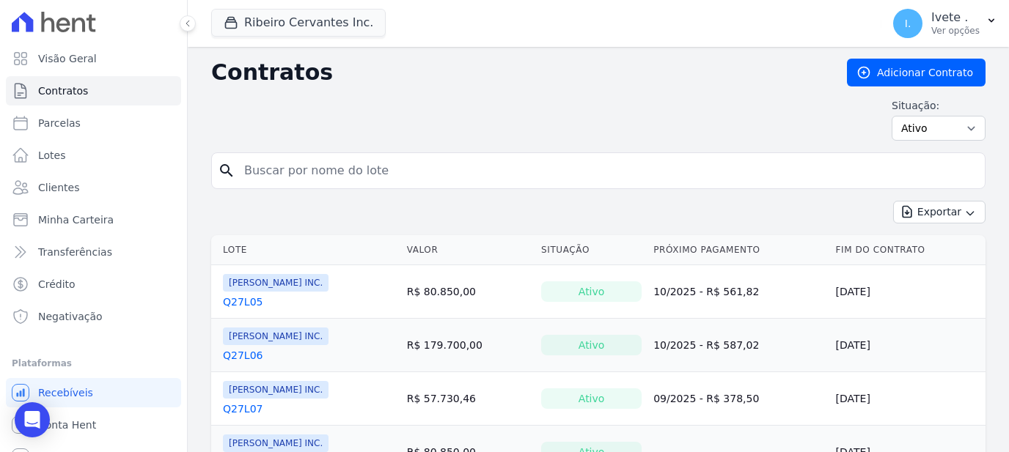
click at [314, 155] on div "search" at bounding box center [598, 171] width 774 height 37
click at [320, 158] on input "search" at bounding box center [606, 170] width 743 height 29
type input "q32l24"
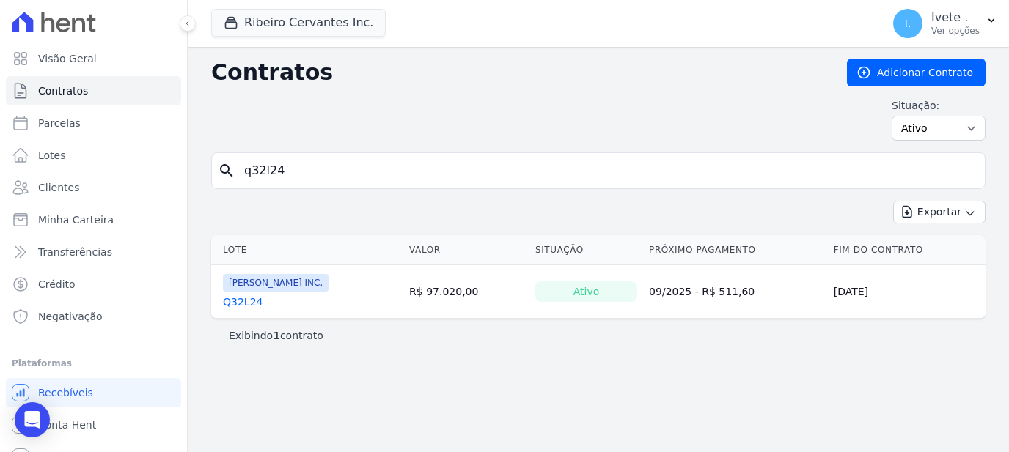
click at [251, 292] on div "Ribeiro Cervantes INC. Q32L24" at bounding box center [276, 291] width 106 height 35
click at [250, 297] on link "Q32L24" at bounding box center [243, 302] width 40 height 15
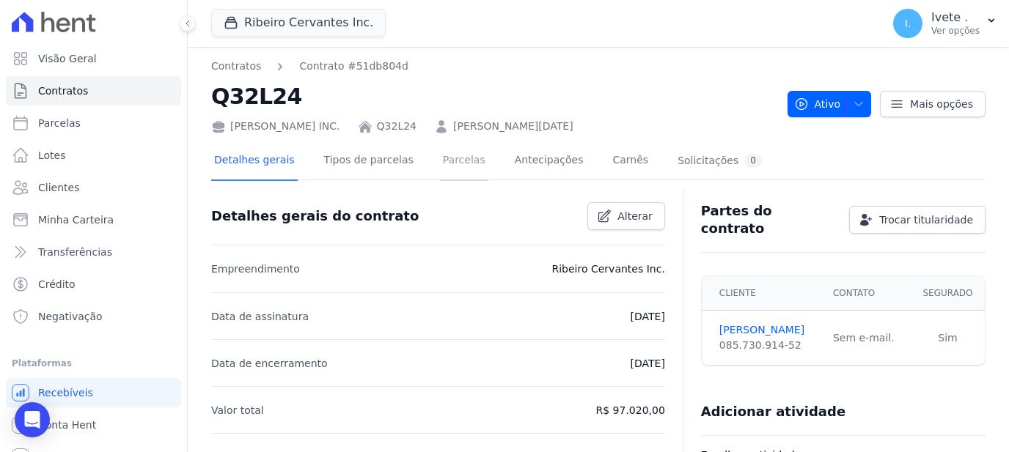
click at [444, 169] on link "Parcelas" at bounding box center [464, 161] width 48 height 39
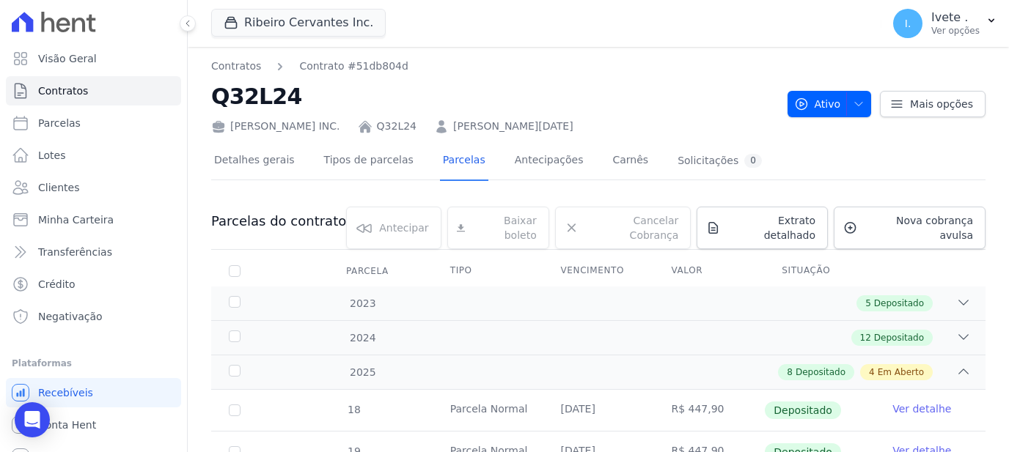
scroll to position [284, 0]
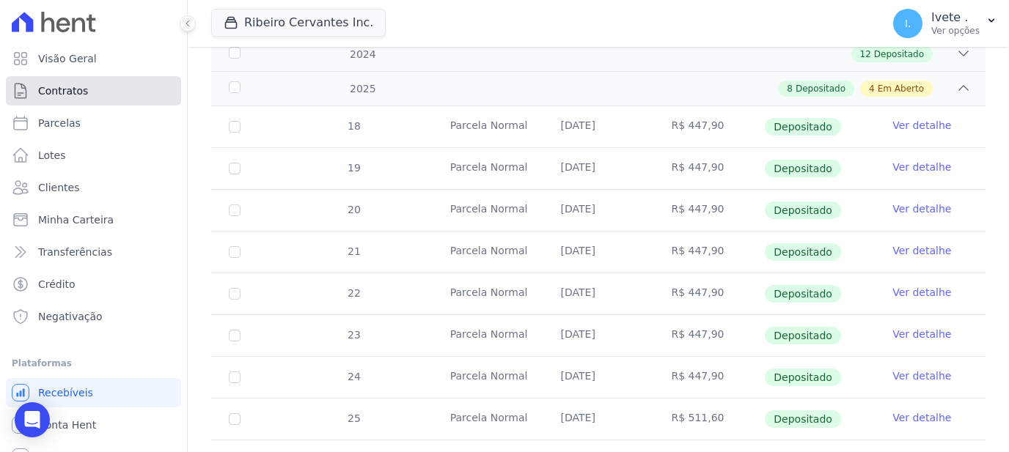
click at [65, 77] on link "Contratos" at bounding box center [93, 90] width 175 height 29
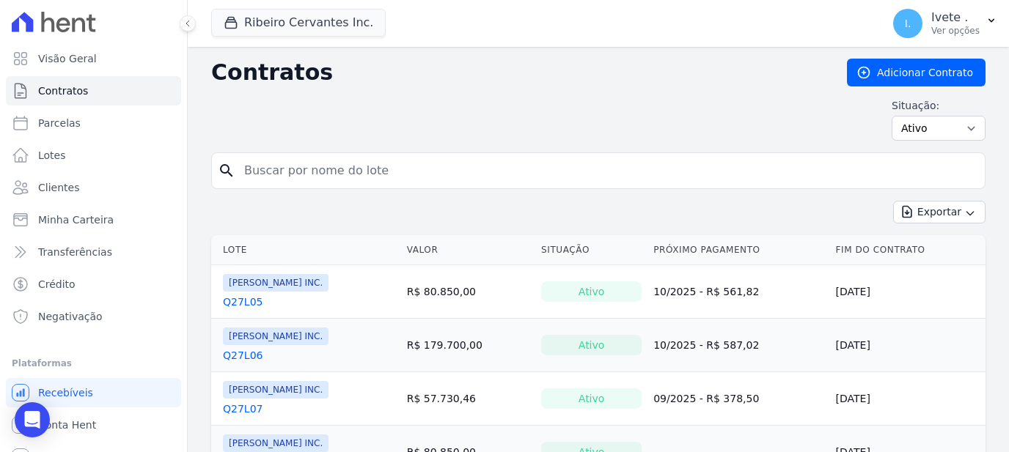
click at [264, 172] on input "search" at bounding box center [606, 170] width 743 height 29
type input "q32l26"
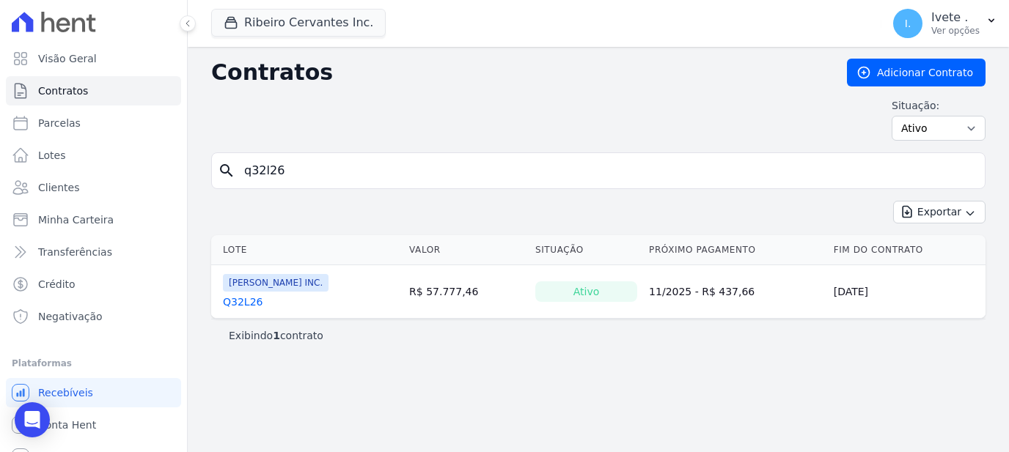
click at [234, 298] on link "Q32L26" at bounding box center [243, 302] width 40 height 15
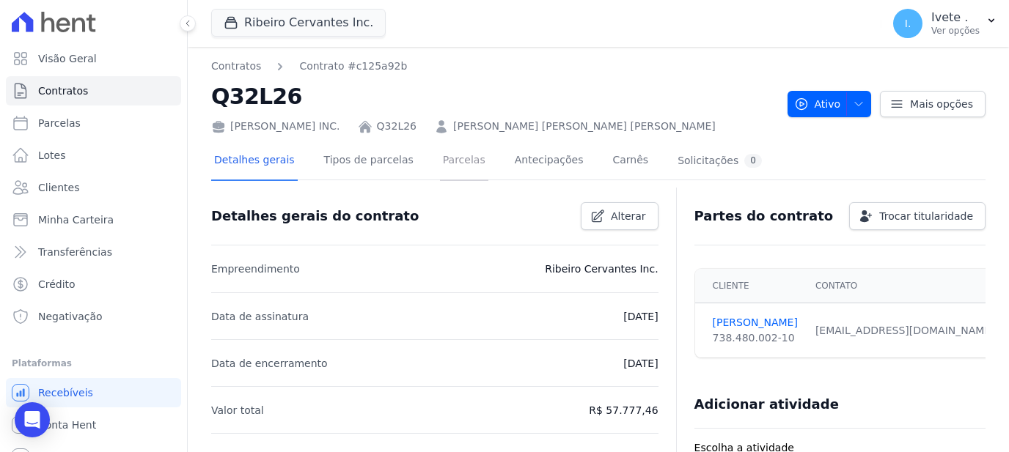
click at [453, 175] on link "Parcelas" at bounding box center [464, 161] width 48 height 39
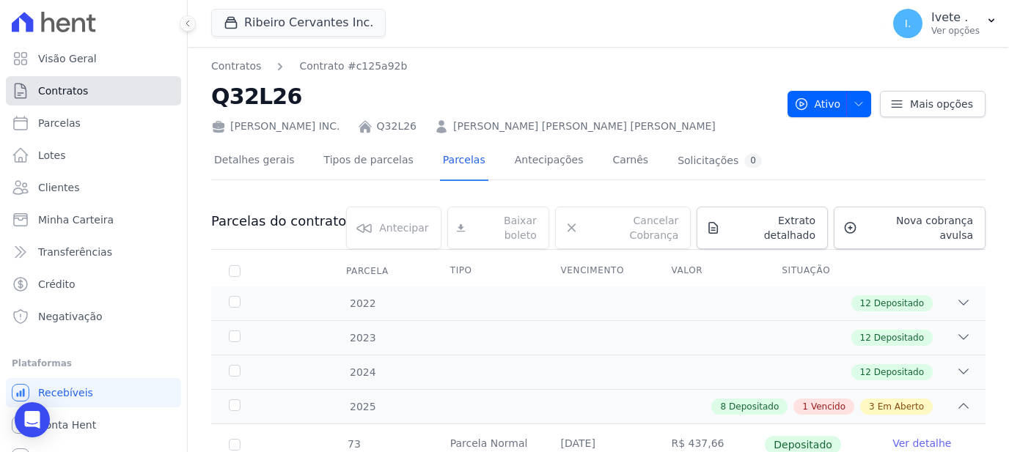
click at [102, 90] on link "Contratos" at bounding box center [93, 90] width 175 height 29
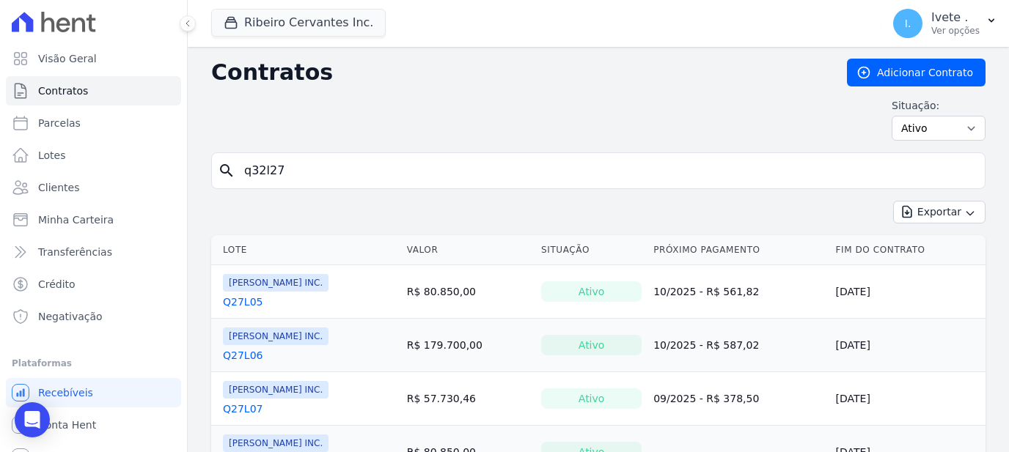
type input "q32l27"
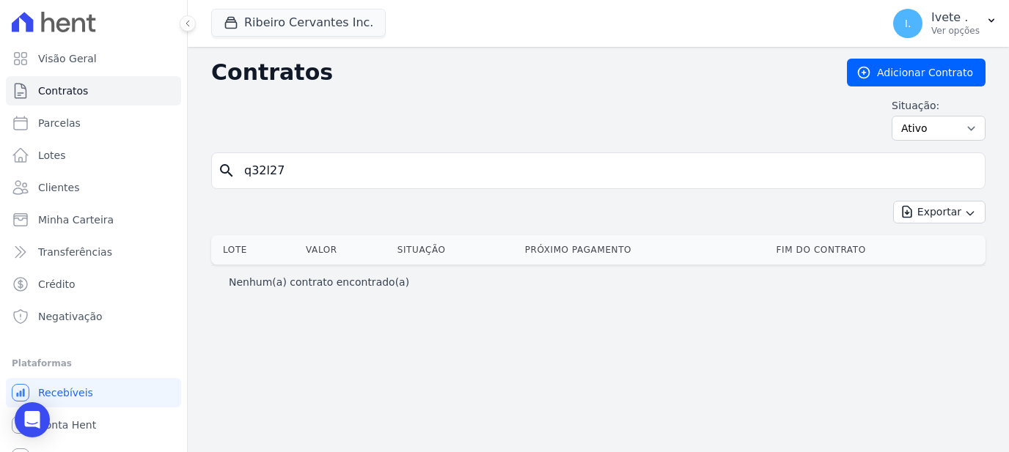
click at [297, 179] on input "q32l27" at bounding box center [606, 170] width 743 height 29
type input "q32l29"
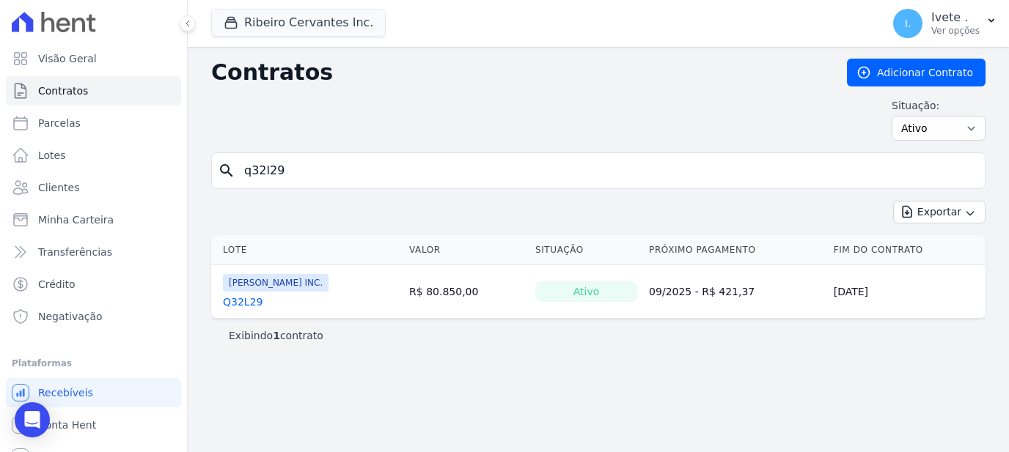
click at [226, 292] on div "Ribeiro Cervantes INC. Q32L29" at bounding box center [276, 291] width 106 height 35
click at [235, 295] on link "Q32L29" at bounding box center [243, 302] width 40 height 15
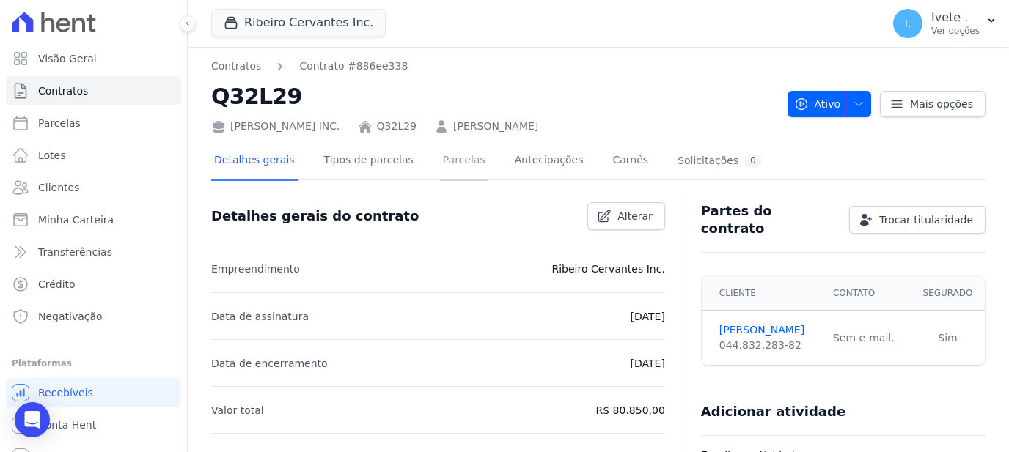
click at [440, 163] on link "Parcelas" at bounding box center [464, 161] width 48 height 39
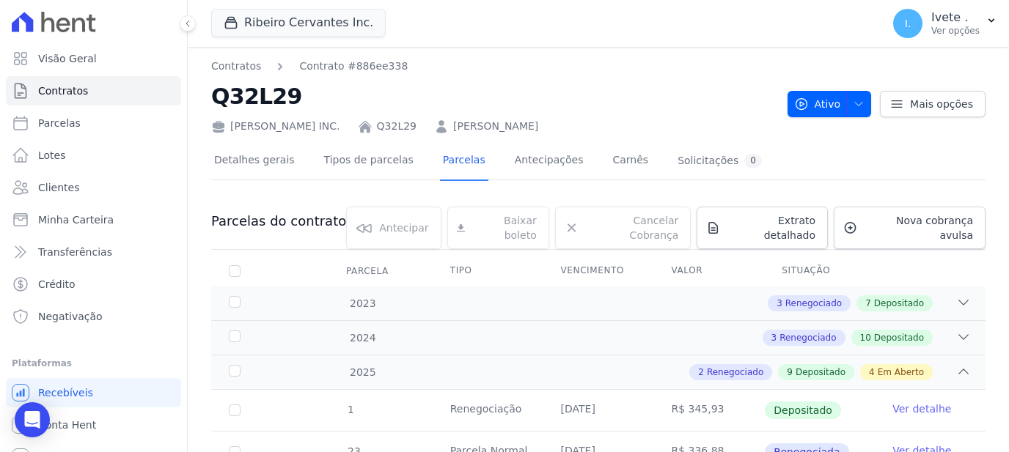
click at [108, 75] on ul "Visão Geral Contratos [GEOGRAPHIC_DATA] Lotes Clientes Minha Carteira Transferê…" at bounding box center [93, 187] width 175 height 287
click at [112, 85] on link "Contratos" at bounding box center [93, 90] width 175 height 29
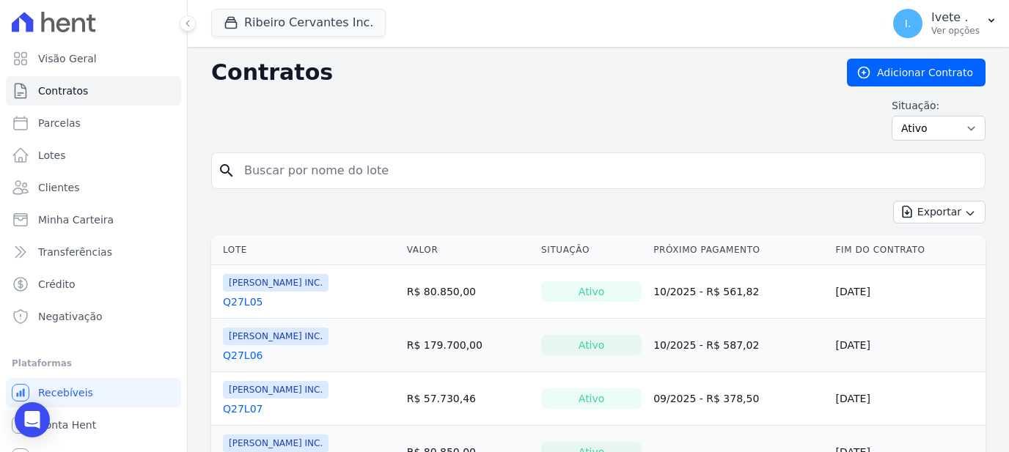
drag, startPoint x: 361, startPoint y: 162, endPoint x: 367, endPoint y: 169, distance: 8.8
click at [367, 169] on input "search" at bounding box center [606, 170] width 743 height 29
type input "q32l30"
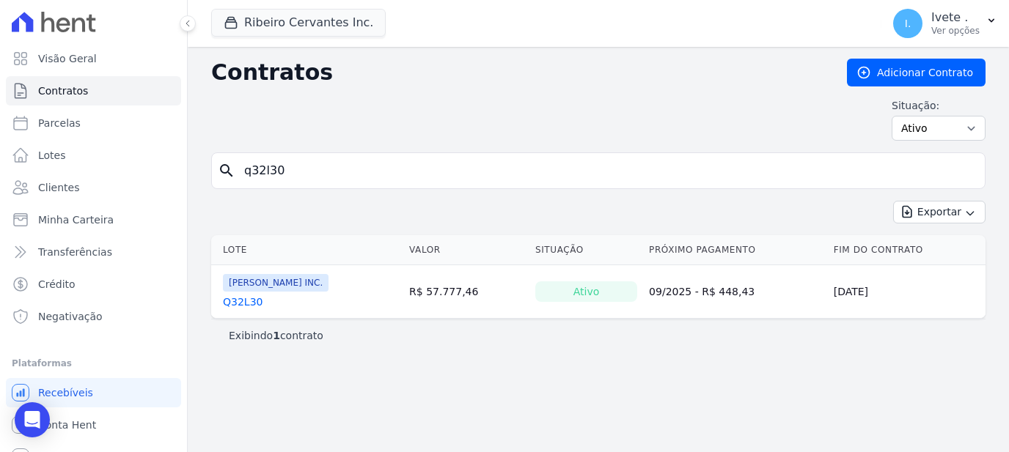
click at [244, 290] on div "Ribeiro Cervantes INC. Q32L30" at bounding box center [276, 291] width 106 height 35
click at [247, 301] on link "Q32L30" at bounding box center [243, 302] width 40 height 15
click at [235, 295] on link "Q32L30" at bounding box center [243, 302] width 40 height 15
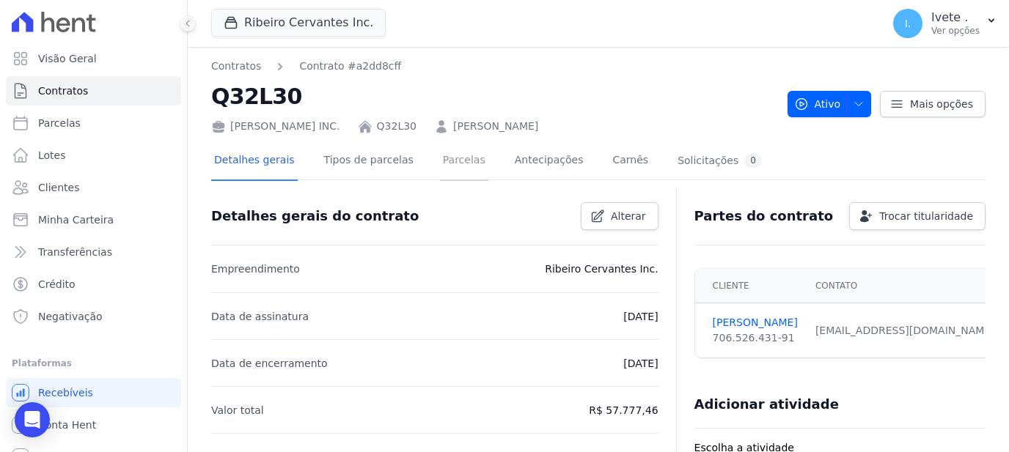
drag, startPoint x: 455, startPoint y: 169, endPoint x: 461, endPoint y: 153, distance: 17.4
click at [458, 157] on link "Parcelas" at bounding box center [464, 161] width 48 height 39
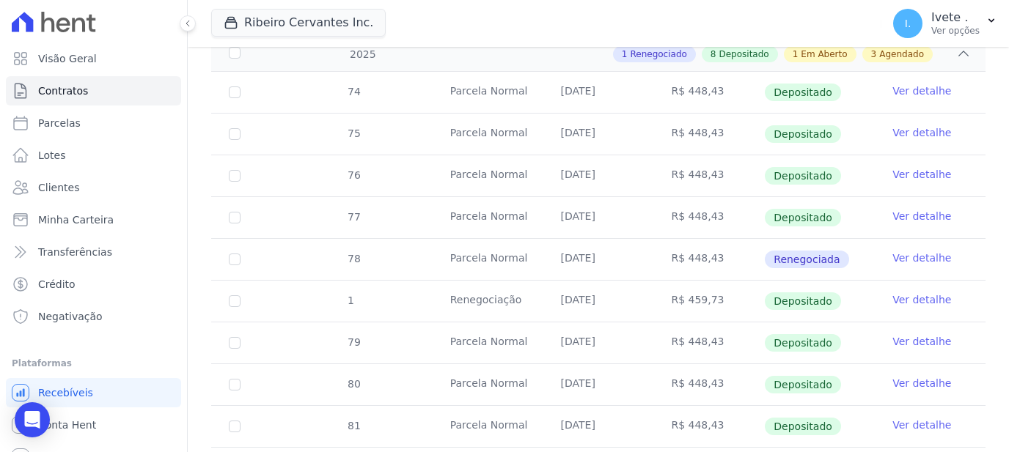
scroll to position [757, 0]
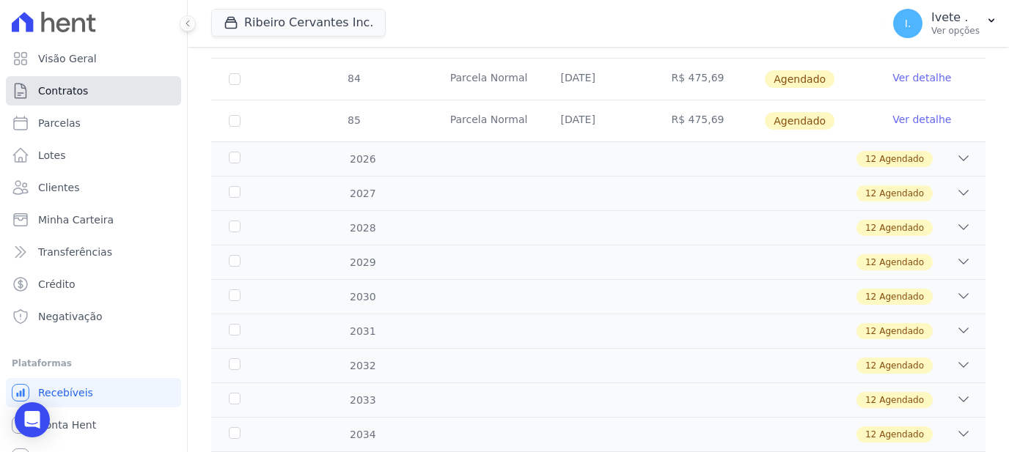
click at [62, 81] on link "Contratos" at bounding box center [93, 90] width 175 height 29
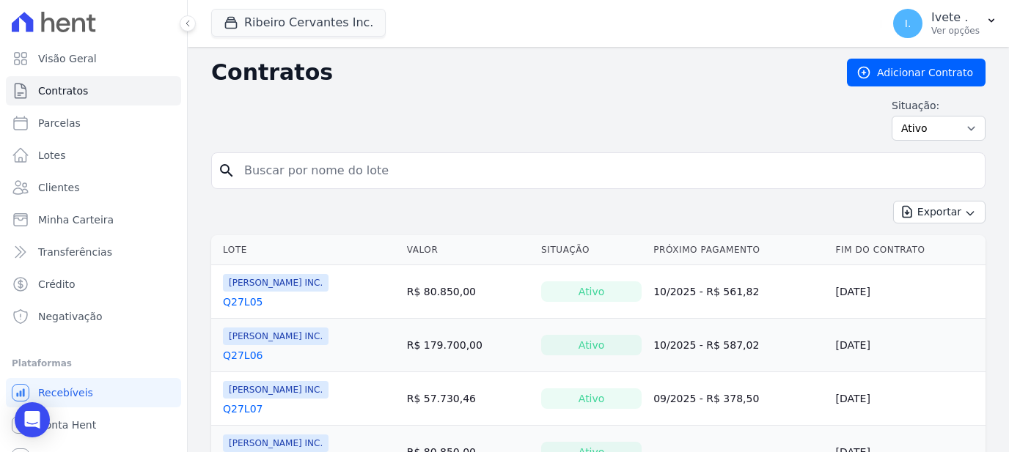
click at [353, 186] on div "search" at bounding box center [598, 171] width 774 height 37
click at [350, 181] on input "search" at bounding box center [606, 170] width 743 height 29
type input "q32l31"
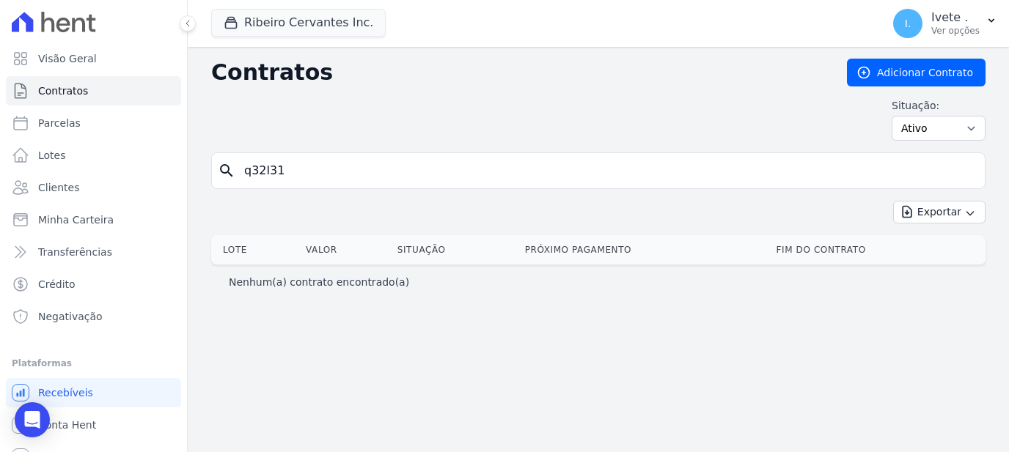
click at [433, 151] on div "Contratos Adicionar Contrato Situação: Ativo Todos Pausado Distratado Rascunho …" at bounding box center [598, 106] width 774 height 94
click at [424, 170] on input "q32l31" at bounding box center [606, 170] width 743 height 29
type input "q32l32"
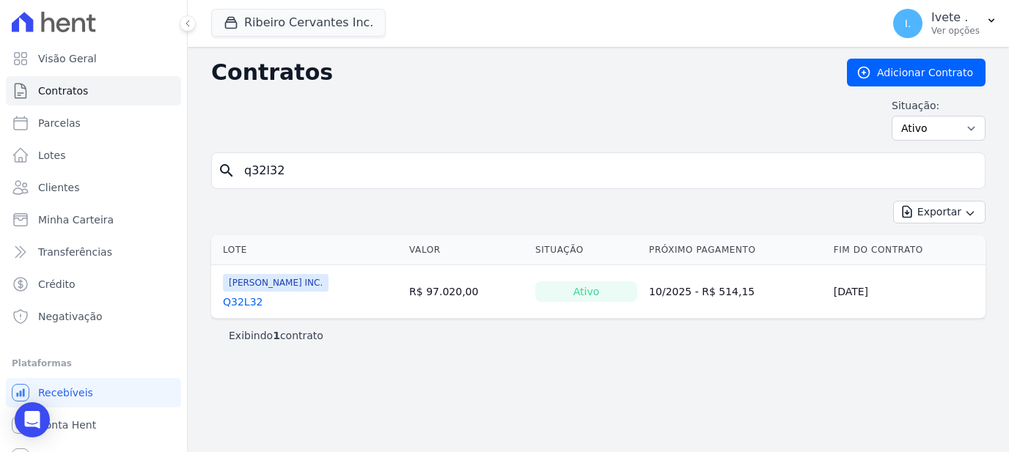
click at [242, 298] on link "Q32L32" at bounding box center [243, 302] width 40 height 15
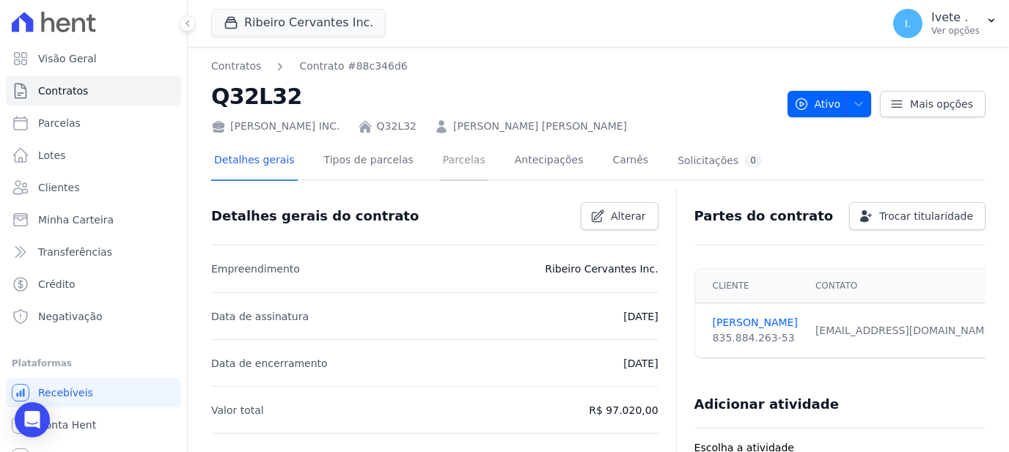
drag, startPoint x: 441, startPoint y: 161, endPoint x: 447, endPoint y: 154, distance: 9.3
click at [441, 161] on link "Parcelas" at bounding box center [464, 161] width 48 height 39
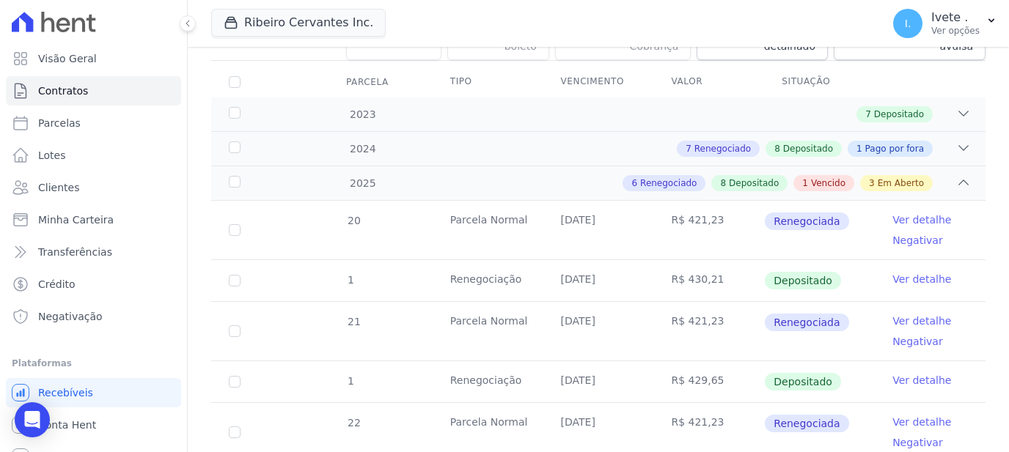
scroll to position [284, 0]
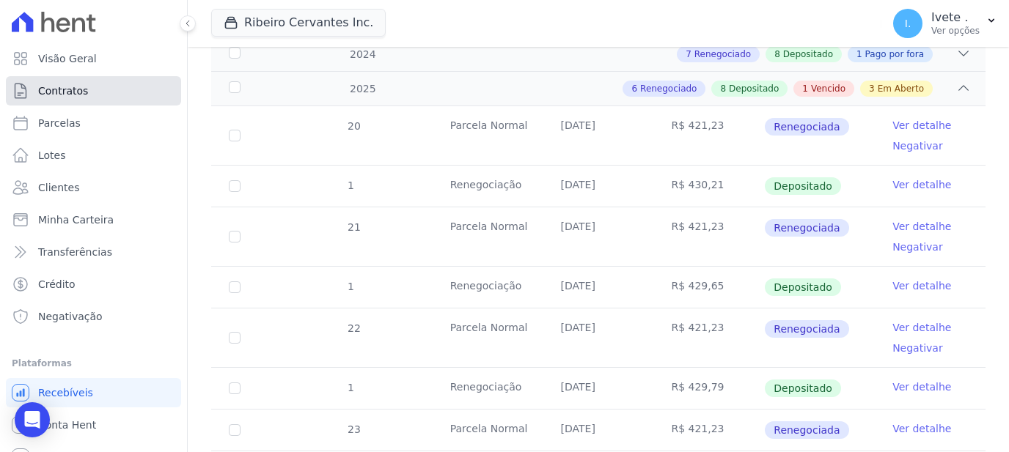
click at [39, 100] on link "Contratos" at bounding box center [93, 90] width 175 height 29
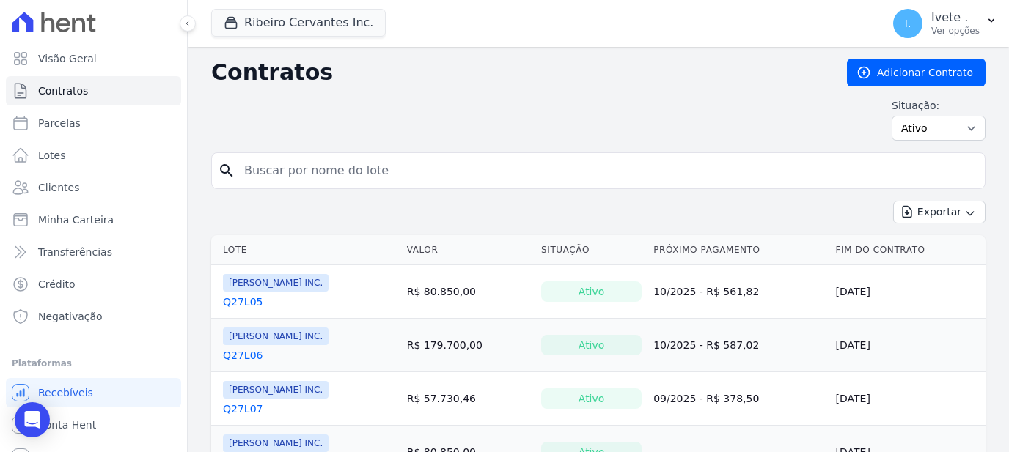
click at [307, 170] on input "search" at bounding box center [606, 170] width 743 height 29
type input "q32l33"
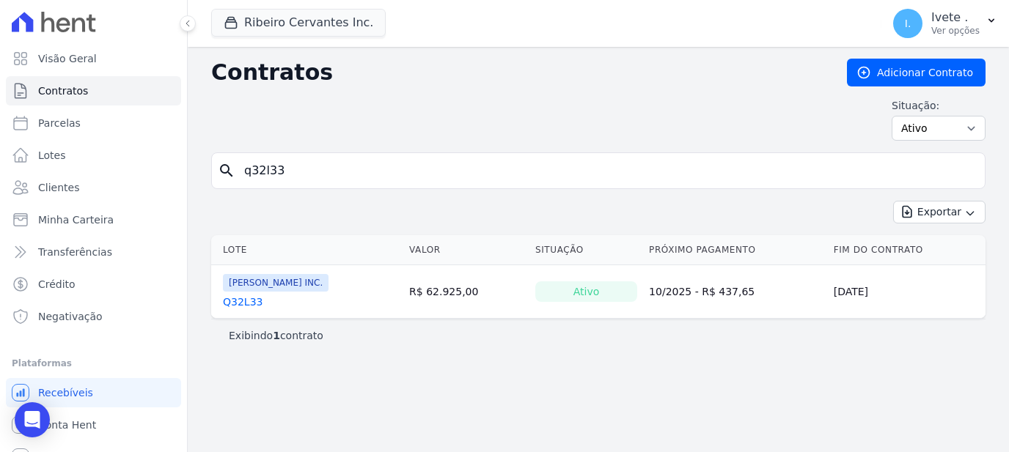
click at [246, 301] on link "Q32L33" at bounding box center [243, 302] width 40 height 15
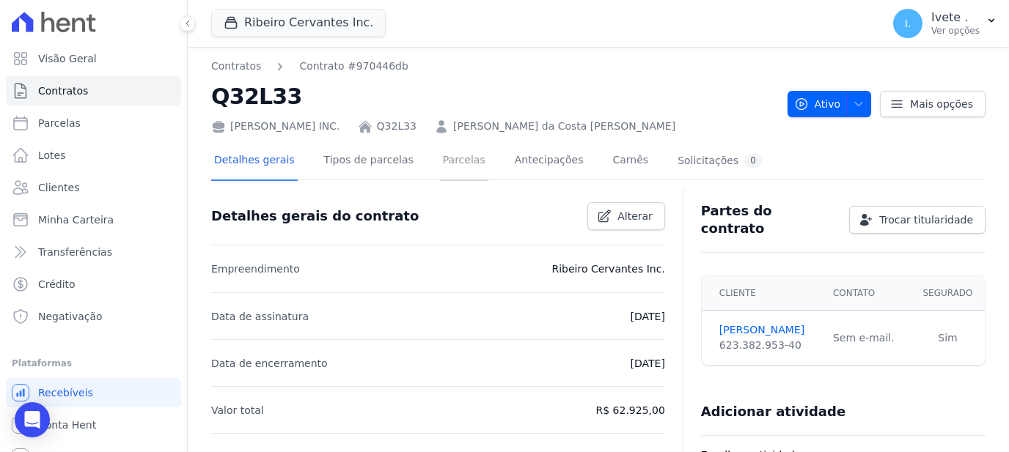
click at [444, 151] on link "Parcelas" at bounding box center [464, 161] width 48 height 39
